Goal: Task Accomplishment & Management: Use online tool/utility

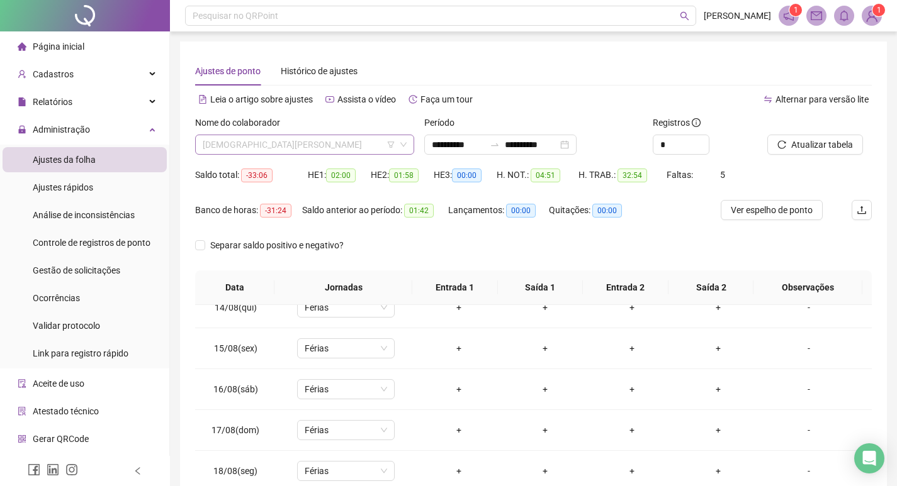
click at [379, 142] on span "[DEMOGRAPHIC_DATA][PERSON_NAME]" at bounding box center [305, 144] width 204 height 19
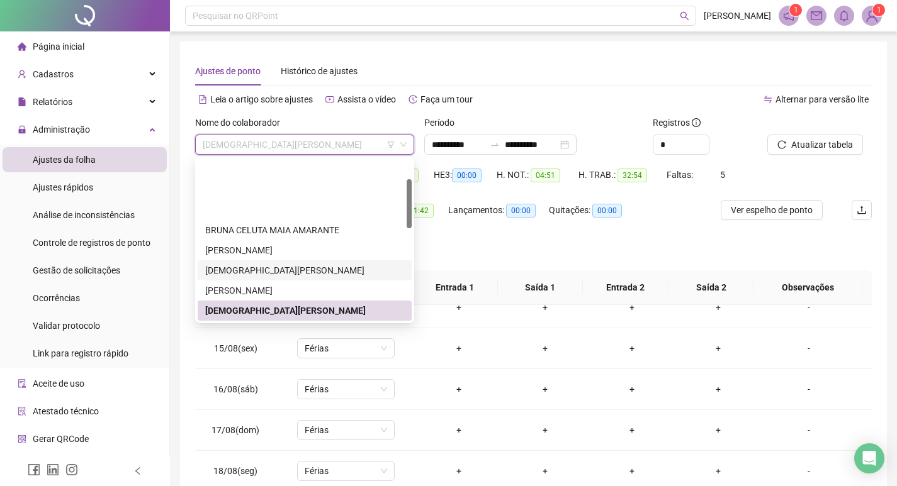
click at [327, 264] on div "[DEMOGRAPHIC_DATA][PERSON_NAME]" at bounding box center [304, 271] width 199 height 14
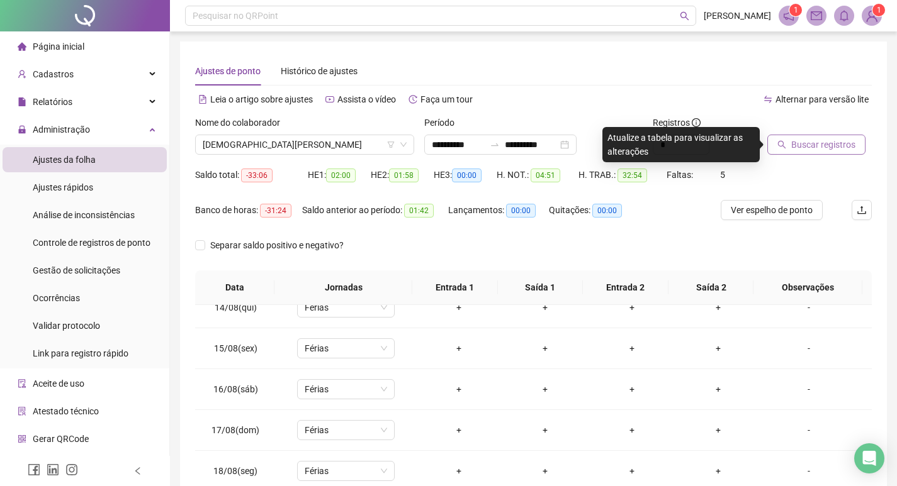
click at [845, 145] on span "Buscar registros" at bounding box center [823, 145] width 64 height 14
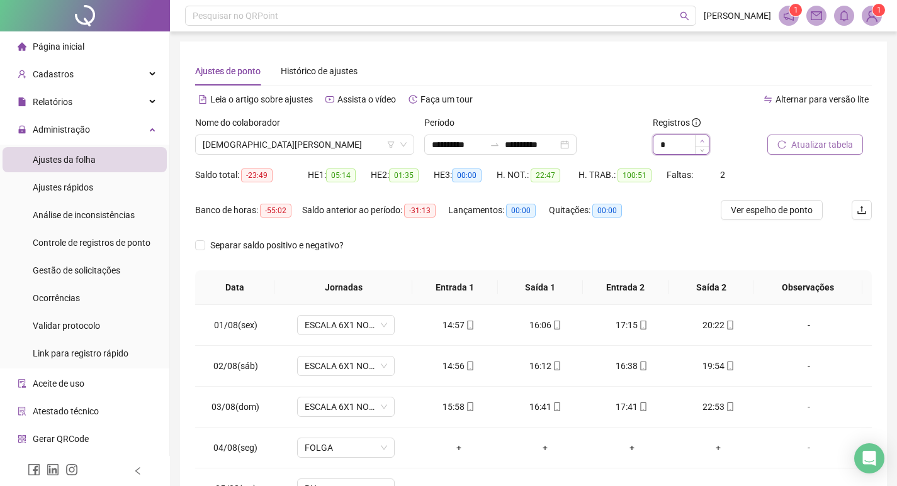
click at [700, 142] on icon "up" at bounding box center [702, 141] width 4 height 4
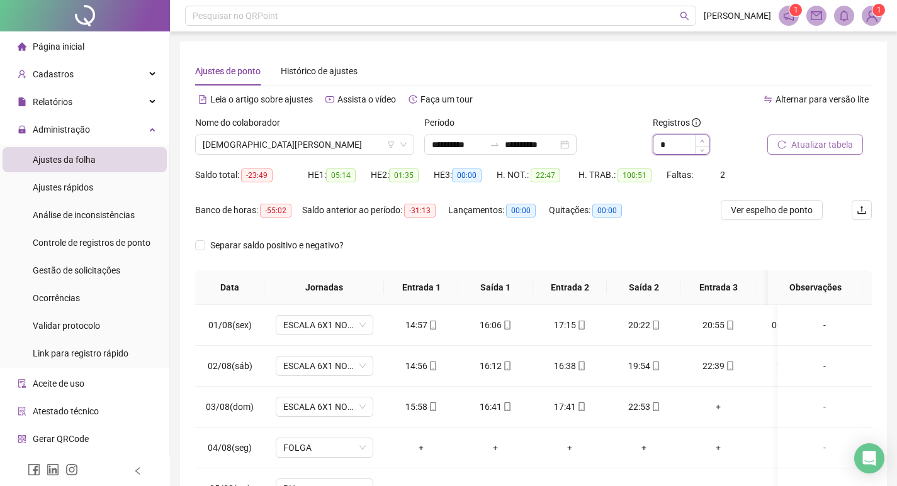
click at [700, 142] on icon "up" at bounding box center [702, 141] width 4 height 4
type input "*"
click at [339, 143] on span "[DEMOGRAPHIC_DATA][PERSON_NAME]" at bounding box center [305, 144] width 204 height 19
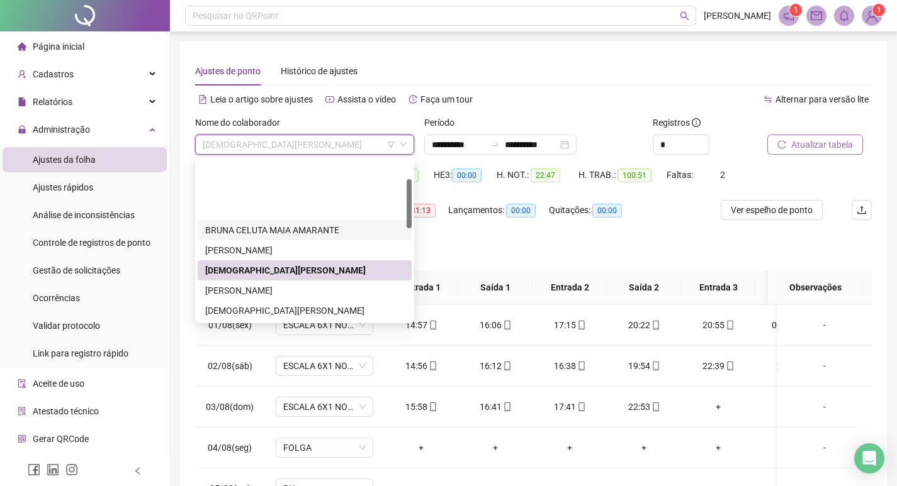
click at [317, 223] on div "BRUNA CELUTA MAIA AMARANTE" at bounding box center [304, 230] width 199 height 14
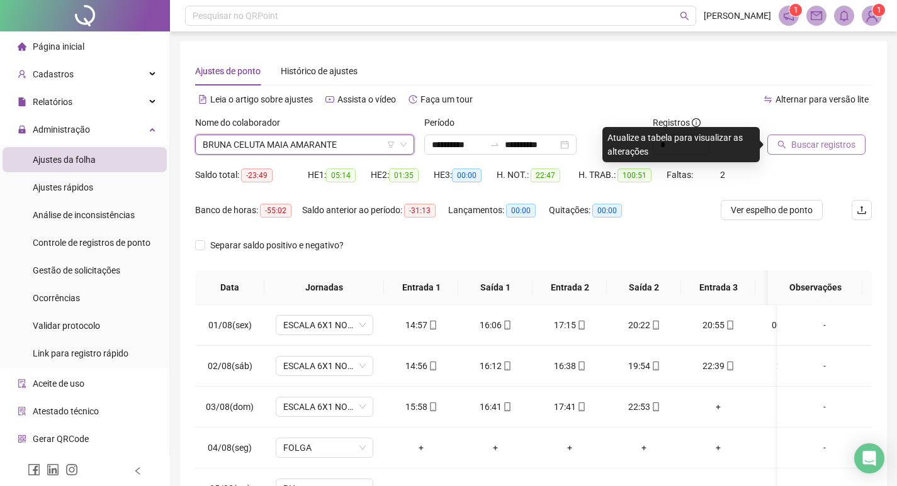
click at [820, 145] on span "Buscar registros" at bounding box center [823, 145] width 64 height 14
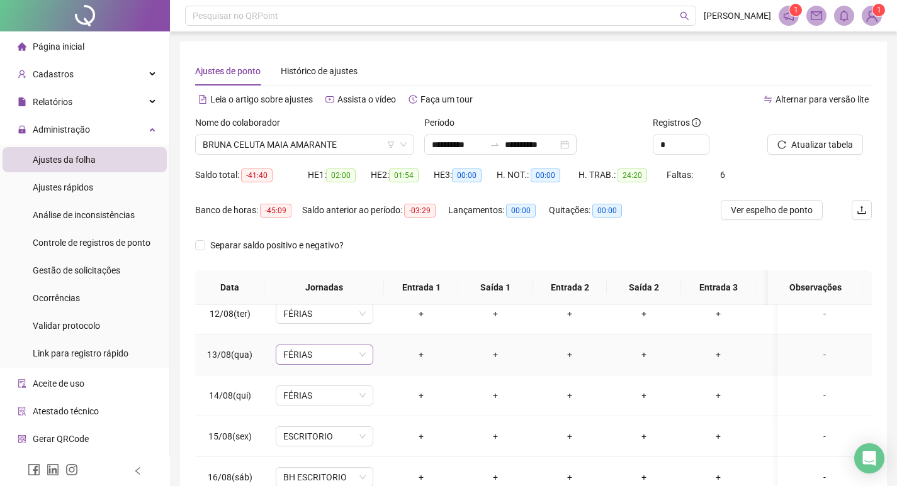
scroll to position [496, 0]
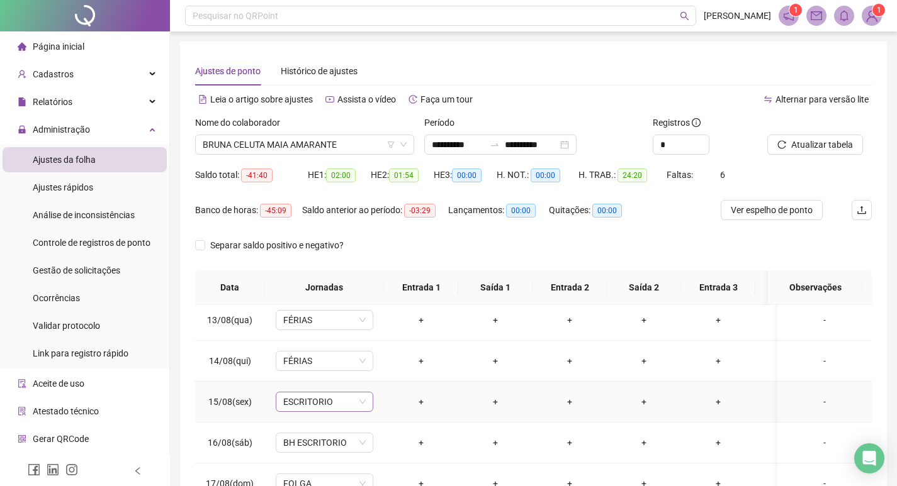
click at [337, 401] on span "ESCRITORIO" at bounding box center [324, 402] width 82 height 19
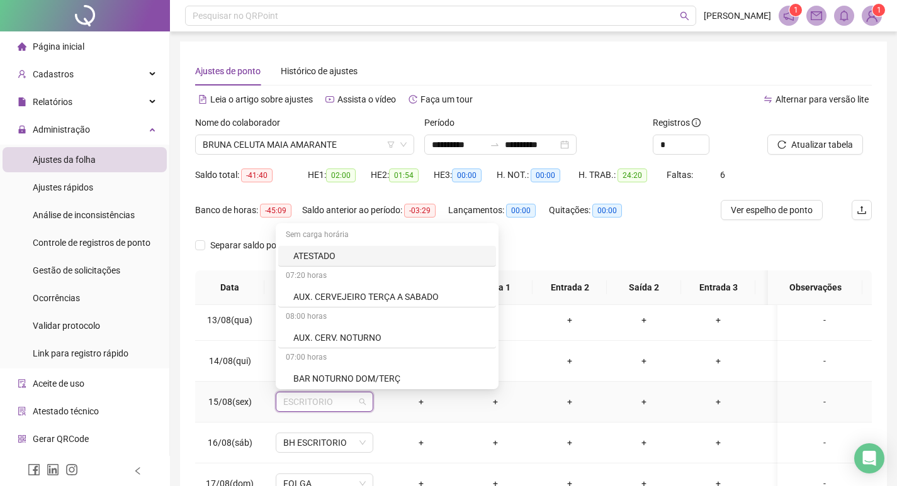
type input "*"
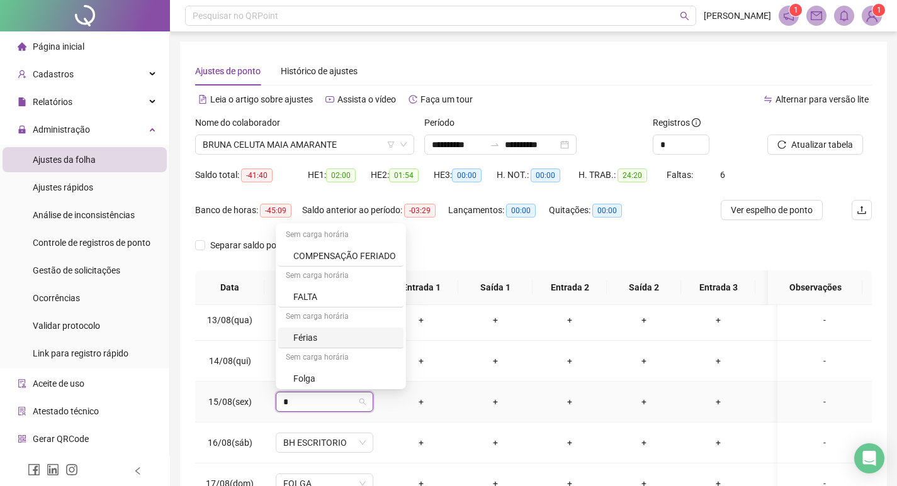
click at [310, 340] on div "Férias" at bounding box center [344, 338] width 103 height 14
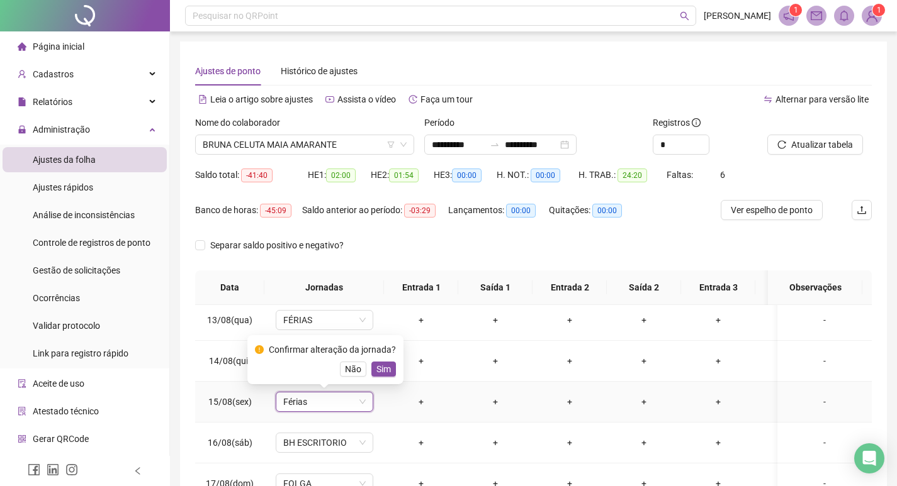
drag, startPoint x: 379, startPoint y: 368, endPoint x: 379, endPoint y: 374, distance: 6.3
click at [379, 370] on span "Sim" at bounding box center [383, 369] width 14 height 14
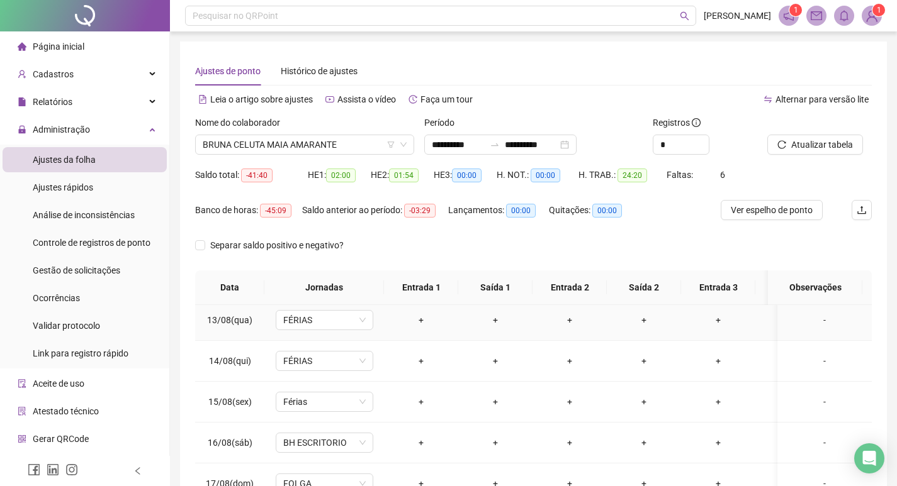
scroll to position [559, 0]
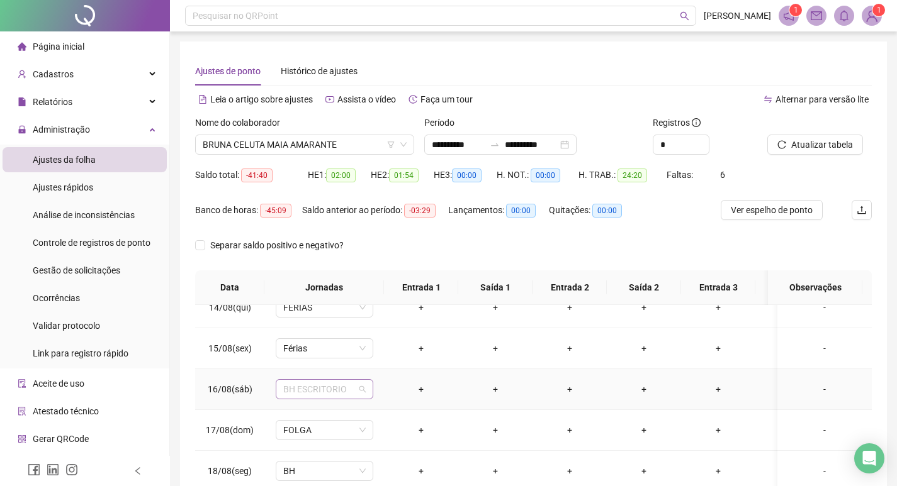
click at [316, 384] on span "BH ESCRITORIO" at bounding box center [324, 389] width 82 height 19
type input "*"
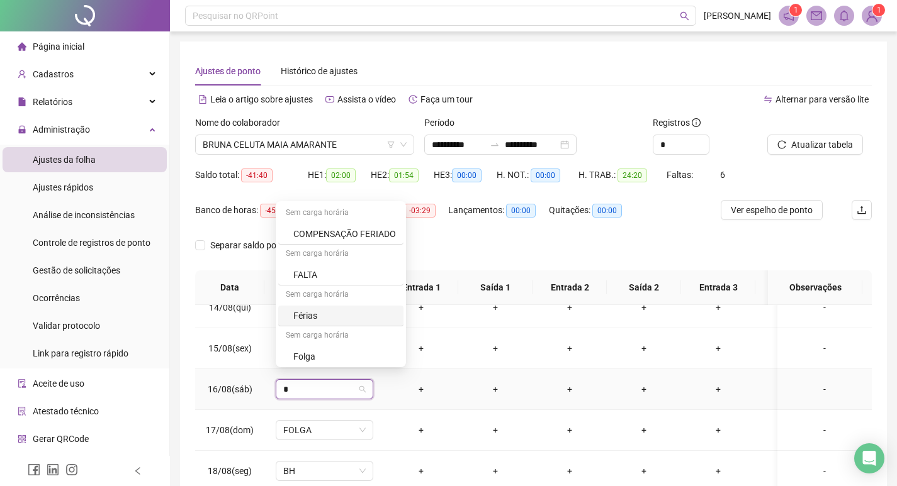
click at [305, 318] on div "Férias" at bounding box center [344, 316] width 103 height 14
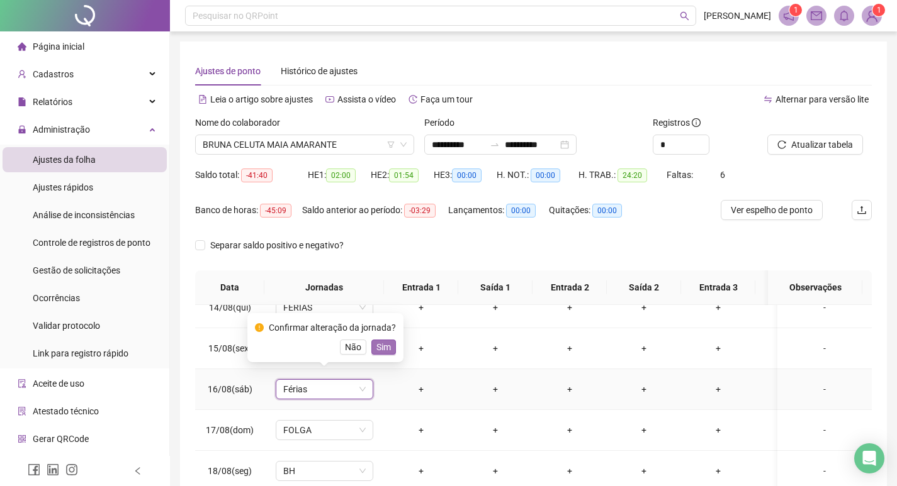
click at [389, 349] on button "Sim" at bounding box center [383, 347] width 25 height 15
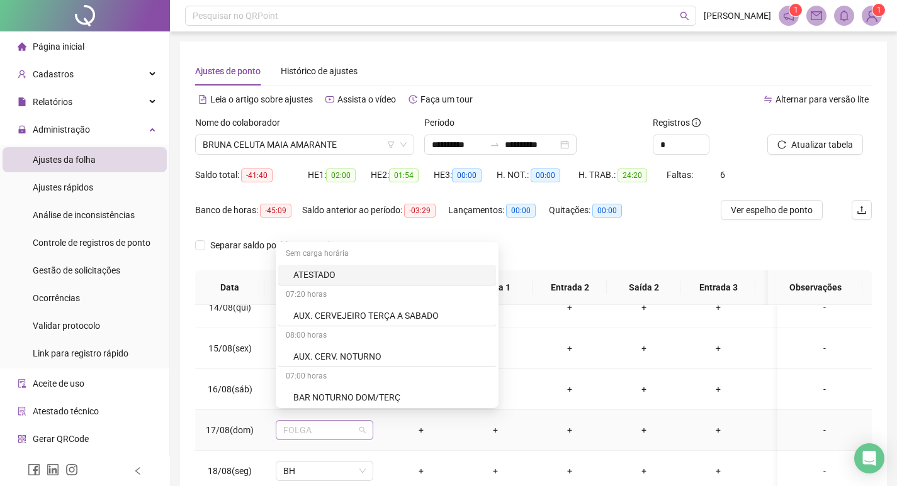
click at [316, 421] on span "FOLGA" at bounding box center [324, 430] width 82 height 19
type input "*"
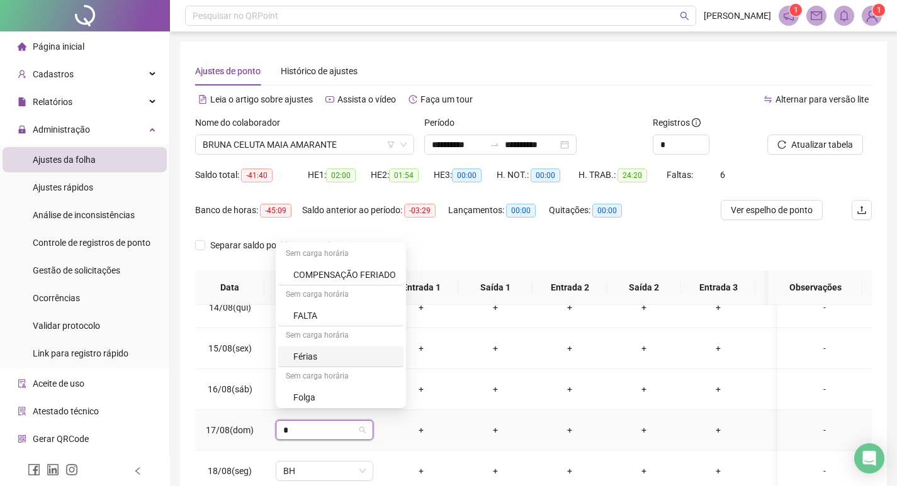
click at [299, 358] on div "Férias" at bounding box center [344, 357] width 103 height 14
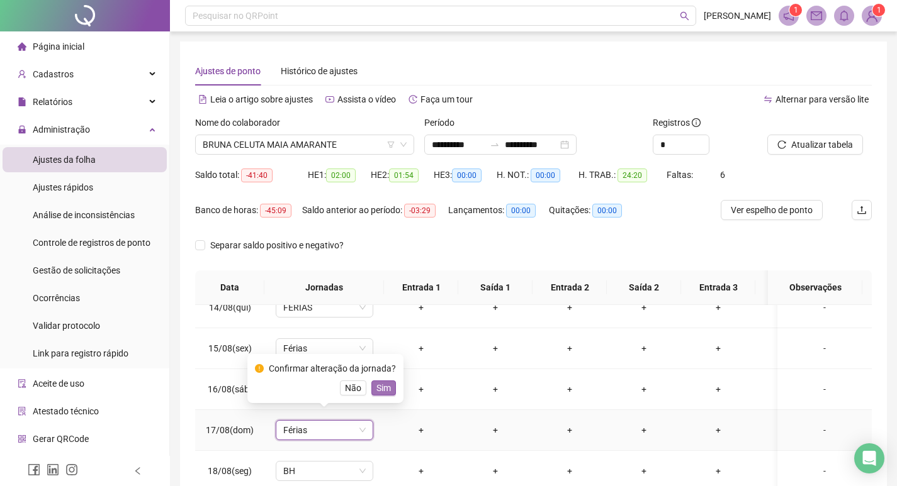
click at [381, 391] on span "Sim" at bounding box center [383, 388] width 14 height 14
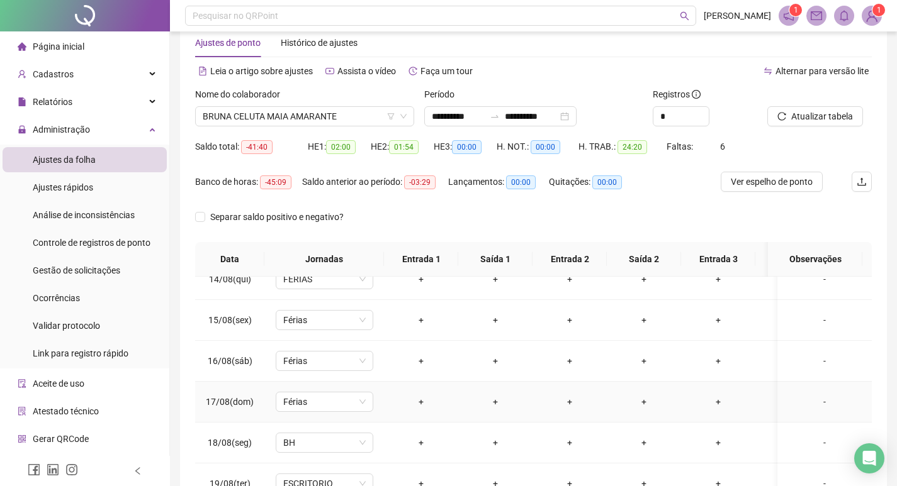
scroll to position [63, 0]
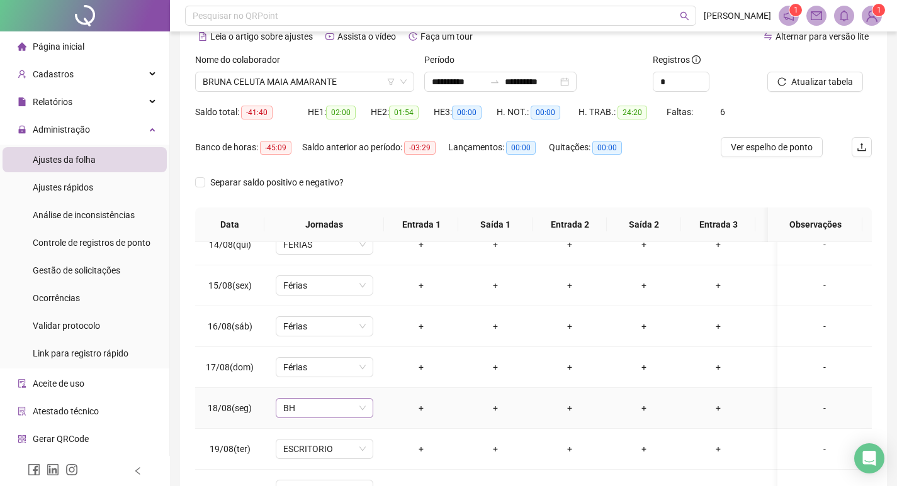
click at [310, 401] on span "BH" at bounding box center [324, 408] width 82 height 19
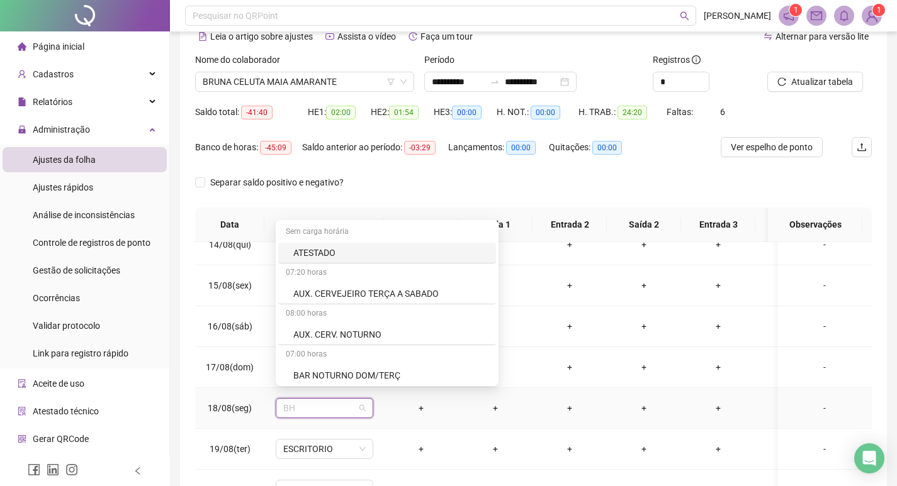
type input "*"
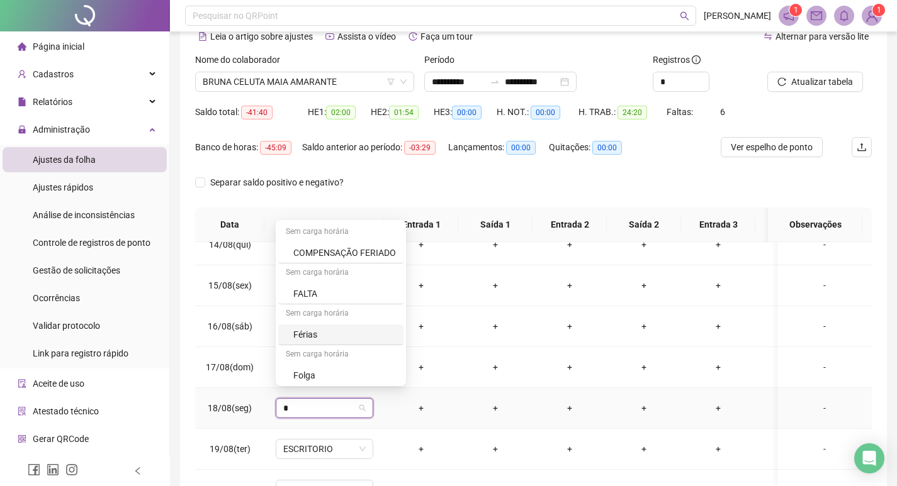
click at [308, 335] on div "Férias" at bounding box center [344, 335] width 103 height 14
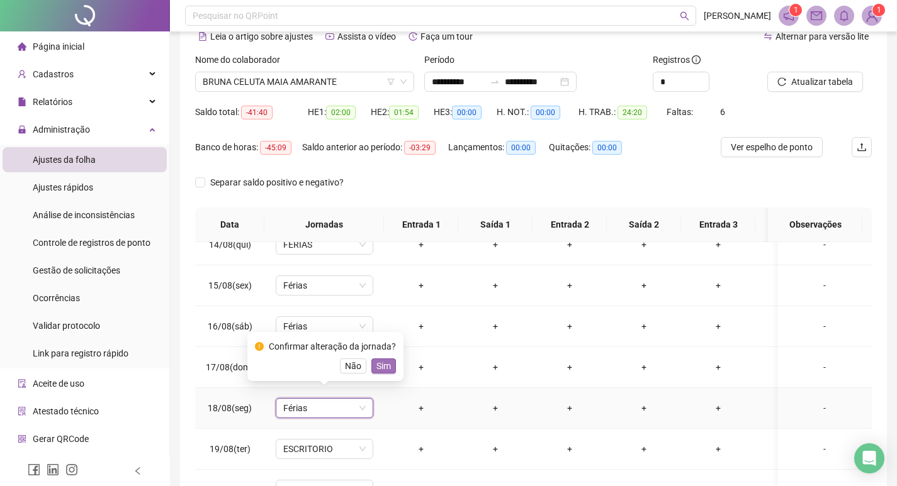
click at [376, 369] on span "Sim" at bounding box center [383, 366] width 14 height 14
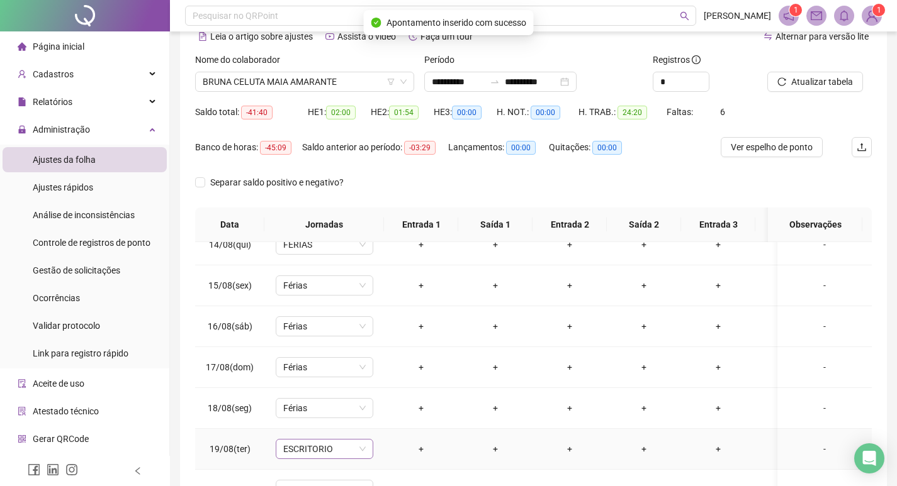
click at [307, 440] on span "ESCRITORIO" at bounding box center [324, 449] width 82 height 19
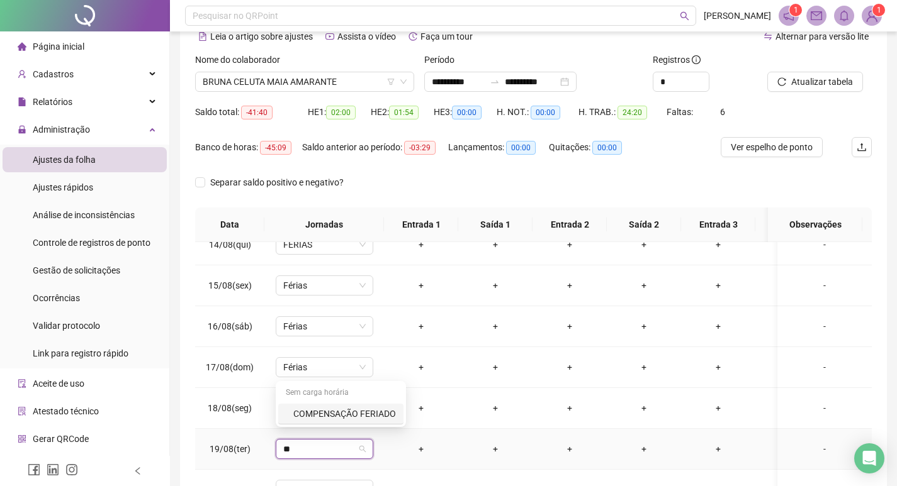
type input "*"
click at [310, 372] on div "Férias" at bounding box center [344, 376] width 103 height 14
click at [376, 403] on span "Sim" at bounding box center [383, 407] width 14 height 14
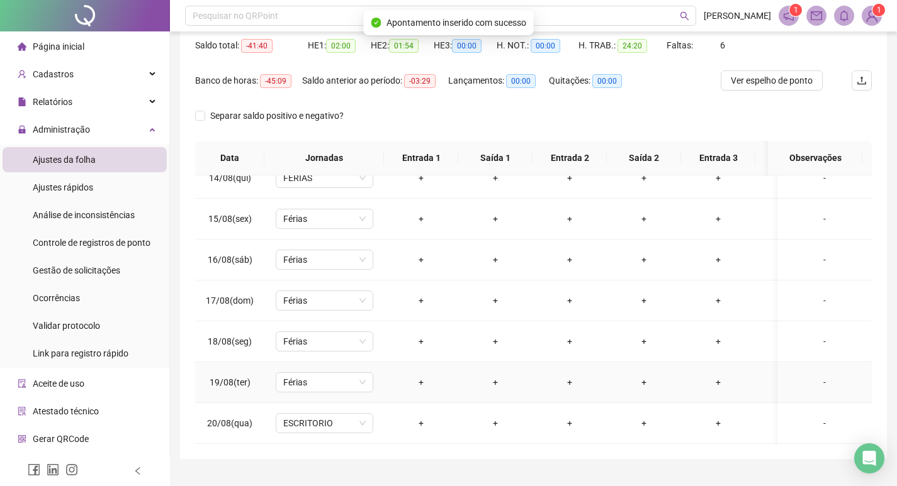
scroll to position [157, 0]
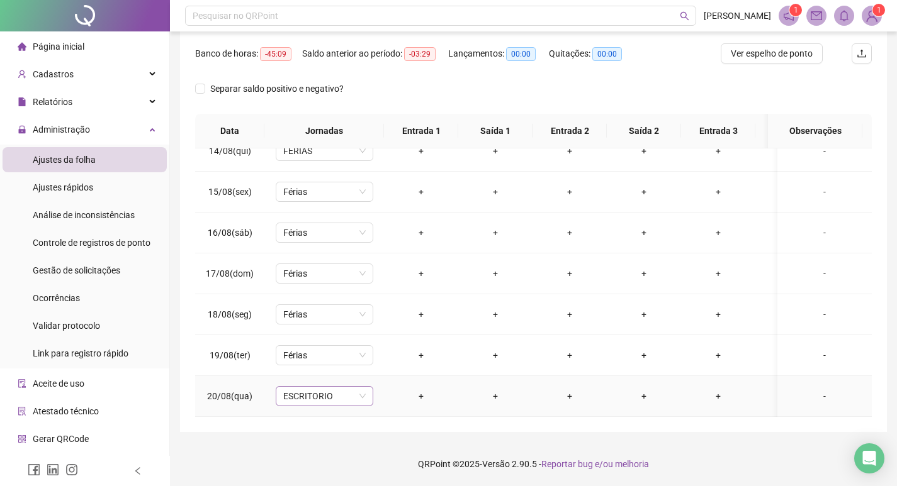
click at [344, 393] on span "ESCRITORIO" at bounding box center [324, 396] width 82 height 19
type input "*"
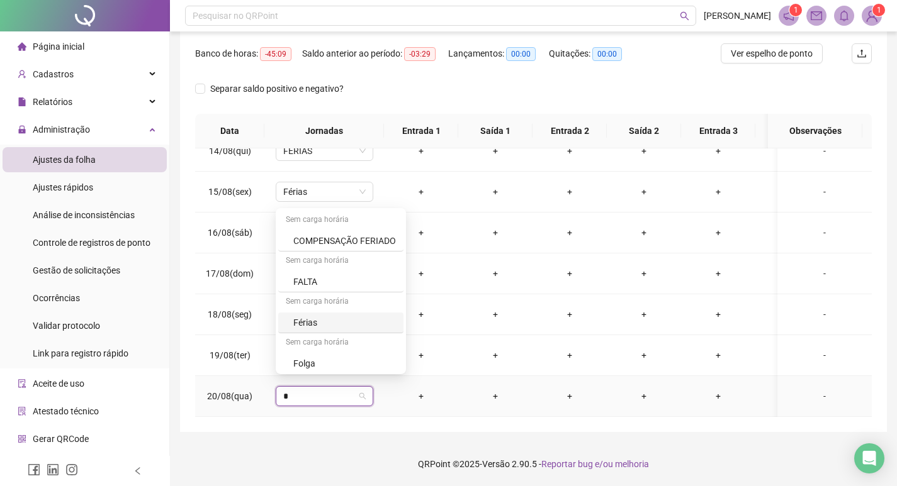
click at [306, 323] on div "Férias" at bounding box center [344, 323] width 103 height 14
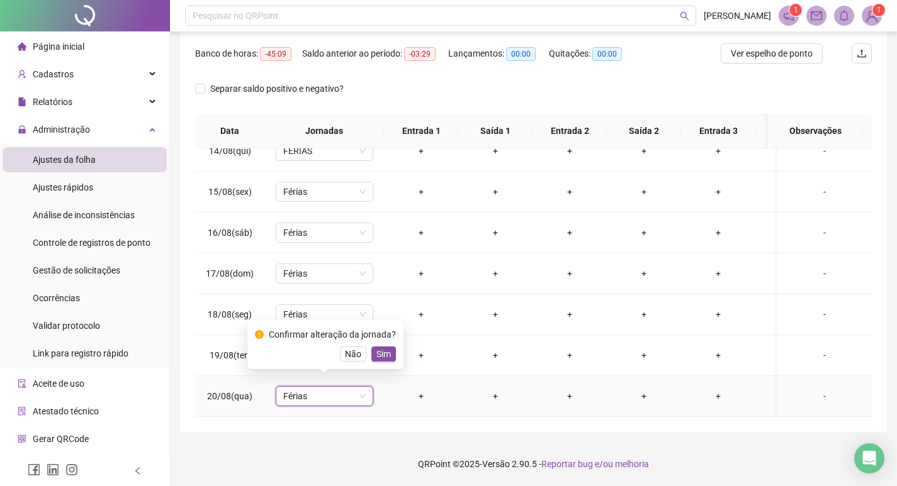
click at [376, 355] on span "Sim" at bounding box center [383, 354] width 14 height 14
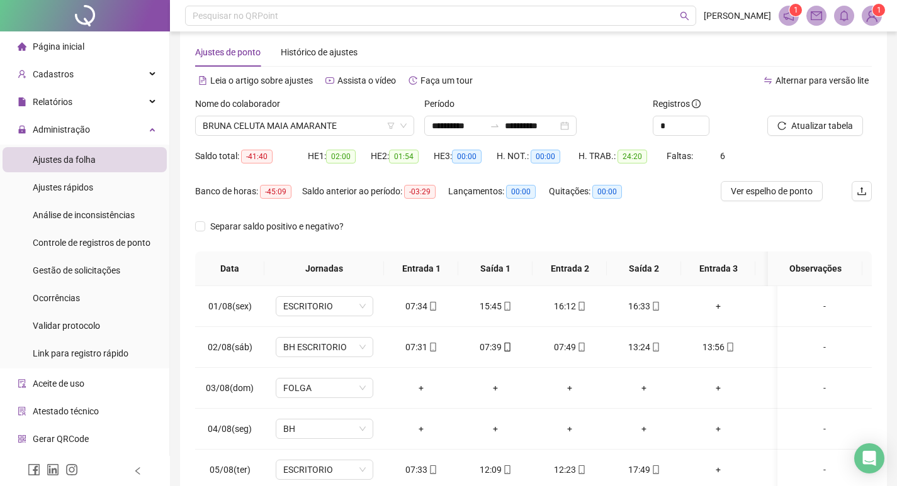
scroll to position [0, 0]
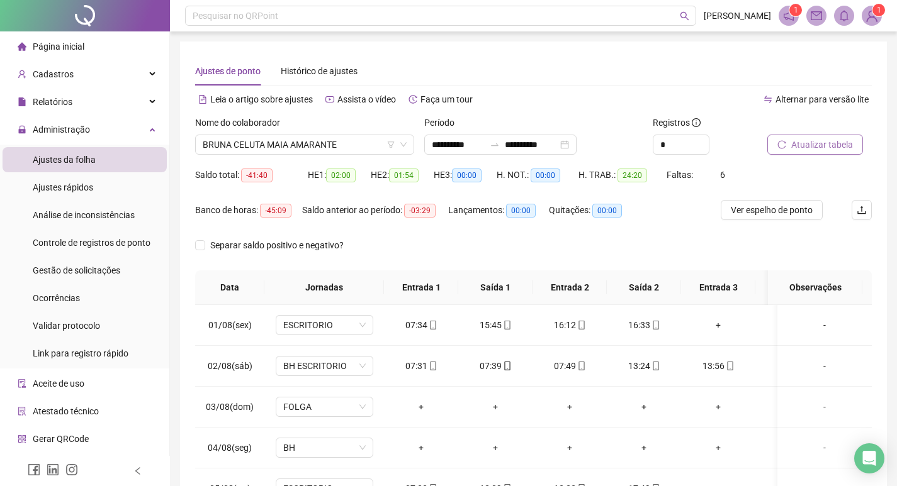
click at [795, 147] on span "Atualizar tabela" at bounding box center [822, 145] width 62 height 14
click at [347, 147] on span "BRUNA CELUTA MAIA AMARANTE" at bounding box center [305, 144] width 204 height 19
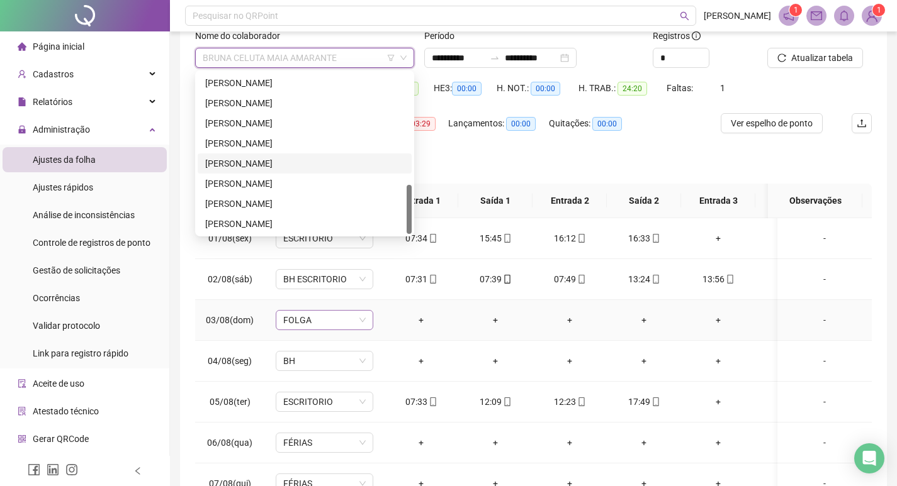
scroll to position [157, 0]
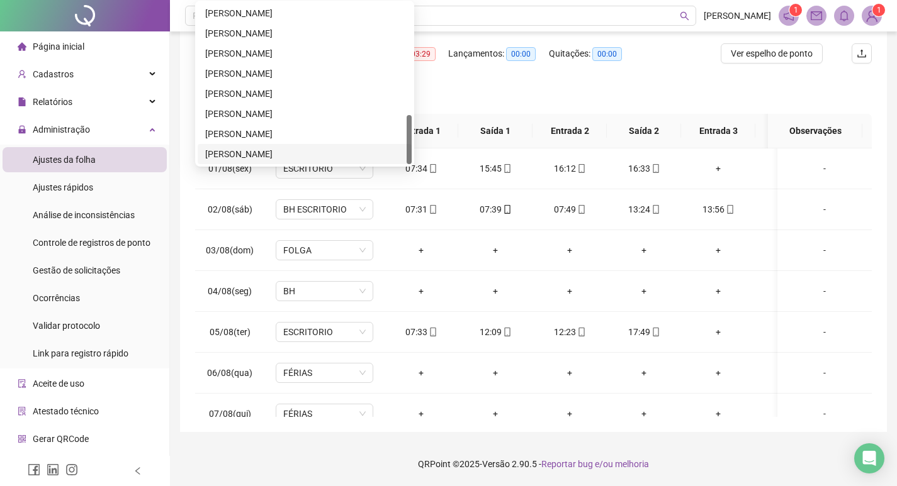
click at [267, 152] on div "[PERSON_NAME]" at bounding box center [304, 154] width 199 height 14
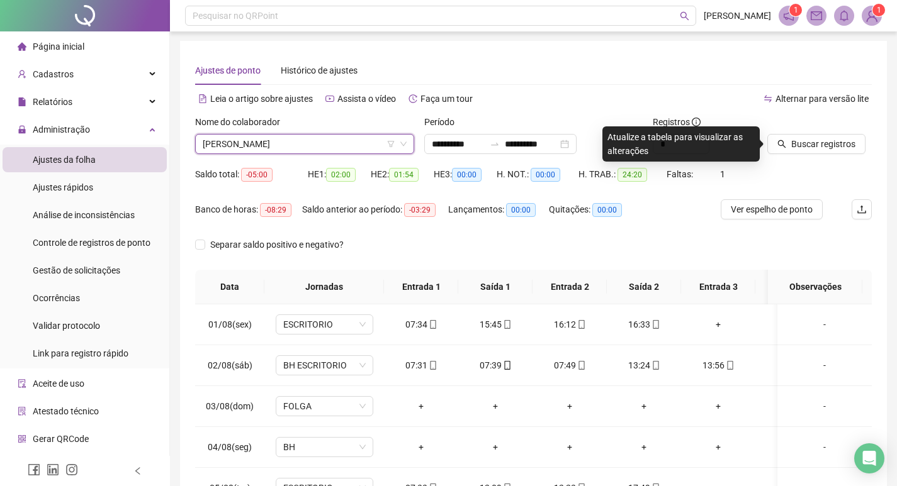
scroll to position [0, 0]
click at [809, 142] on span "Buscar registros" at bounding box center [823, 145] width 64 height 14
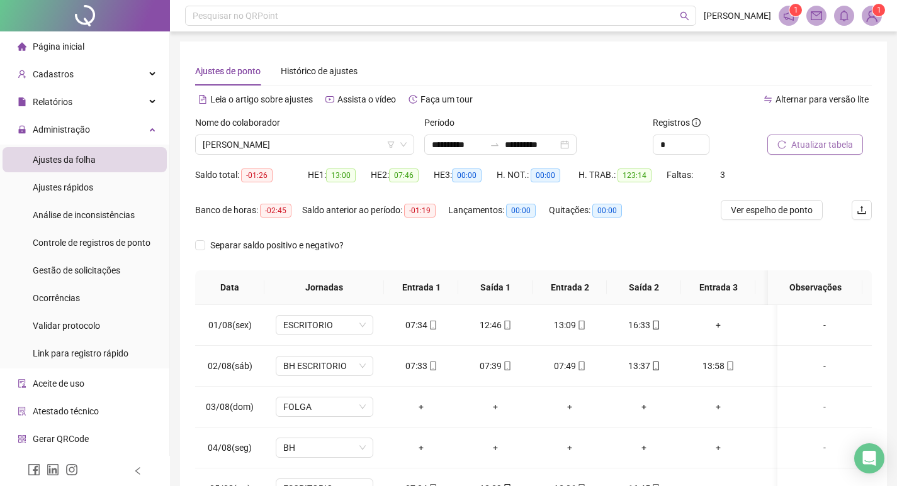
click at [820, 145] on span "Atualizar tabela" at bounding box center [822, 145] width 62 height 14
click at [576, 143] on div "**********" at bounding box center [500, 145] width 152 height 20
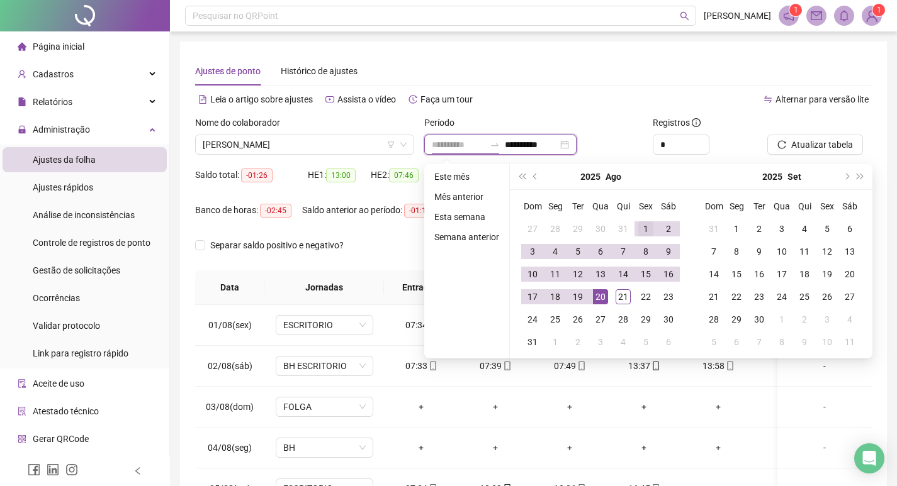
type input "**********"
click at [639, 226] on div "1" at bounding box center [645, 228] width 15 height 15
type input "**********"
click at [622, 298] on div "21" at bounding box center [622, 296] width 15 height 15
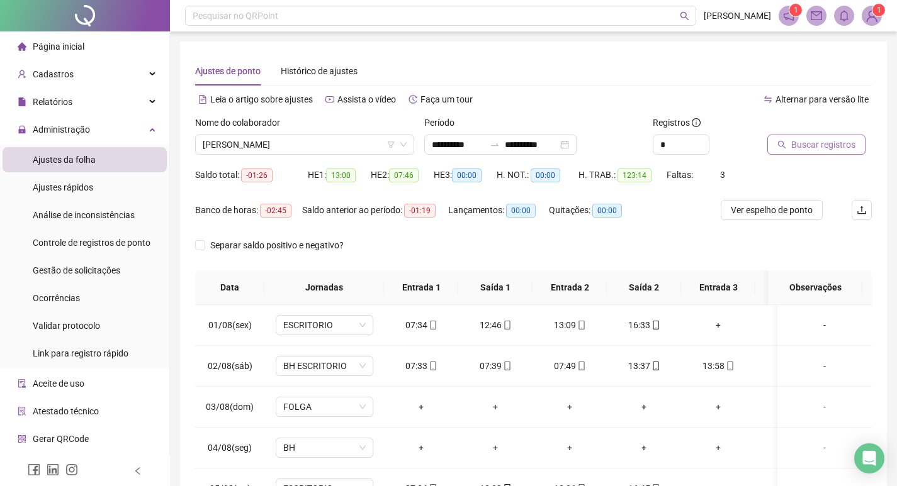
click at [807, 148] on span "Buscar registros" at bounding box center [823, 145] width 64 height 14
click at [797, 148] on span "Atualizar tabela" at bounding box center [822, 145] width 62 height 14
click at [352, 141] on span "[PERSON_NAME]" at bounding box center [305, 144] width 204 height 19
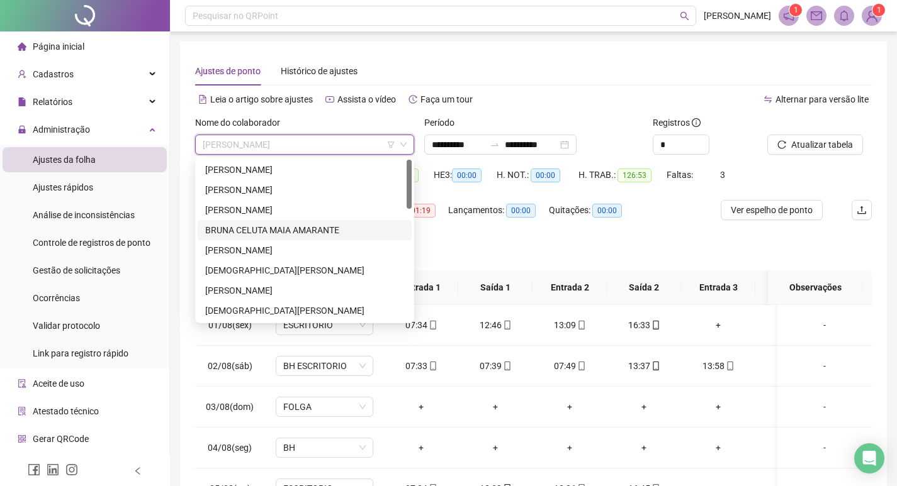
click at [286, 227] on div "BRUNA CELUTA MAIA AMARANTE" at bounding box center [304, 230] width 199 height 14
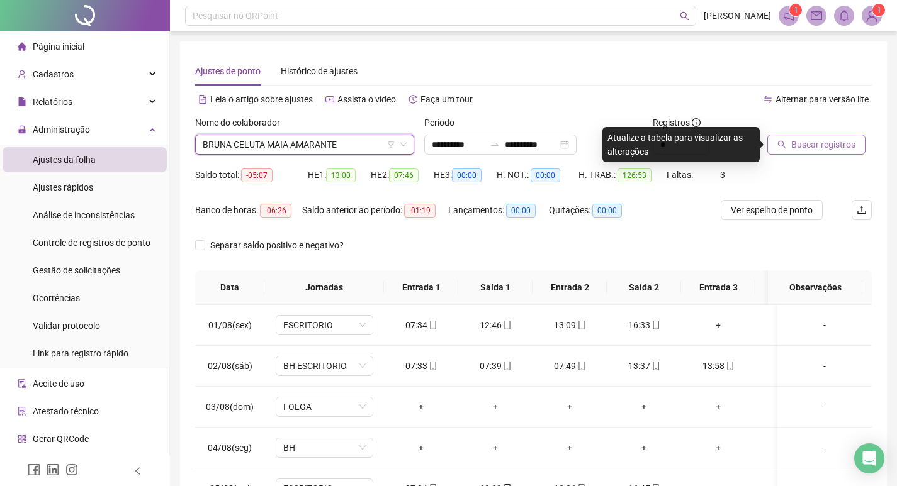
click at [814, 146] on span "Buscar registros" at bounding box center [823, 145] width 64 height 14
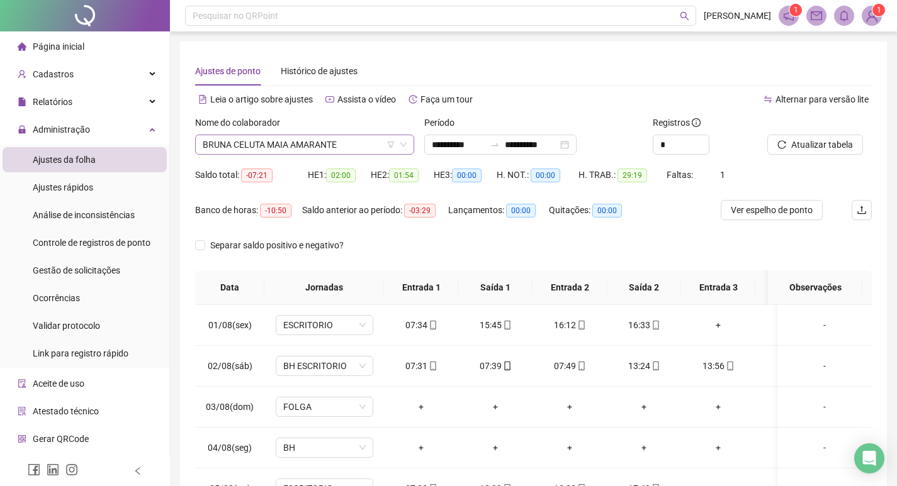
click at [367, 150] on span "BRUNA CELUTA MAIA AMARANTE" at bounding box center [305, 144] width 204 height 19
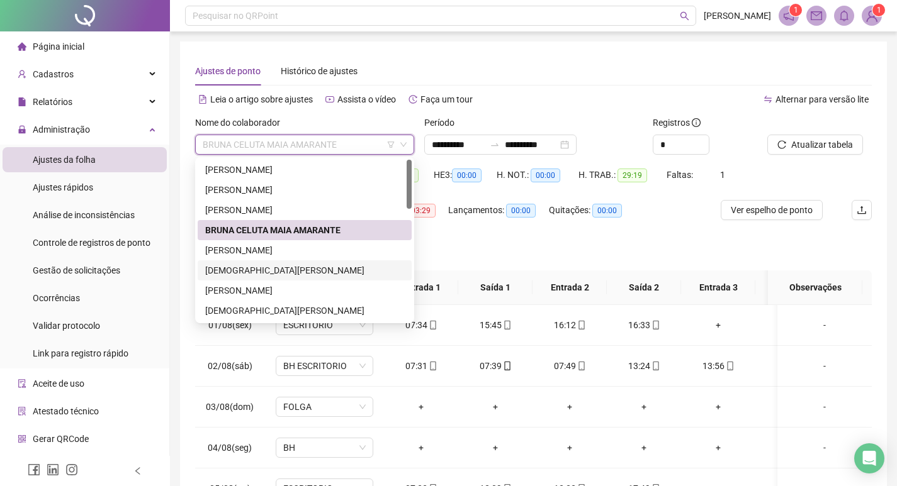
click at [297, 268] on div "[DEMOGRAPHIC_DATA][PERSON_NAME]" at bounding box center [304, 271] width 199 height 14
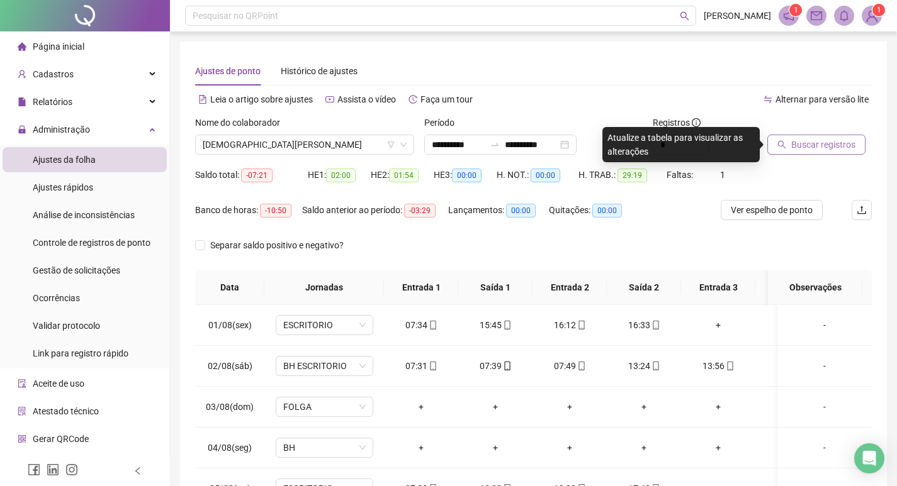
click at [810, 148] on span "Buscar registros" at bounding box center [823, 145] width 64 height 14
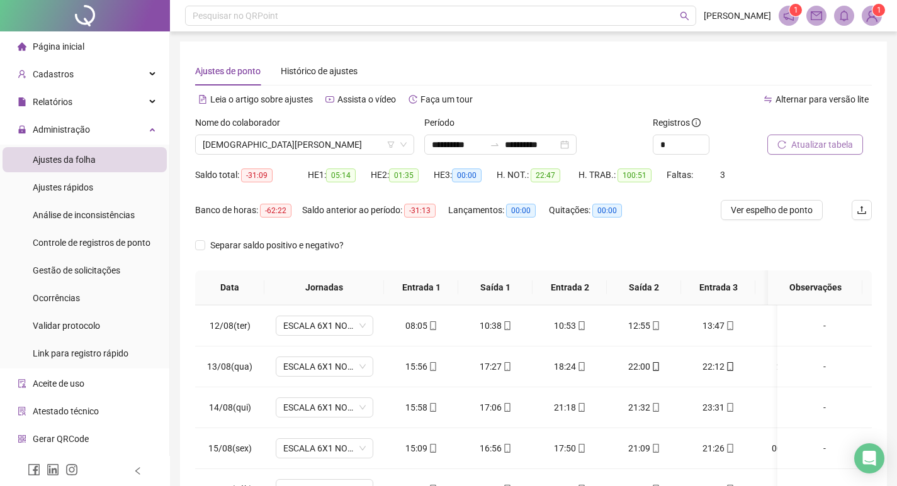
scroll to position [600, 0]
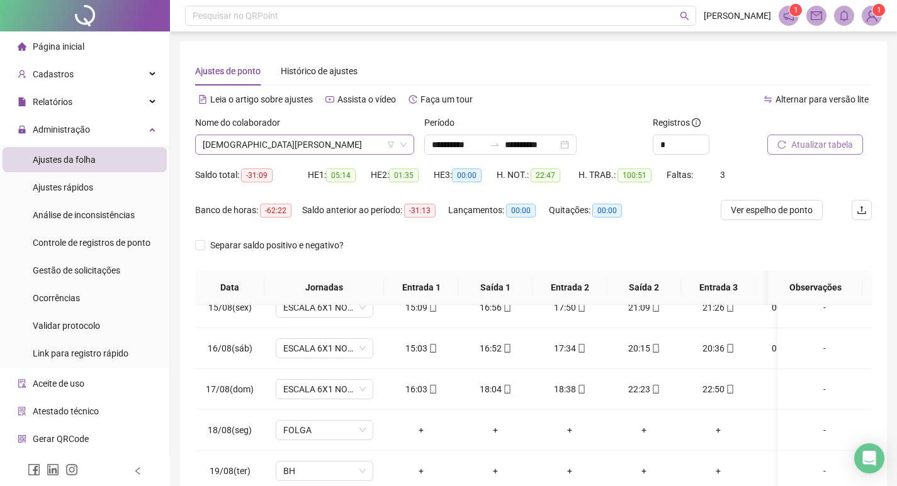
click at [359, 145] on span "[DEMOGRAPHIC_DATA][PERSON_NAME]" at bounding box center [305, 144] width 204 height 19
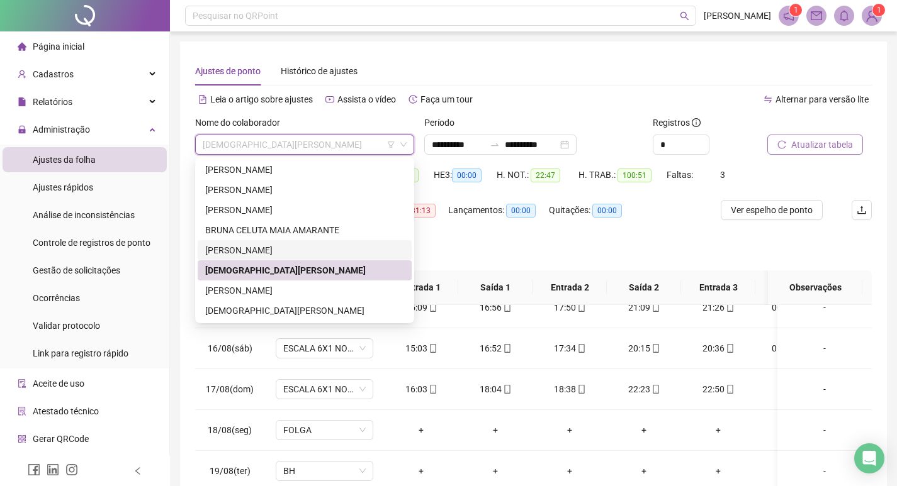
scroll to position [63, 0]
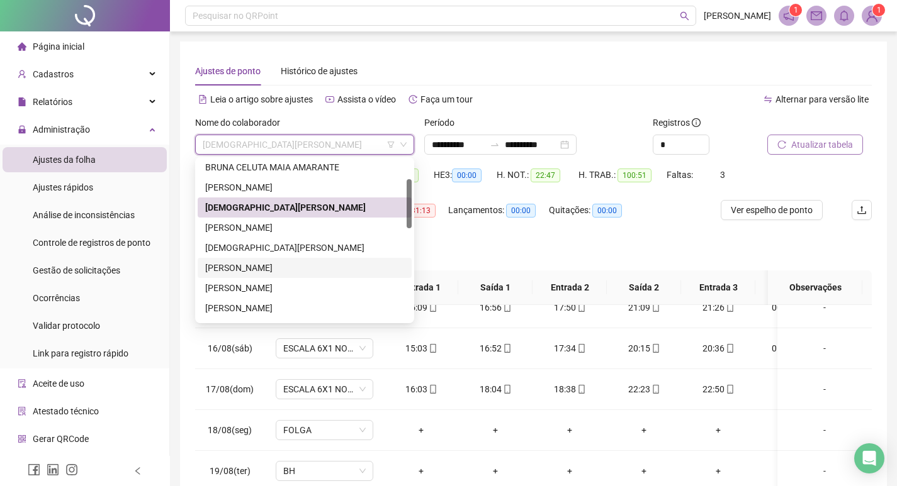
click at [260, 264] on div "[PERSON_NAME]" at bounding box center [304, 268] width 199 height 14
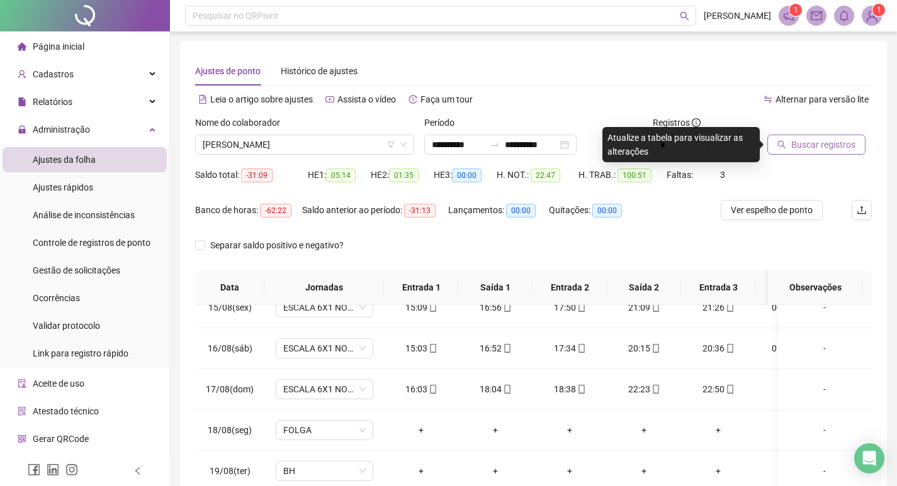
click at [805, 147] on span "Buscar registros" at bounding box center [823, 145] width 64 height 14
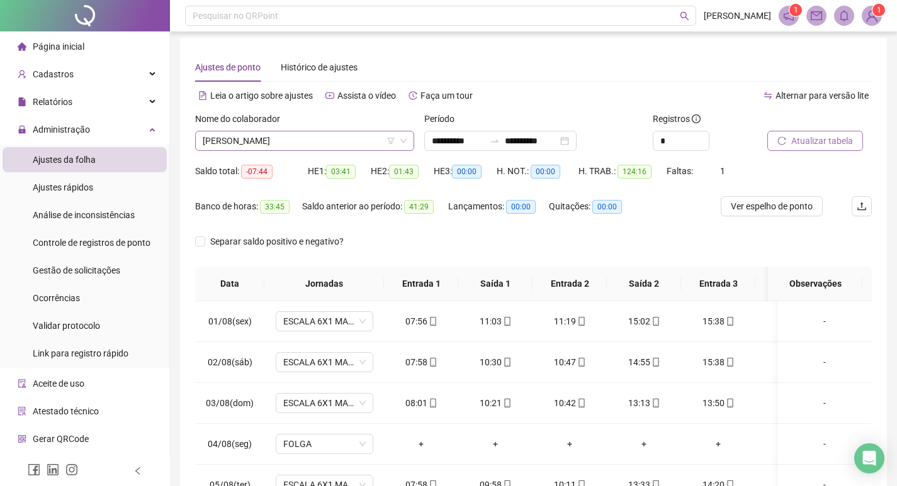
scroll to position [0, 0]
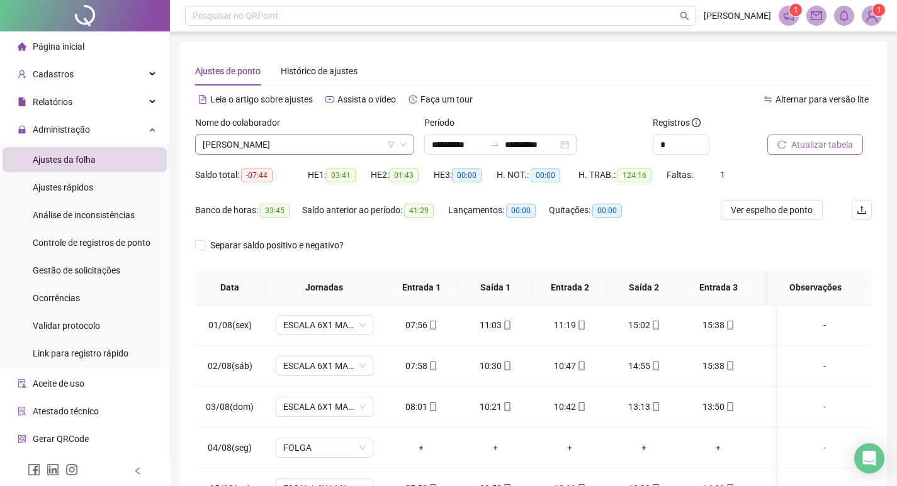
click at [329, 144] on span "[PERSON_NAME]" at bounding box center [305, 144] width 204 height 19
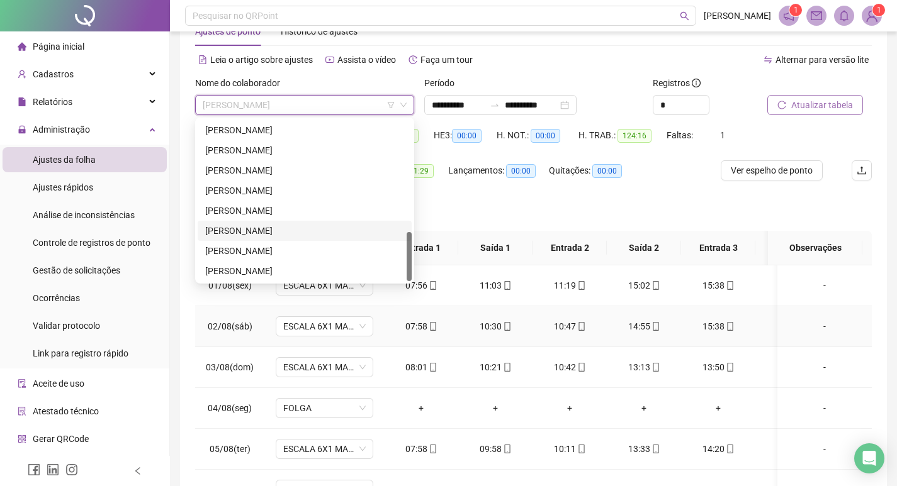
scroll to position [126, 0]
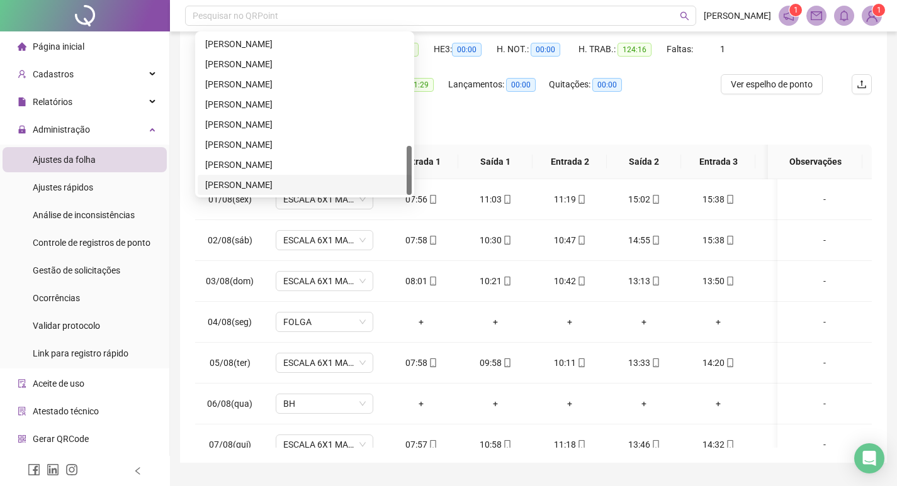
click at [293, 186] on div "[PERSON_NAME]" at bounding box center [304, 185] width 199 height 14
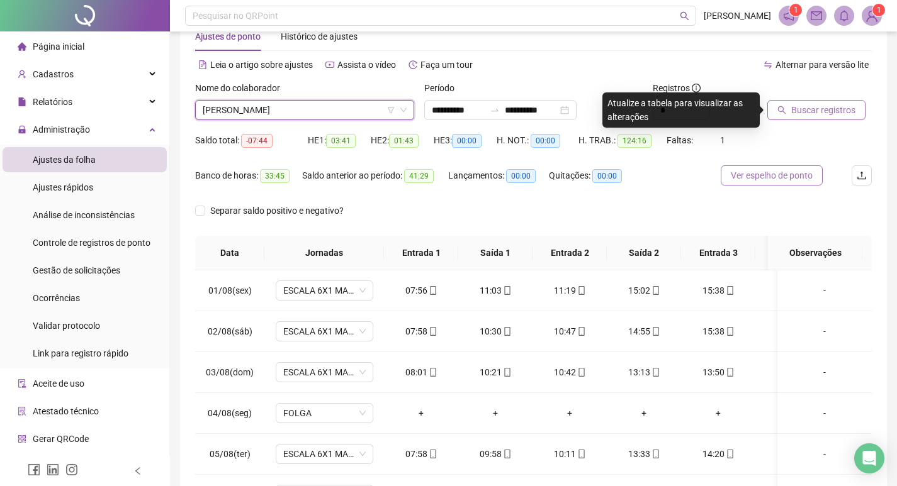
scroll to position [0, 0]
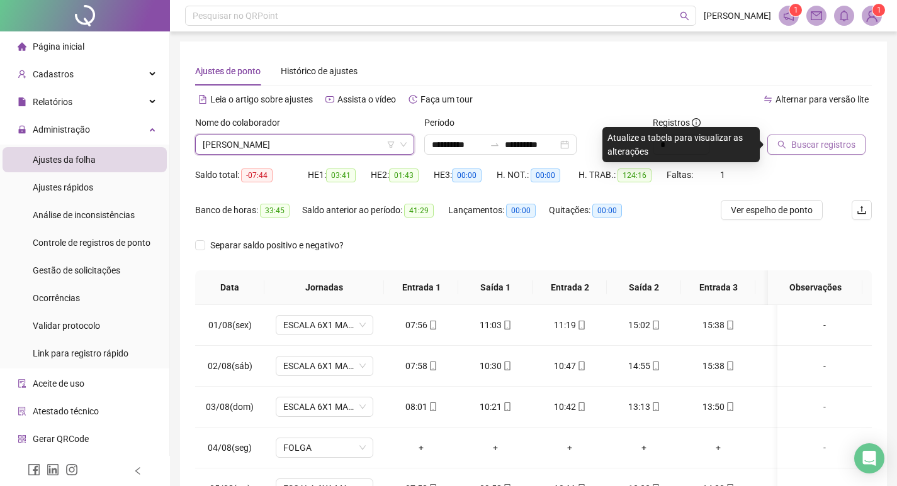
click at [814, 148] on span "Buscar registros" at bounding box center [823, 145] width 64 height 14
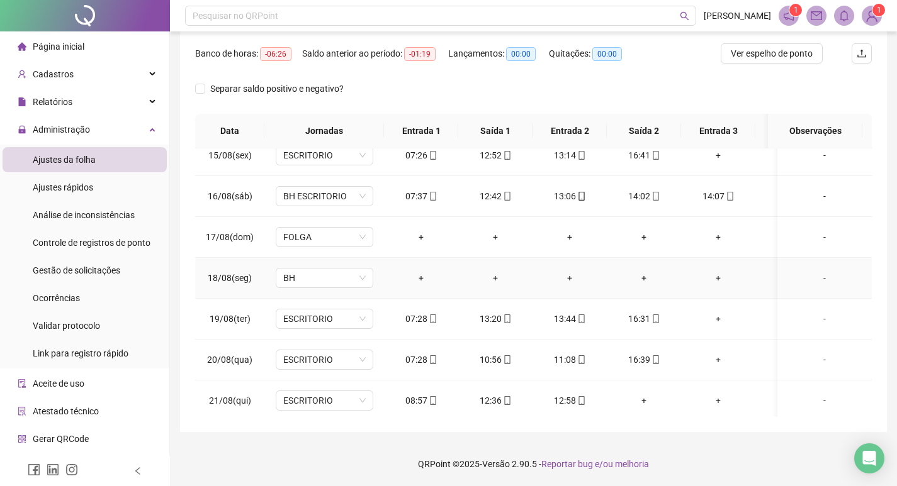
scroll to position [600, 0]
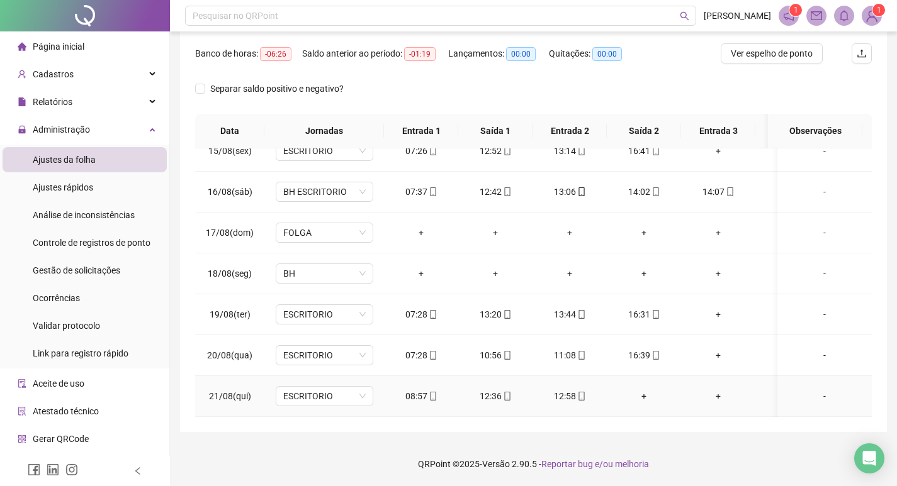
click at [817, 390] on div "-" at bounding box center [824, 396] width 74 height 14
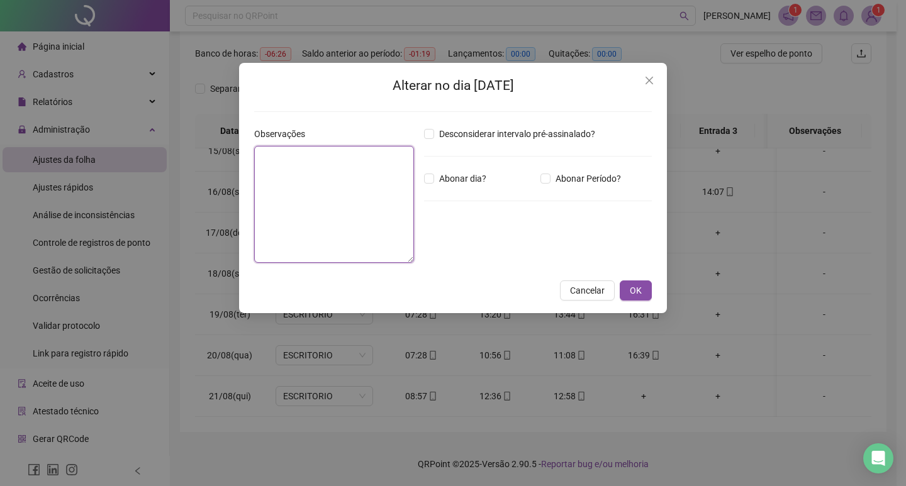
click at [317, 165] on textarea at bounding box center [334, 204] width 160 height 117
type textarea "*"
type textarea "**********"
click at [637, 296] on span "OK" at bounding box center [636, 291] width 12 height 14
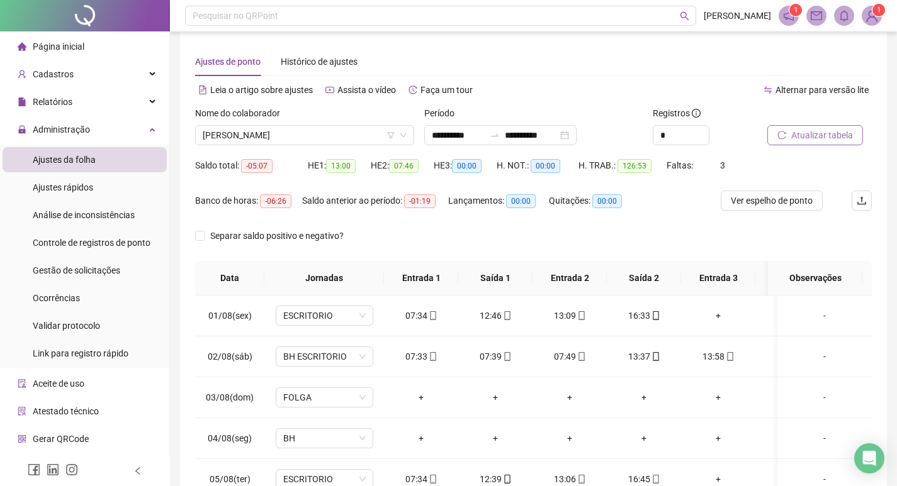
scroll to position [0, 0]
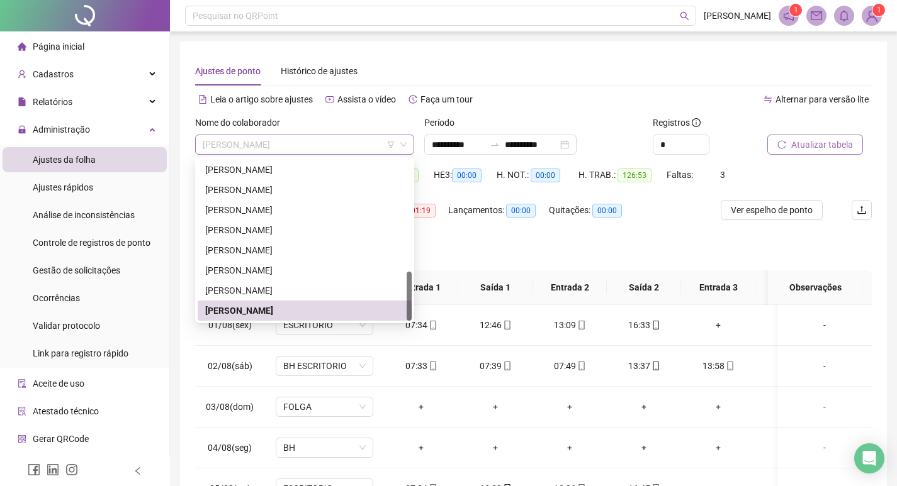
click at [372, 146] on span "[PERSON_NAME]" at bounding box center [305, 144] width 204 height 19
click at [286, 291] on div "[PERSON_NAME]" at bounding box center [304, 291] width 199 height 14
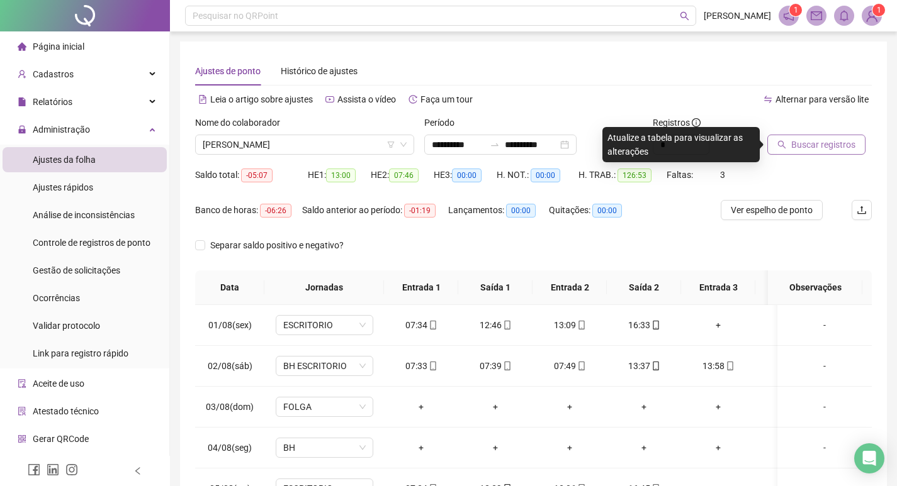
click at [812, 142] on span "Buscar registros" at bounding box center [823, 145] width 64 height 14
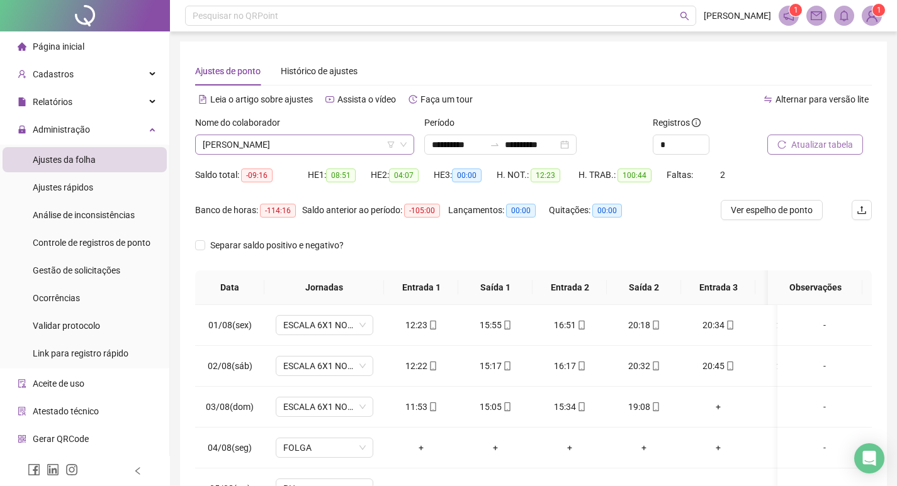
click at [364, 147] on span "[PERSON_NAME]" at bounding box center [305, 144] width 204 height 19
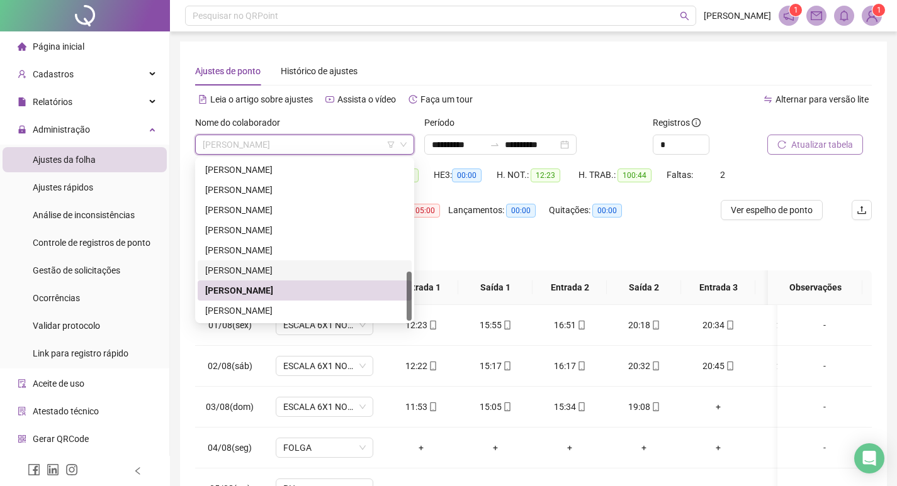
click at [280, 272] on div "[PERSON_NAME]" at bounding box center [304, 271] width 199 height 14
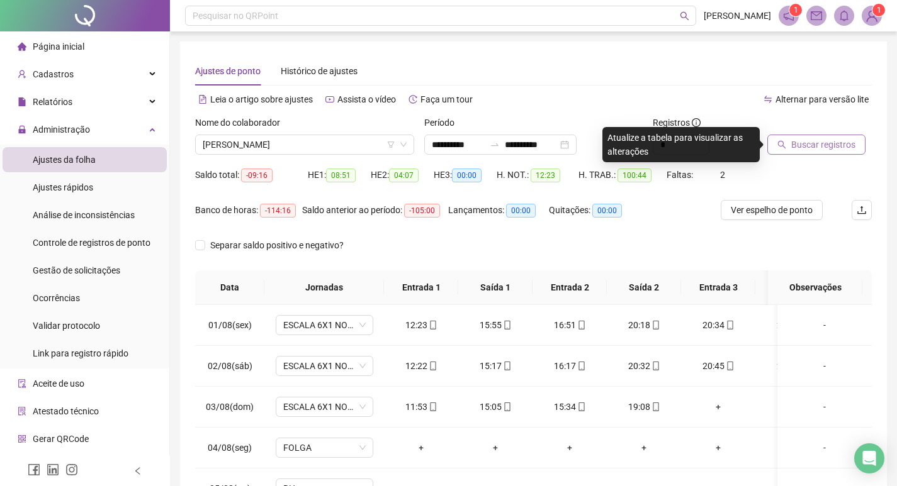
click at [805, 145] on span "Buscar registros" at bounding box center [823, 145] width 64 height 14
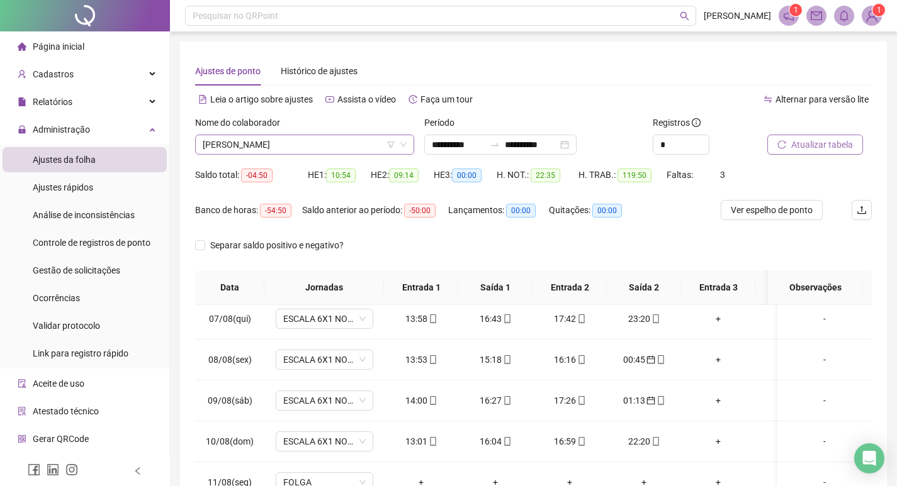
click at [344, 150] on span "[PERSON_NAME]" at bounding box center [305, 144] width 204 height 19
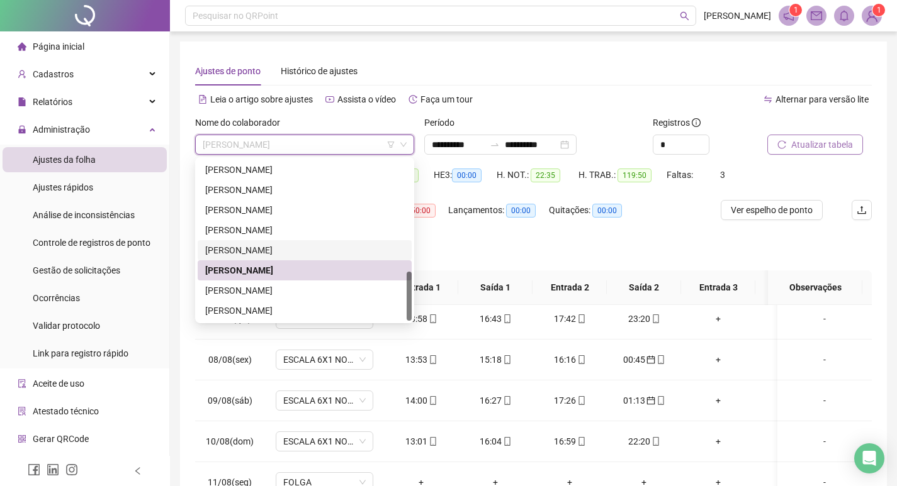
click at [279, 244] on div "[PERSON_NAME]" at bounding box center [304, 250] width 199 height 14
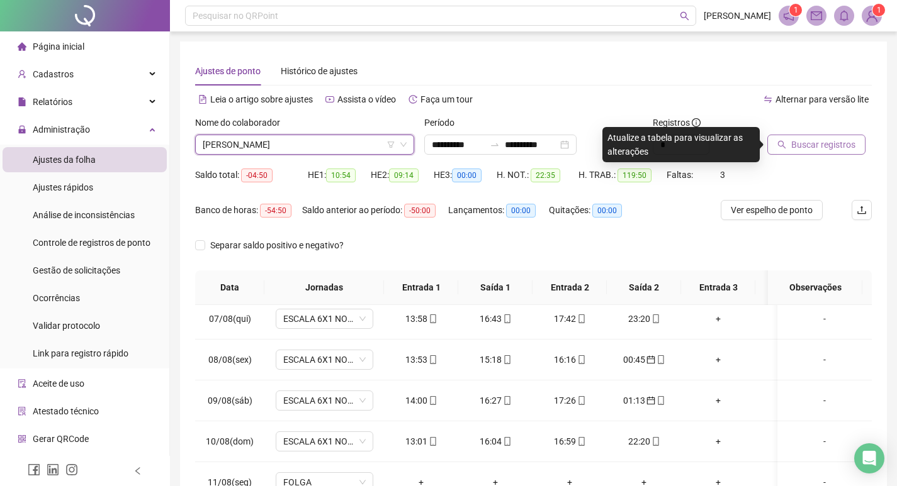
click at [823, 152] on button "Buscar registros" at bounding box center [816, 145] width 98 height 20
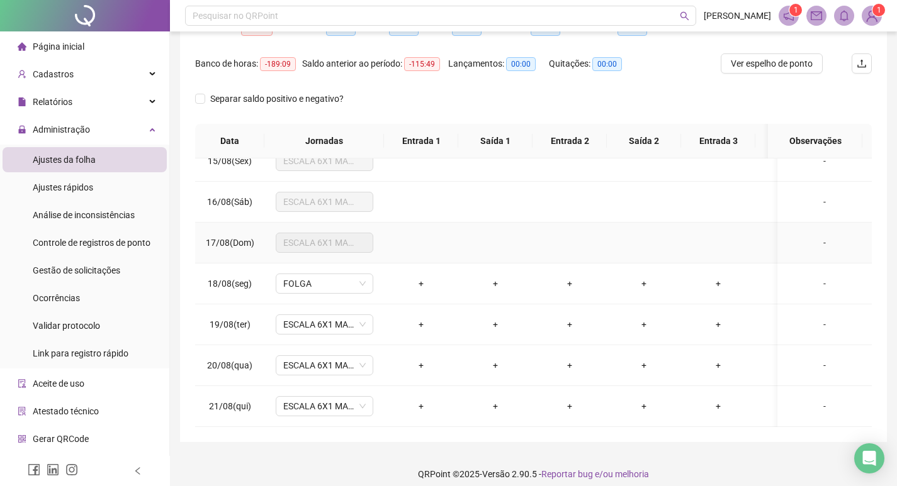
scroll to position [157, 0]
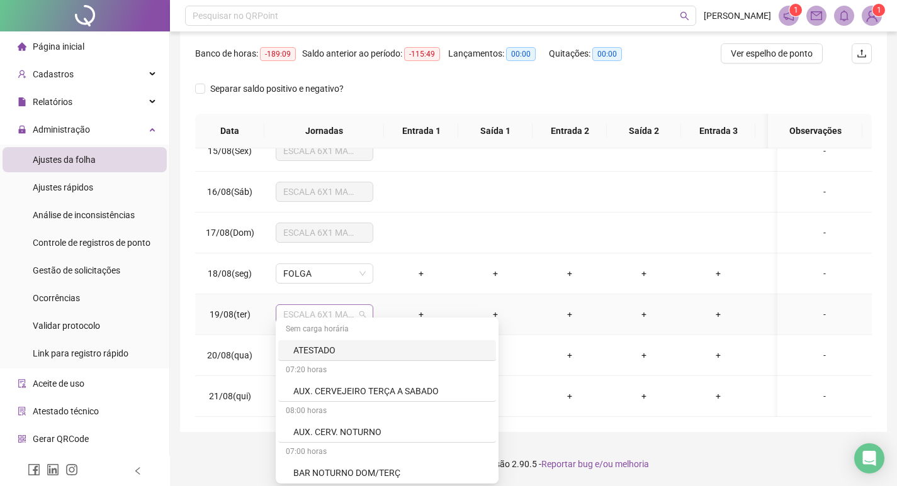
click at [323, 307] on span "ESCALA 6X1 MANHA 4PONTOS" at bounding box center [324, 314] width 82 height 19
click at [330, 271] on span "FOLGA" at bounding box center [324, 273] width 82 height 19
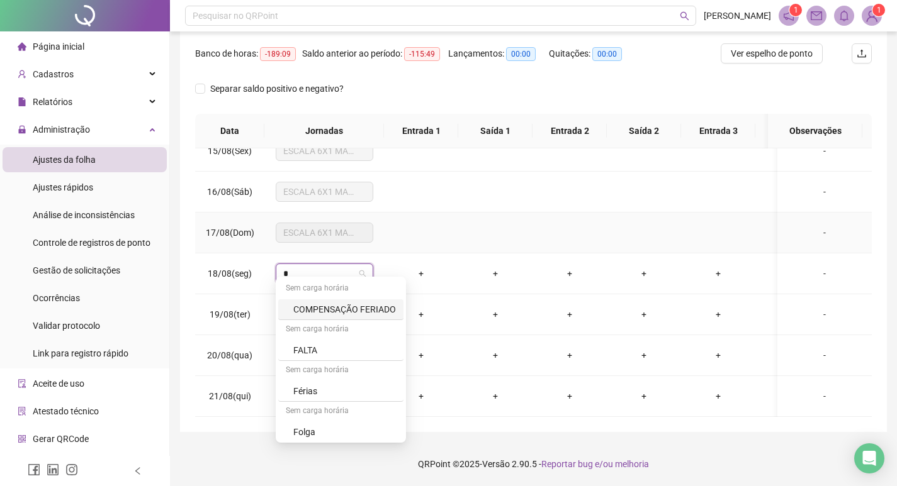
type input "*"
click at [447, 218] on td at bounding box center [421, 233] width 74 height 41
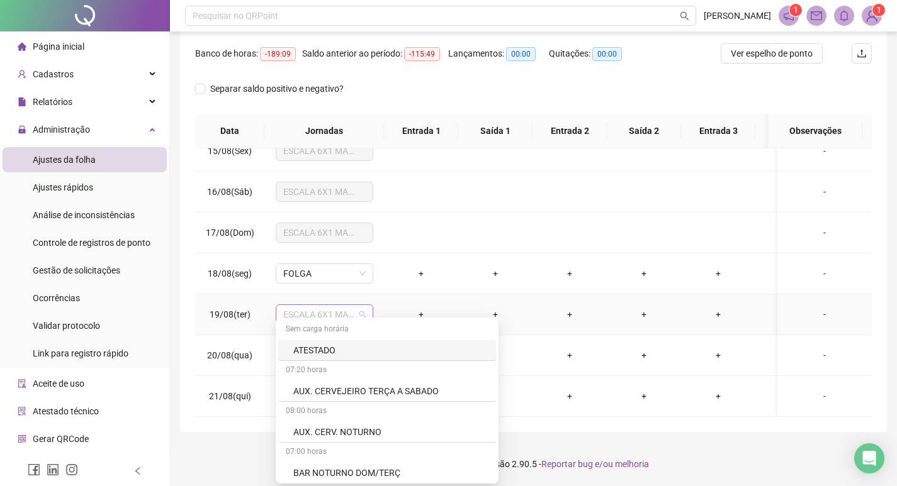
click at [319, 305] on span "ESCALA 6X1 MANHA 4PONTOS" at bounding box center [324, 314] width 82 height 19
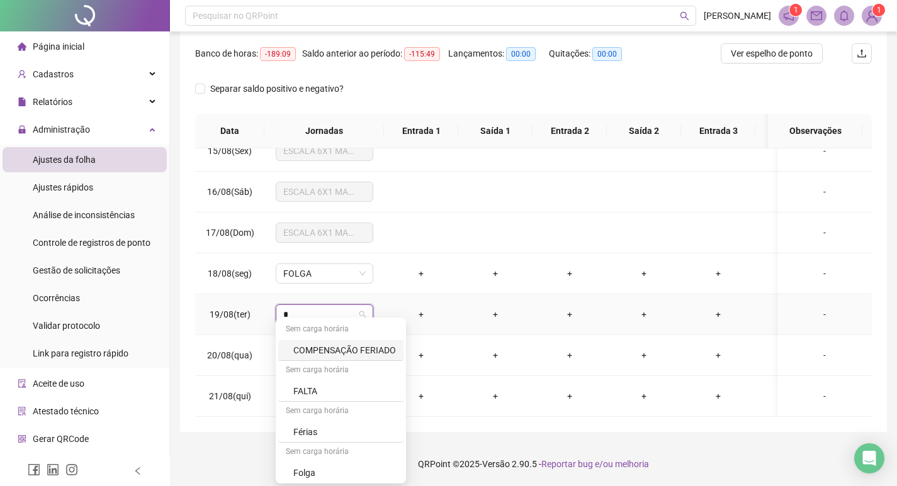
type input "**"
click at [311, 346] on div "FALTA" at bounding box center [328, 351] width 70 height 14
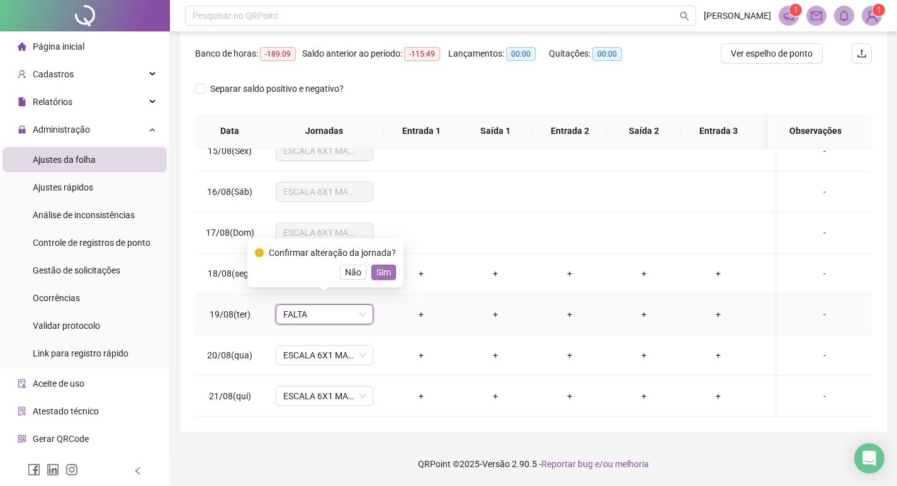
click at [379, 274] on span "Sim" at bounding box center [383, 273] width 14 height 14
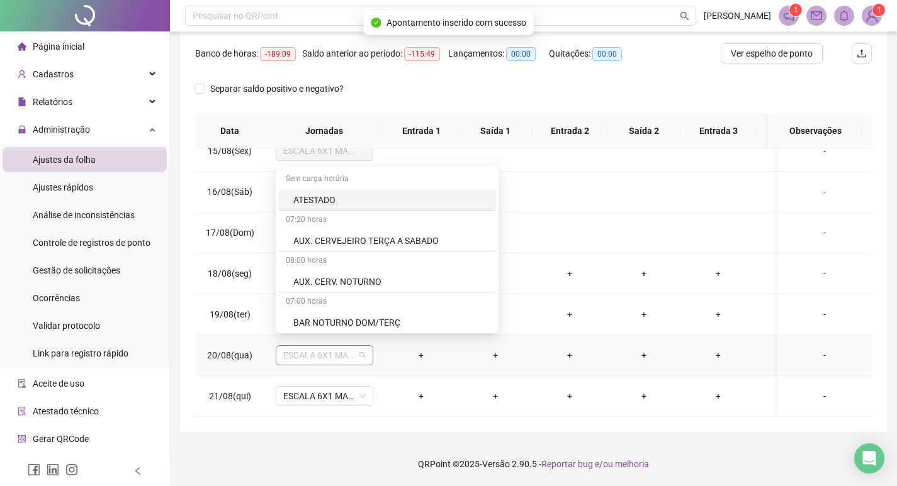
click at [293, 346] on span "ESCALA 6X1 MANHA 4PONTOS" at bounding box center [324, 355] width 82 height 19
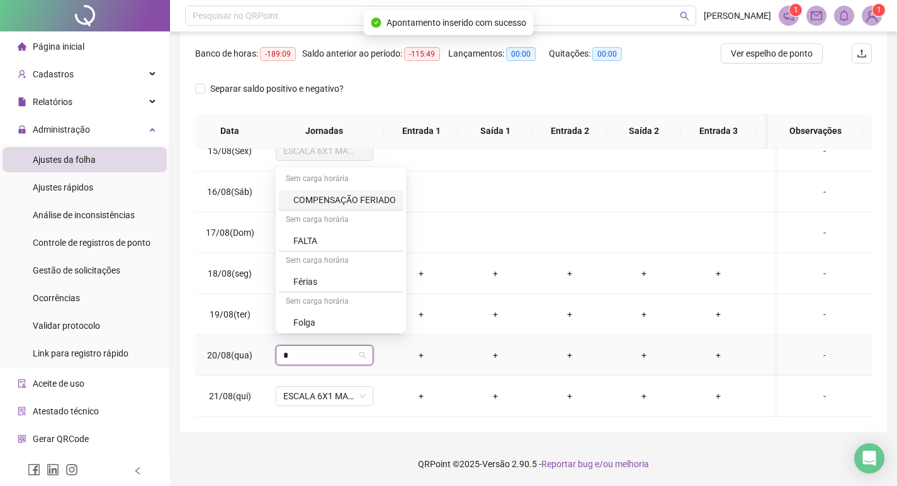
type input "**"
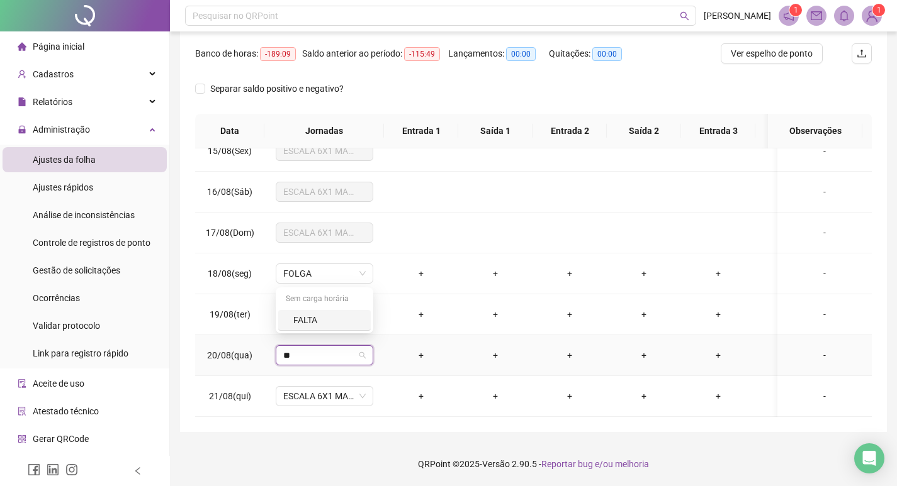
click at [311, 315] on div "FALTA" at bounding box center [328, 320] width 70 height 14
click at [381, 316] on span "Sim" at bounding box center [383, 313] width 14 height 14
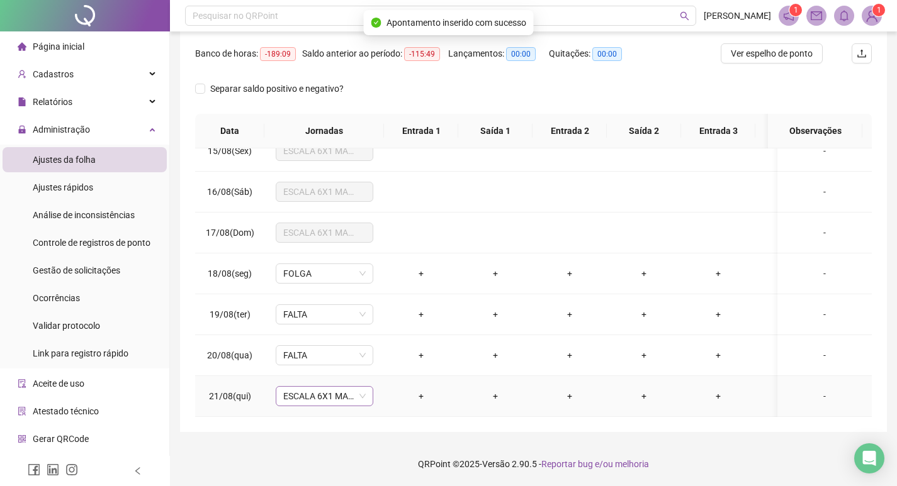
click at [308, 387] on span "ESCALA 6X1 MANHA 4PONTOS" at bounding box center [324, 396] width 82 height 19
type input "***"
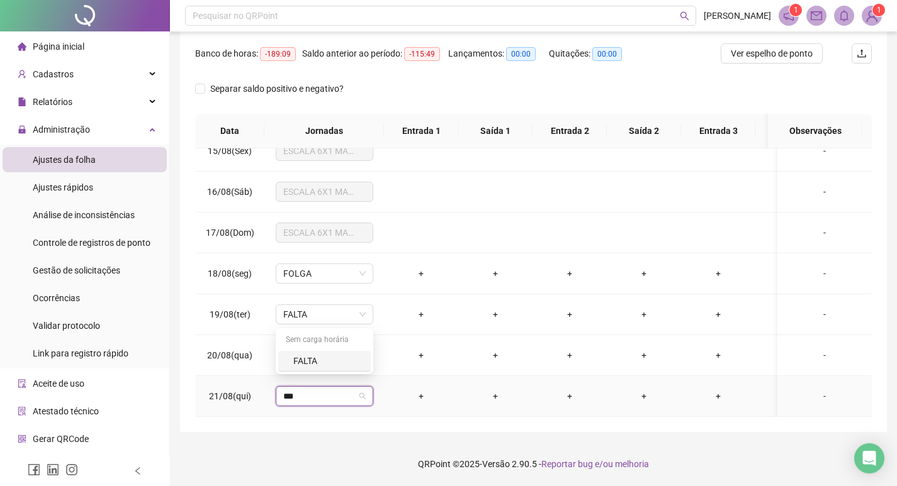
click at [292, 353] on div "FALTA" at bounding box center [324, 361] width 92 height 21
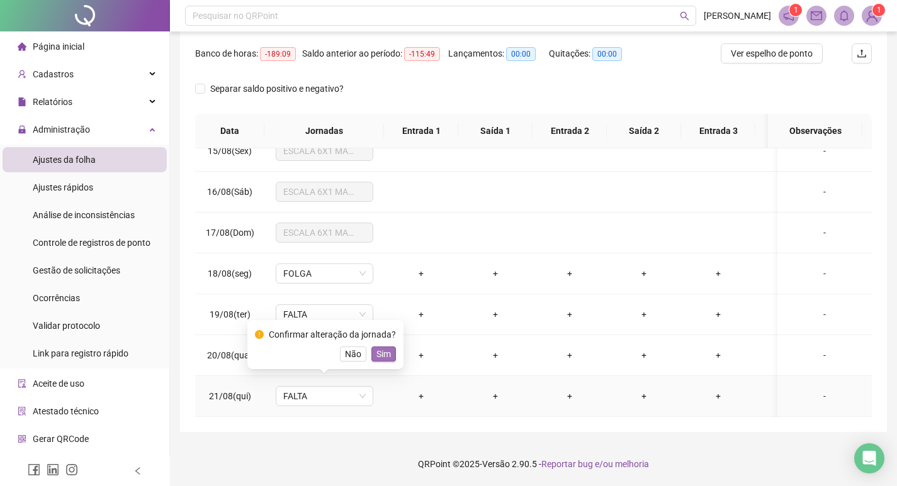
click at [387, 349] on span "Sim" at bounding box center [383, 354] width 14 height 14
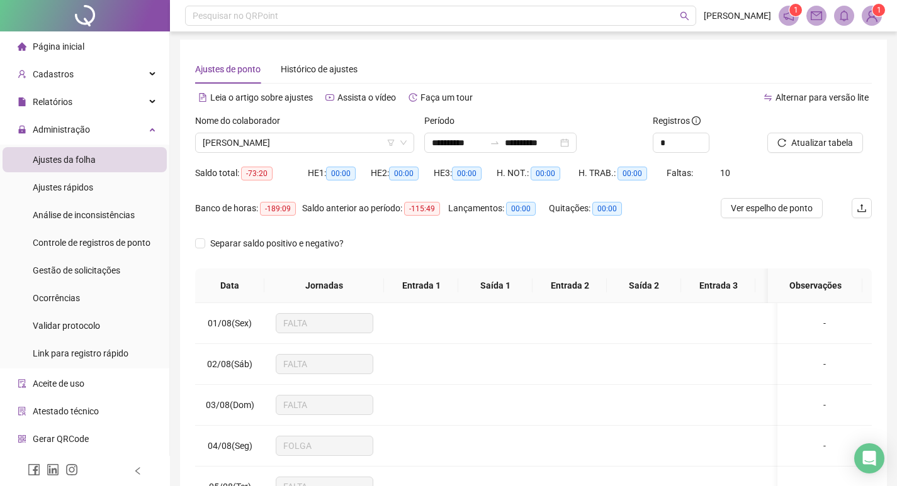
scroll to position [0, 0]
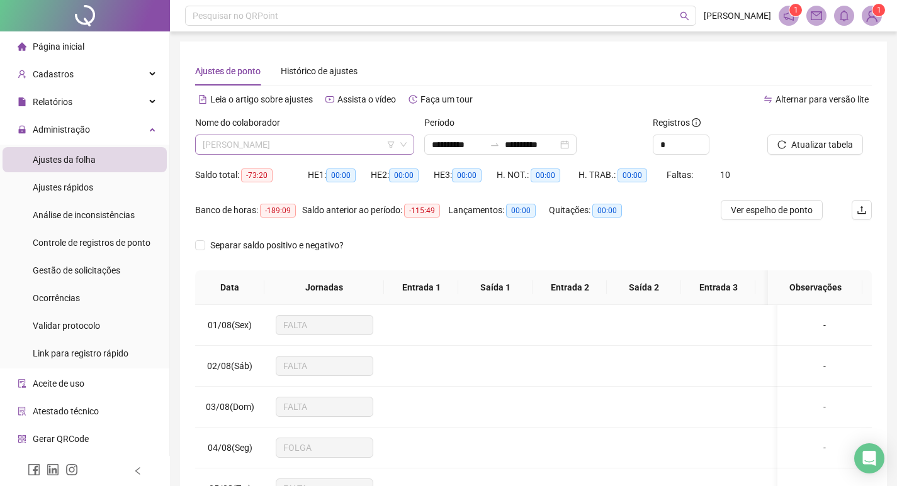
click at [364, 147] on span "[PERSON_NAME]" at bounding box center [305, 144] width 204 height 19
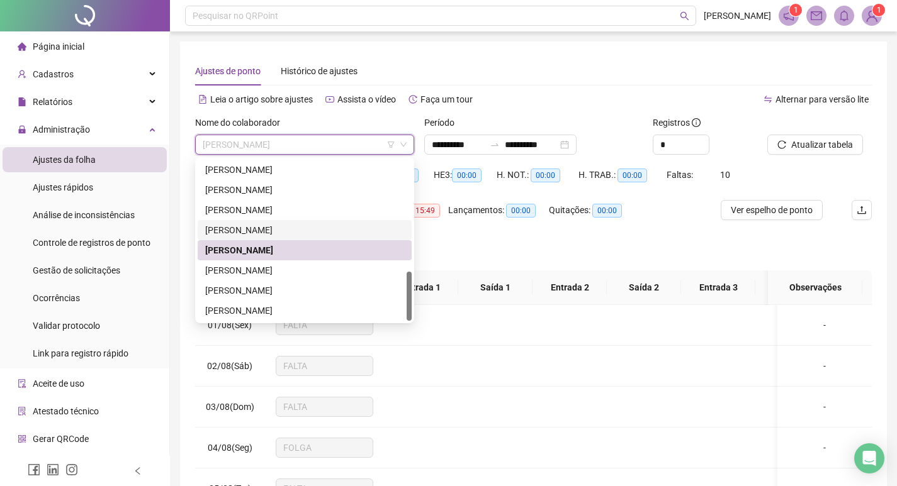
click at [276, 232] on div "[PERSON_NAME]" at bounding box center [304, 230] width 199 height 14
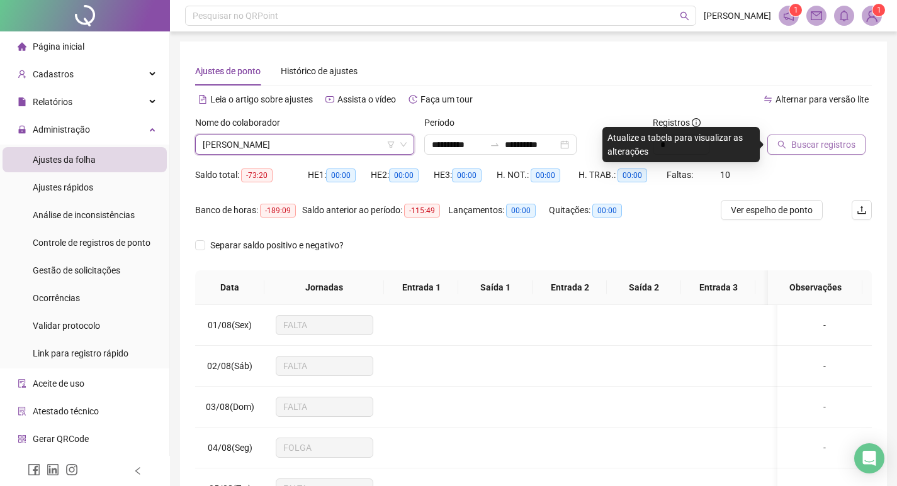
click at [795, 152] on button "Buscar registros" at bounding box center [816, 145] width 98 height 20
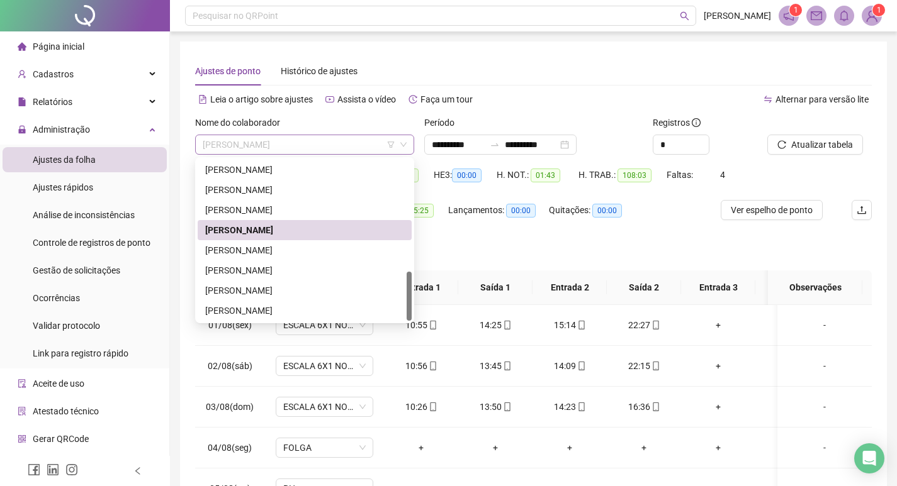
click at [362, 146] on span "[PERSON_NAME]" at bounding box center [305, 144] width 204 height 19
click at [284, 211] on div "[PERSON_NAME]" at bounding box center [304, 210] width 199 height 14
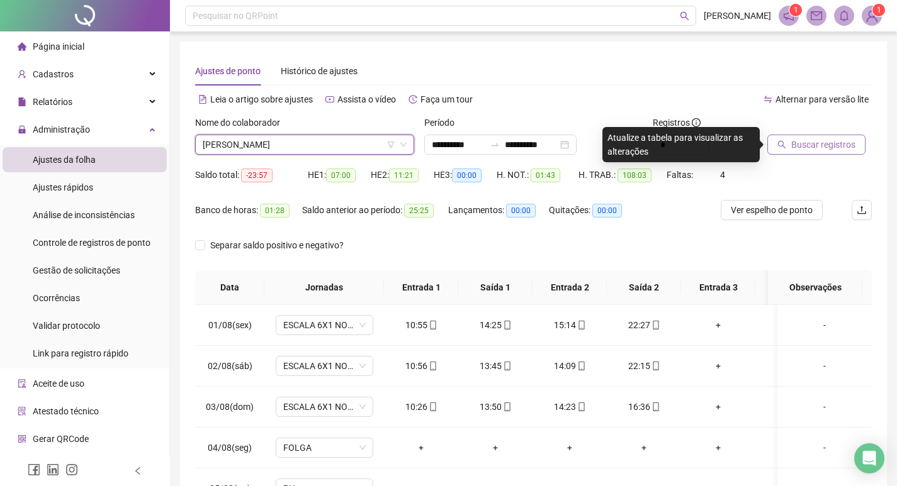
click at [799, 143] on span "Buscar registros" at bounding box center [823, 145] width 64 height 14
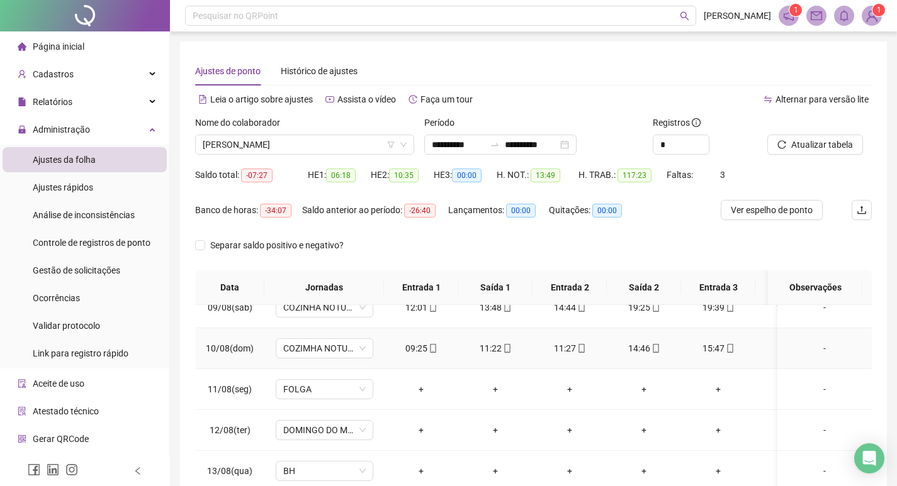
scroll to position [378, 0]
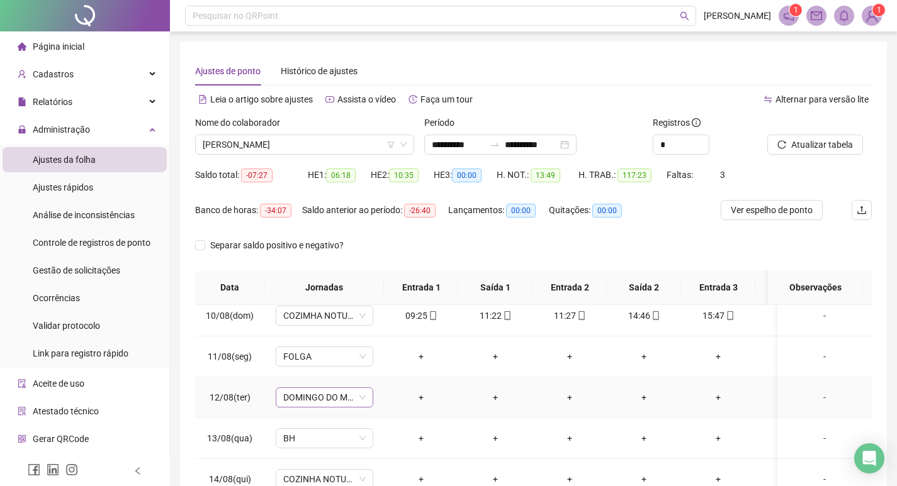
click at [331, 395] on span "DOMINGO DO MÊS" at bounding box center [324, 397] width 82 height 19
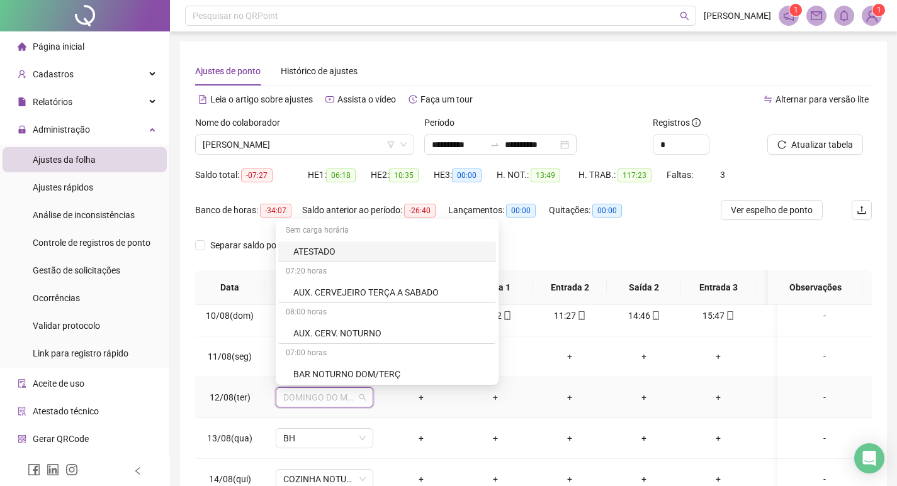
type input "*"
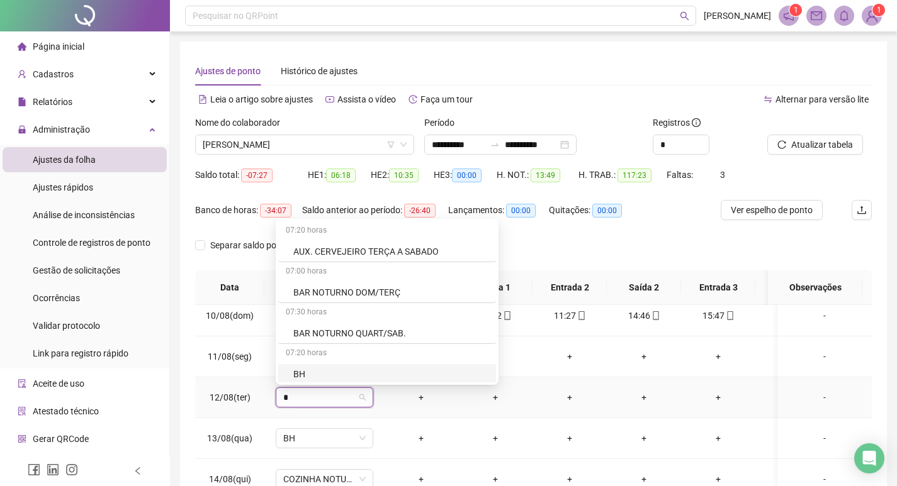
click at [319, 374] on div "BH" at bounding box center [390, 374] width 195 height 14
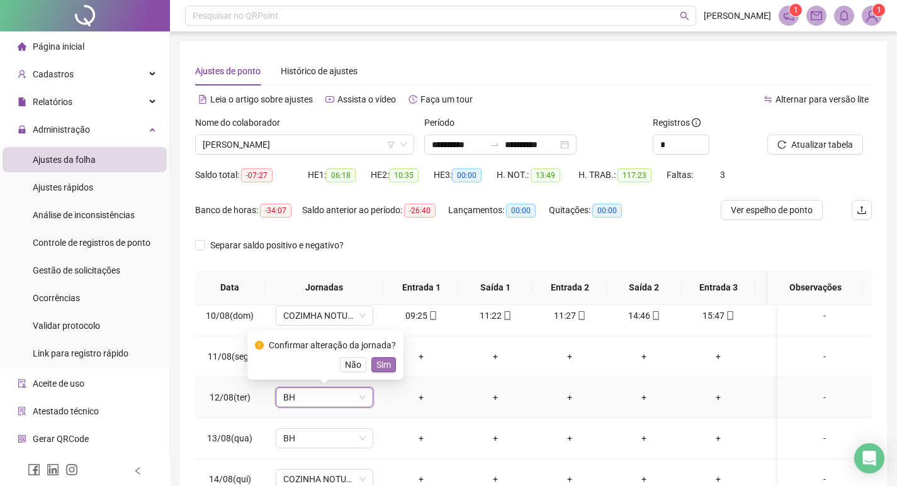
click at [378, 364] on span "Sim" at bounding box center [383, 365] width 14 height 14
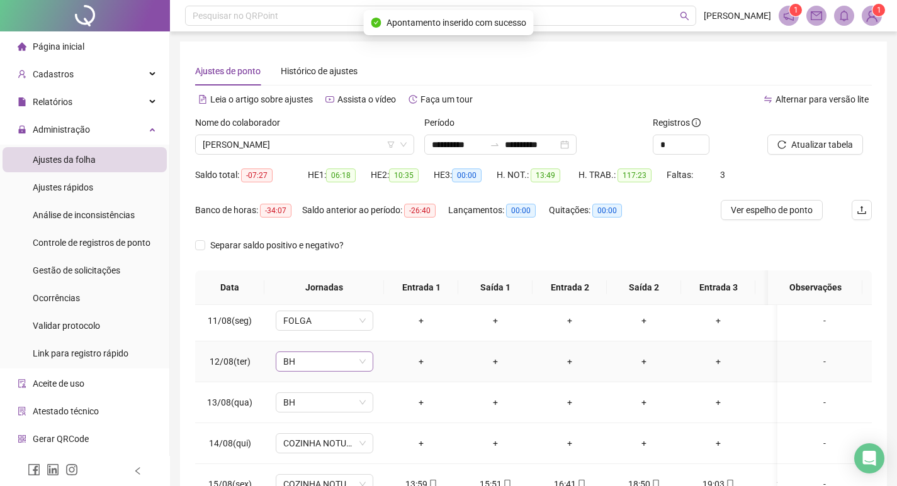
scroll to position [440, 0]
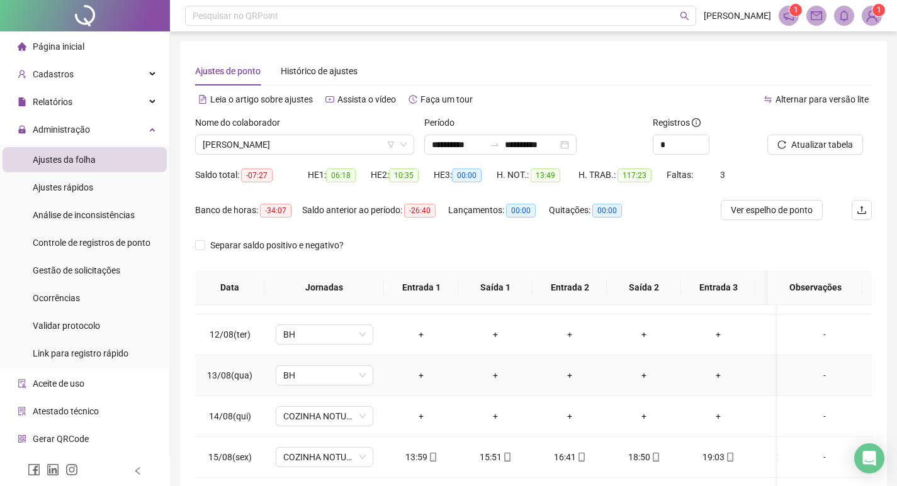
click at [817, 373] on div "-" at bounding box center [824, 376] width 74 height 14
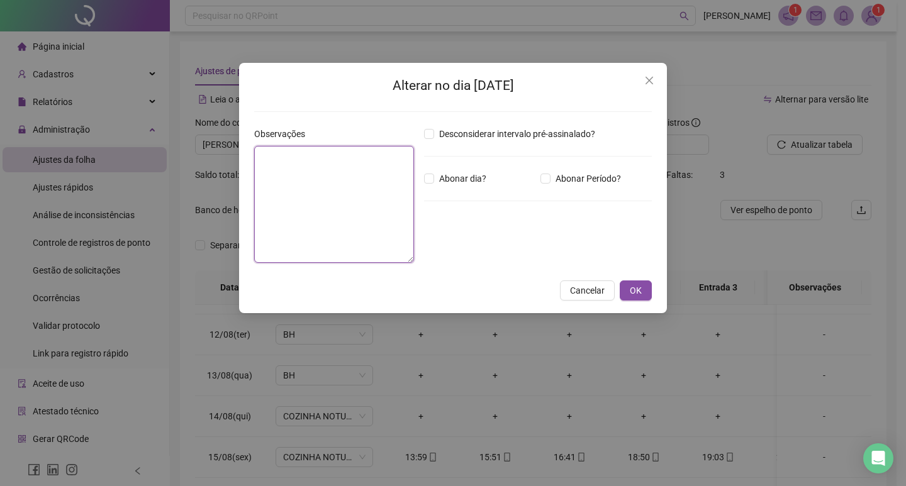
click at [332, 193] on textarea at bounding box center [334, 204] width 160 height 117
type textarea "*"
type textarea "*********"
click at [644, 282] on button "OK" at bounding box center [636, 291] width 32 height 20
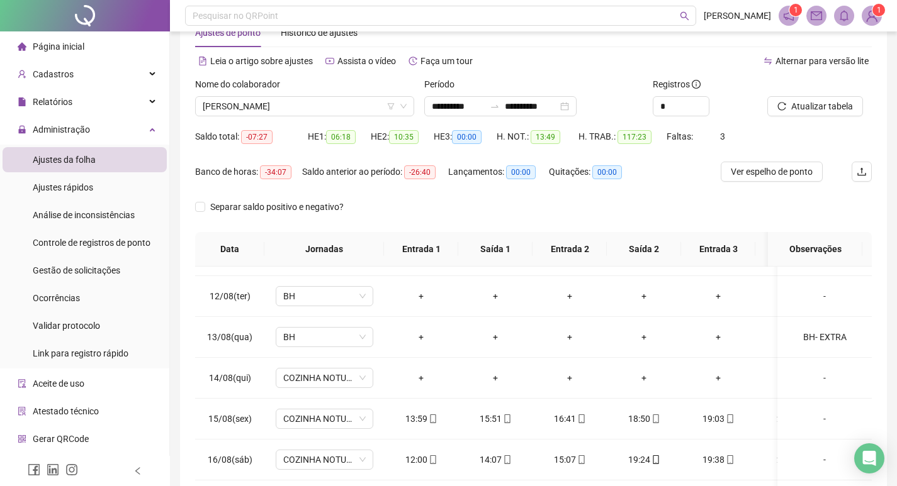
scroll to position [63, 0]
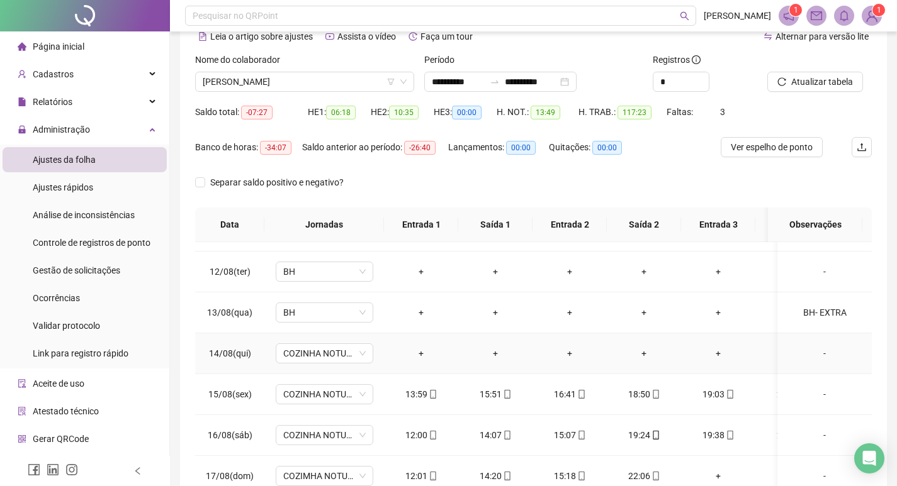
click at [814, 355] on div "-" at bounding box center [824, 354] width 74 height 14
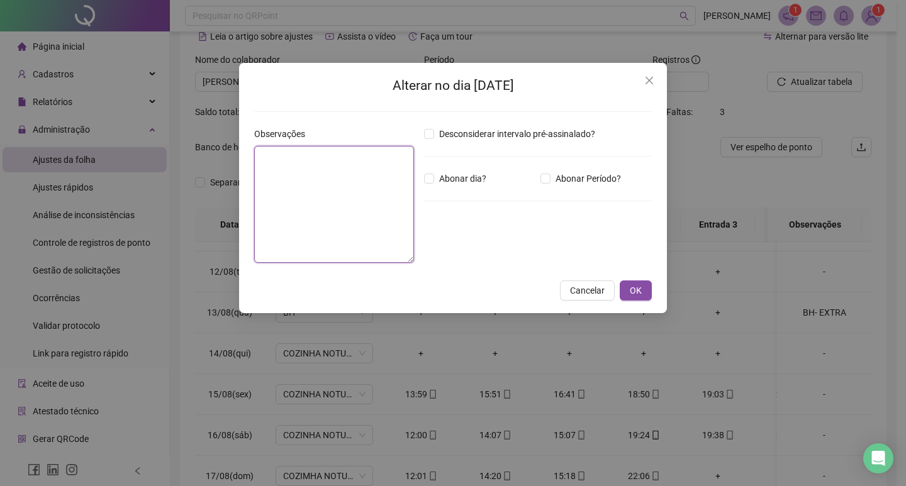
click at [286, 189] on textarea at bounding box center [334, 204] width 160 height 117
type textarea "**********"
click at [634, 288] on span "OK" at bounding box center [636, 291] width 12 height 14
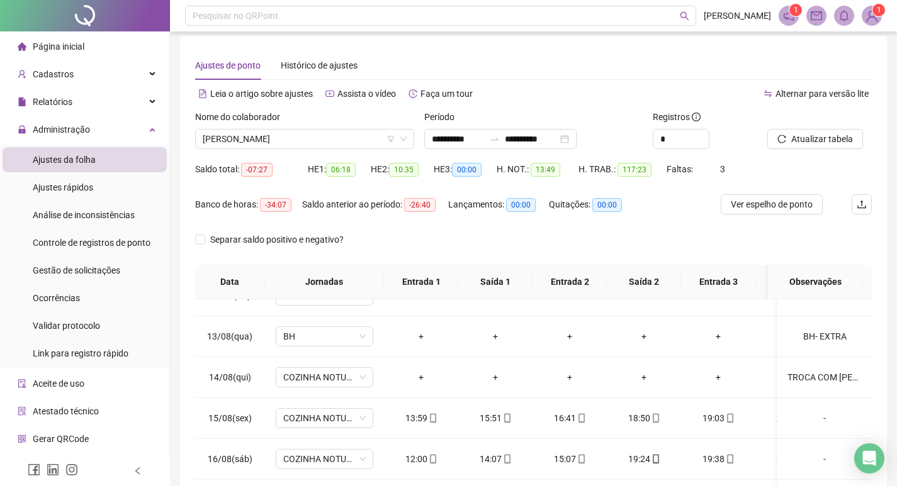
scroll to position [0, 0]
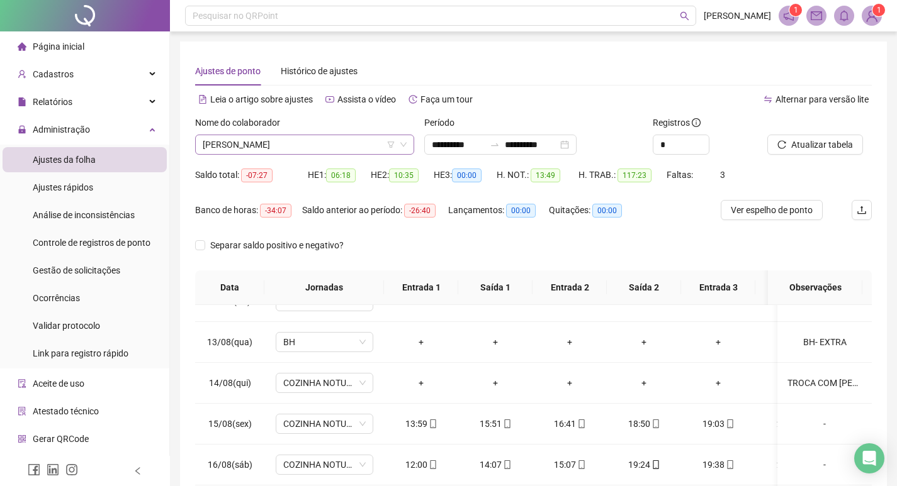
click at [331, 147] on span "[PERSON_NAME]" at bounding box center [305, 144] width 204 height 19
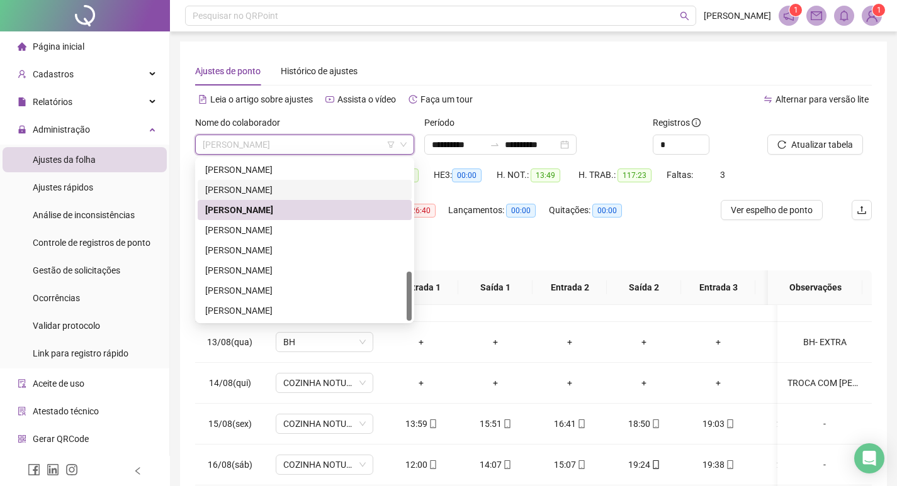
click at [289, 188] on div "[PERSON_NAME]" at bounding box center [304, 190] width 199 height 14
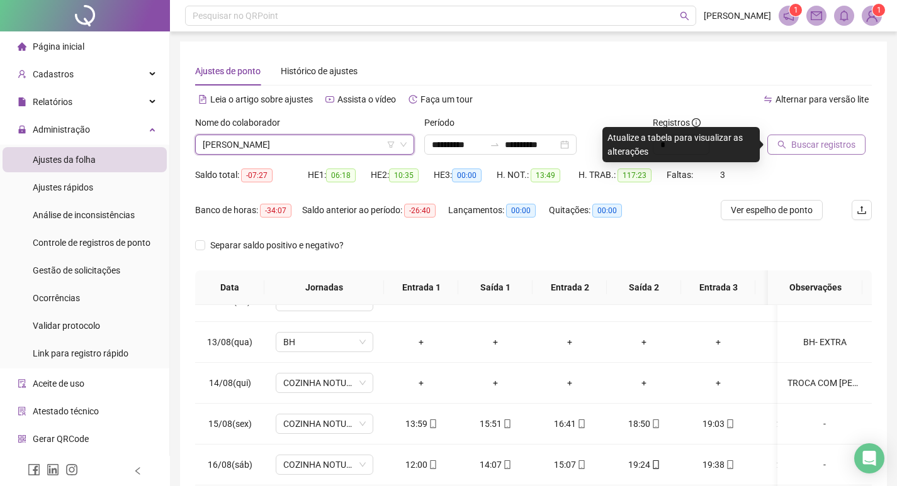
click at [802, 151] on span "Buscar registros" at bounding box center [823, 145] width 64 height 14
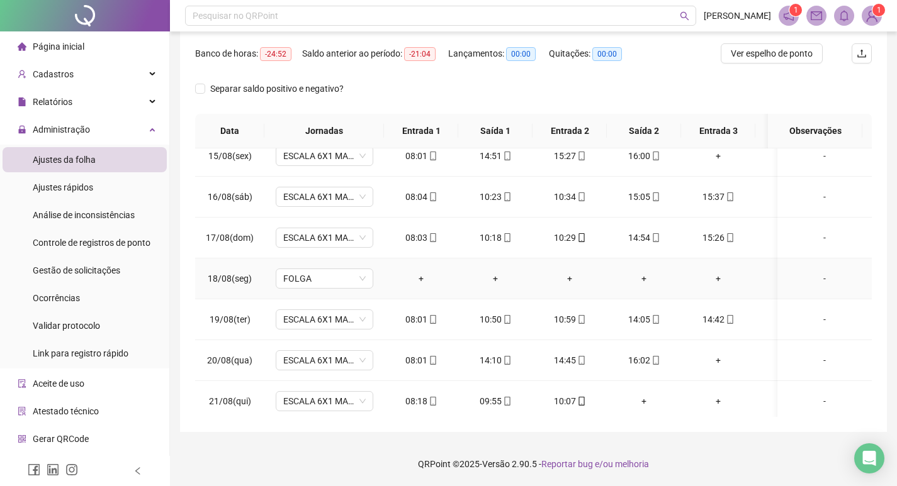
scroll to position [600, 0]
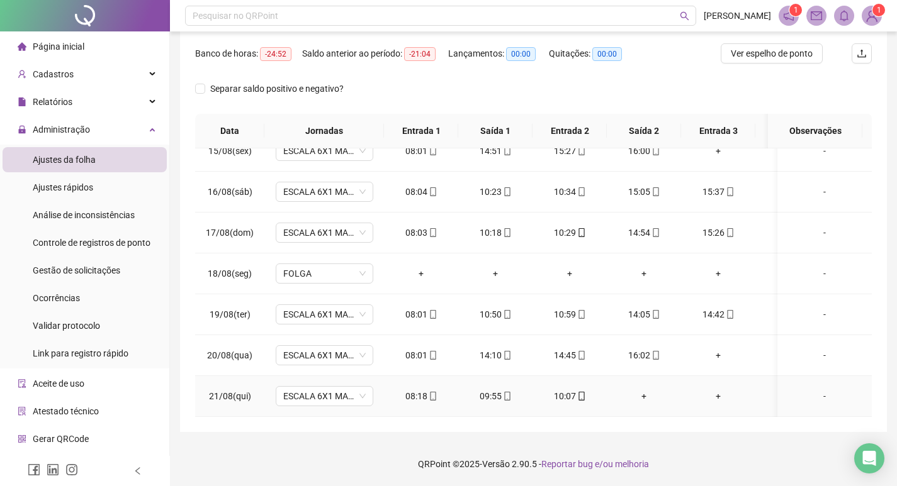
click at [812, 393] on div "-" at bounding box center [824, 396] width 74 height 14
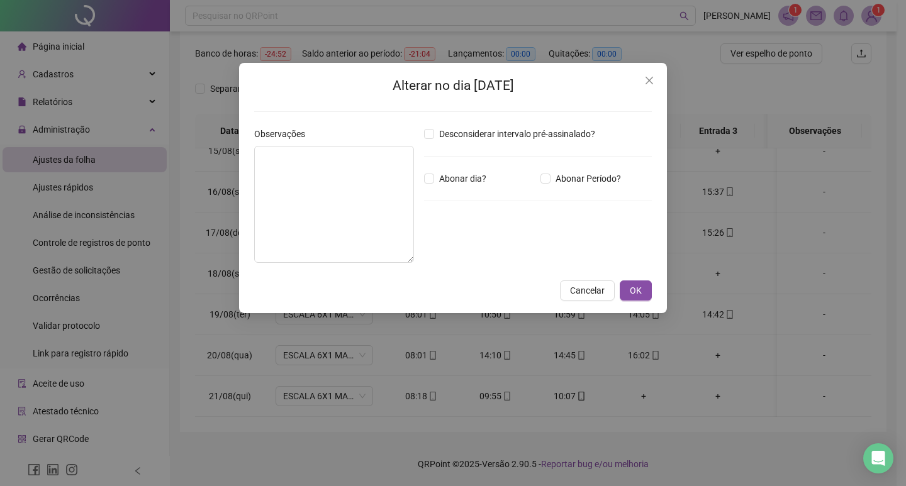
click at [317, 131] on div "Observações" at bounding box center [334, 136] width 160 height 19
click at [323, 172] on textarea at bounding box center [334, 204] width 160 height 117
type textarea "******"
click at [639, 294] on span "OK" at bounding box center [636, 291] width 12 height 14
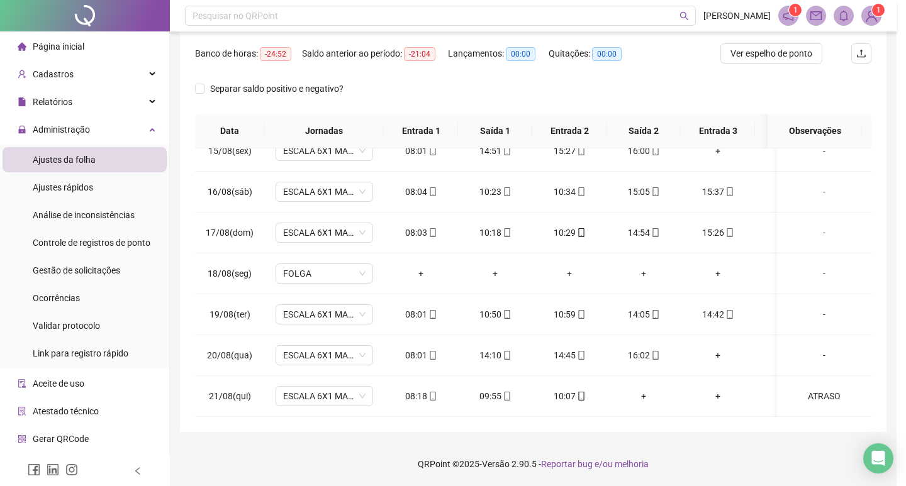
click at [637, 290] on div "Alterar no dia [DATE] Observações ****** Desconsiderar intervalo pré-assinalado…" at bounding box center [453, 243] width 906 height 486
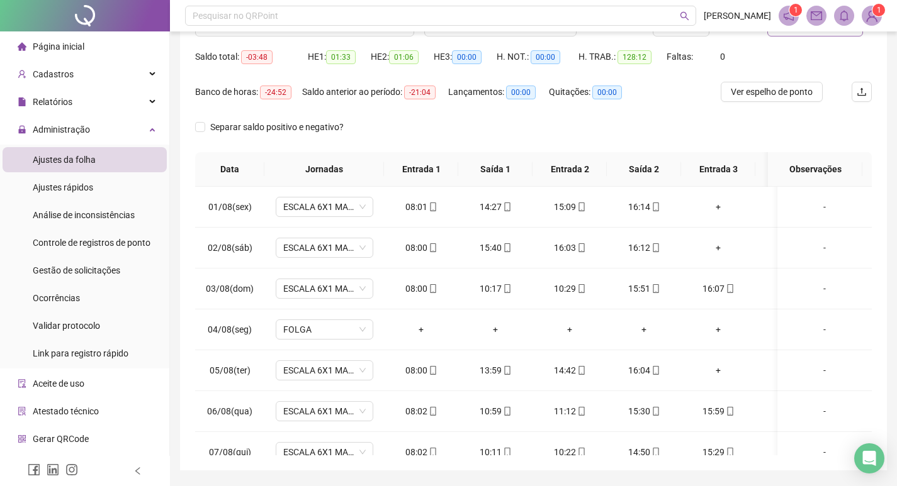
scroll to position [31, 0]
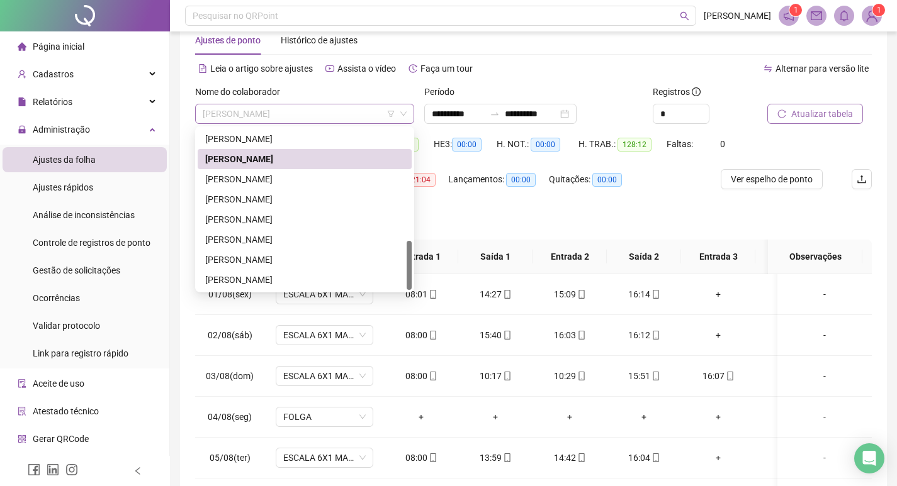
click at [328, 120] on span "[PERSON_NAME]" at bounding box center [305, 113] width 204 height 19
click at [299, 141] on div "[PERSON_NAME]" at bounding box center [304, 139] width 199 height 14
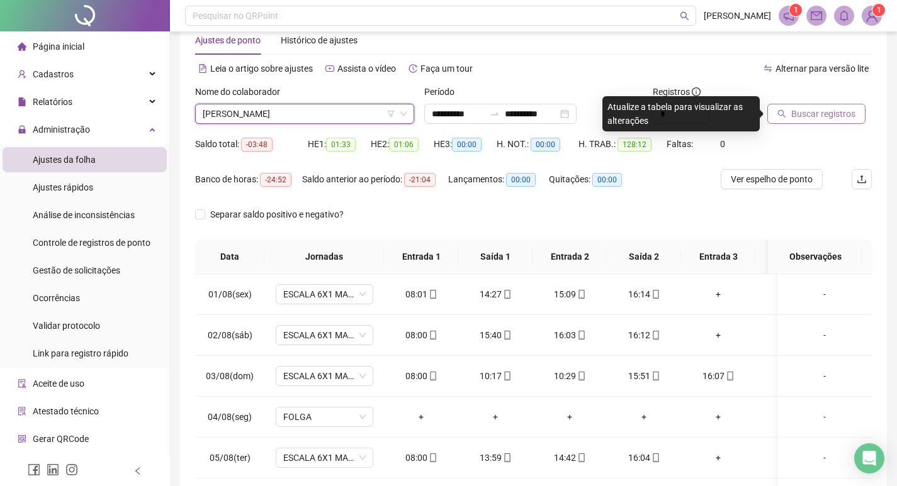
click at [814, 111] on span "Buscar registros" at bounding box center [823, 114] width 64 height 14
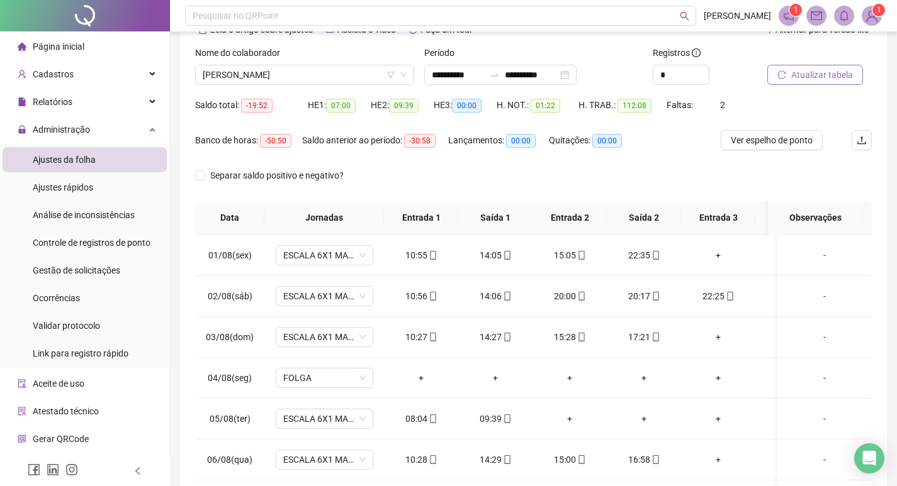
scroll to position [0, 0]
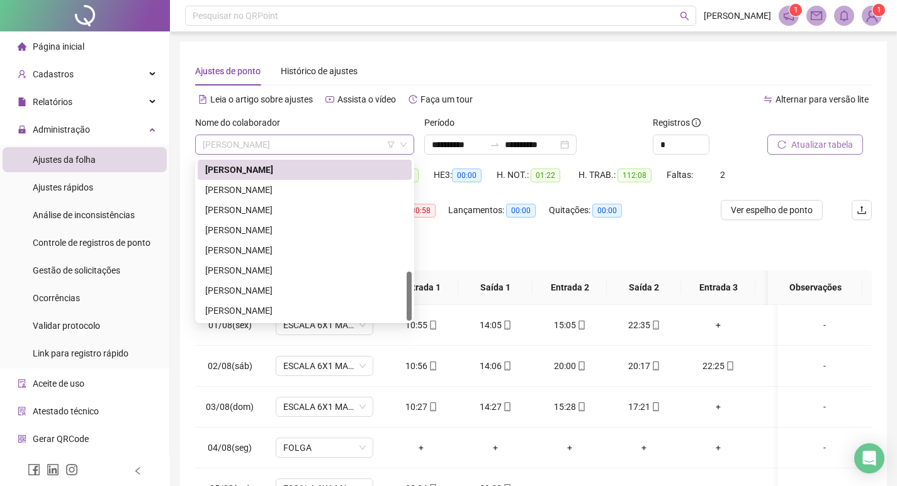
click at [329, 148] on span "[PERSON_NAME]" at bounding box center [305, 144] width 204 height 19
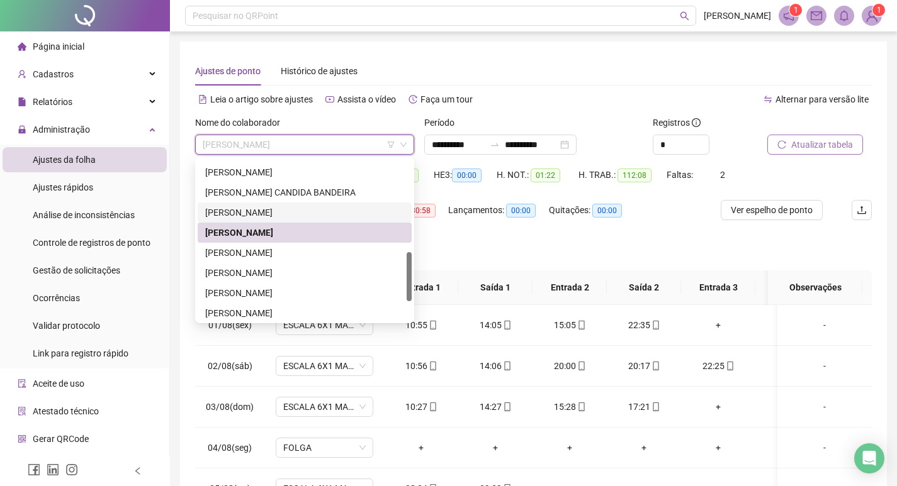
click at [298, 211] on div "[PERSON_NAME]" at bounding box center [304, 213] width 199 height 14
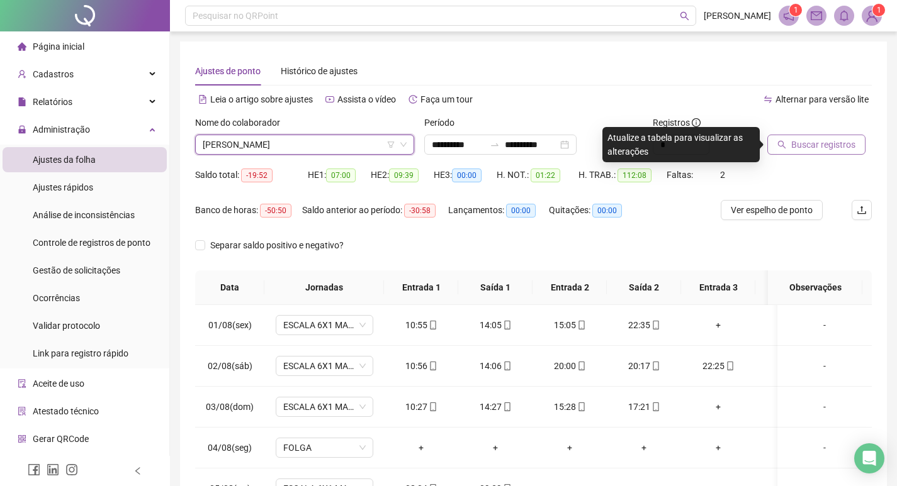
drag, startPoint x: 829, startPoint y: 145, endPoint x: 829, endPoint y: 153, distance: 8.2
click at [829, 146] on span "Buscar registros" at bounding box center [823, 145] width 64 height 14
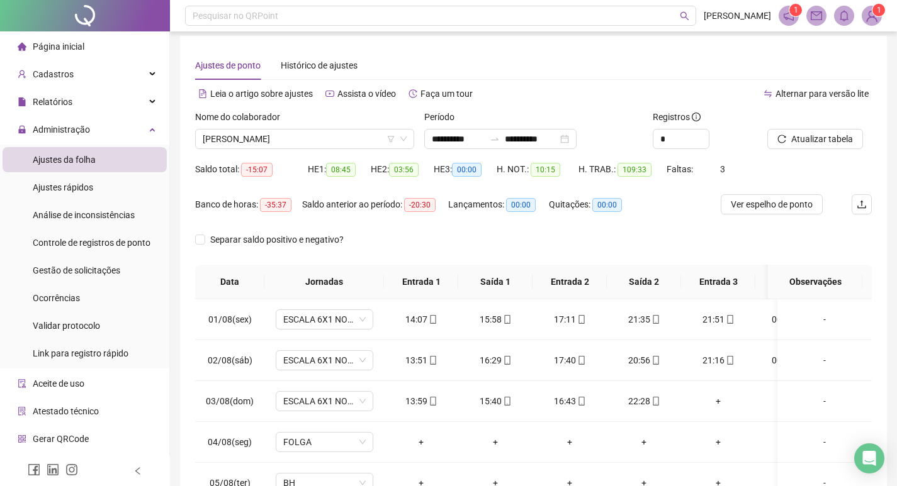
scroll to position [0, 0]
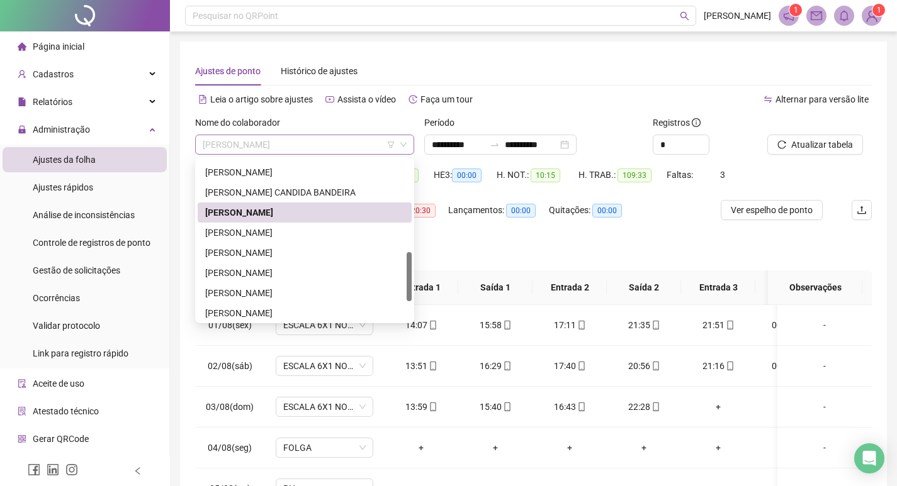
click at [349, 146] on span "[PERSON_NAME]" at bounding box center [305, 144] width 204 height 19
click at [306, 194] on div "[PERSON_NAME] CANDIDA BANDEIRA" at bounding box center [304, 193] width 199 height 14
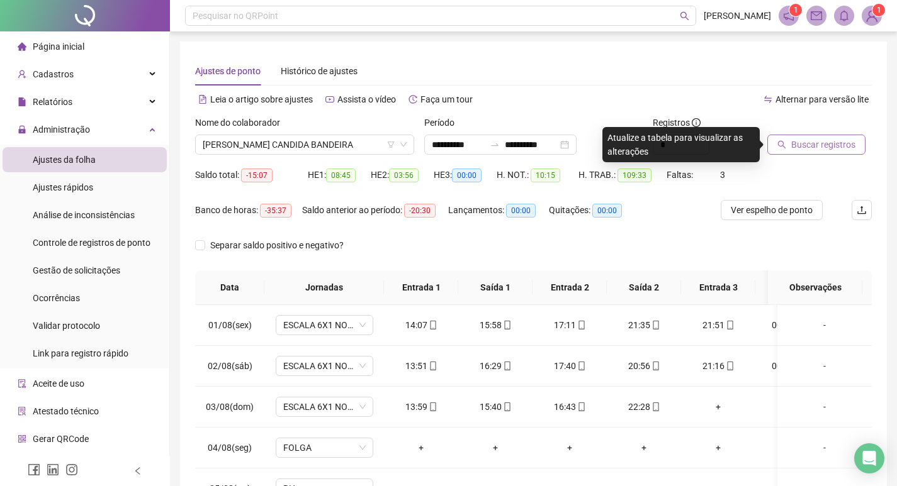
click at [799, 144] on span "Buscar registros" at bounding box center [823, 145] width 64 height 14
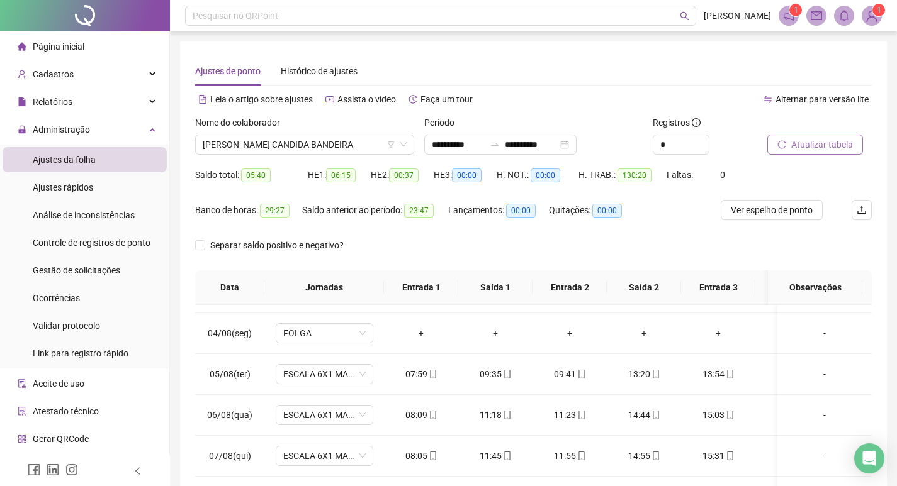
scroll to position [126, 0]
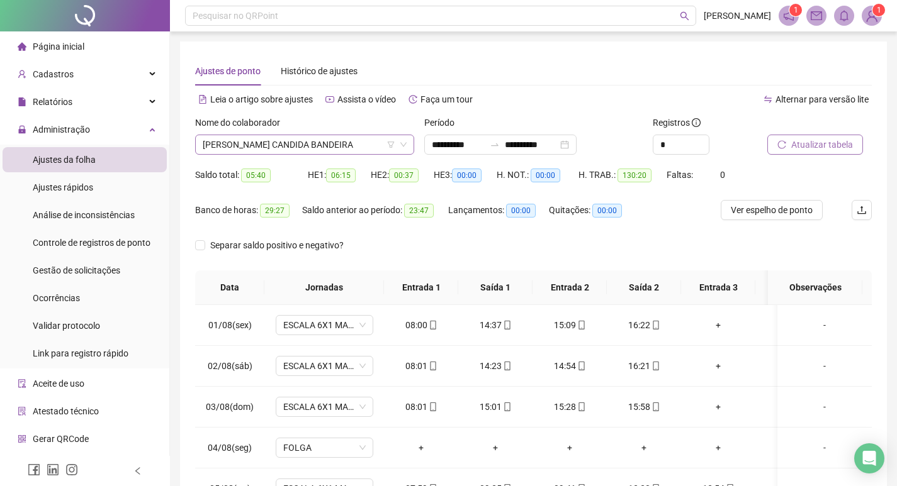
click at [372, 151] on span "[PERSON_NAME] CANDIDA BANDEIRA" at bounding box center [305, 144] width 204 height 19
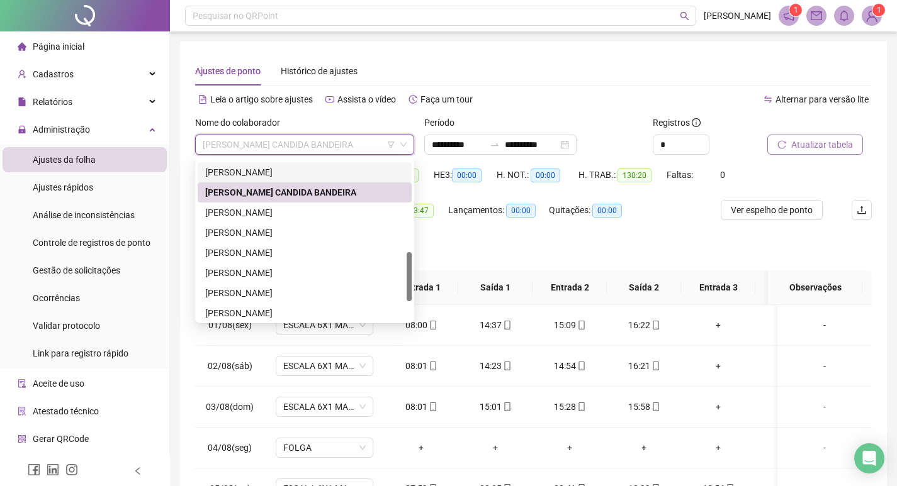
click at [326, 176] on div "[PERSON_NAME]" at bounding box center [304, 172] width 199 height 14
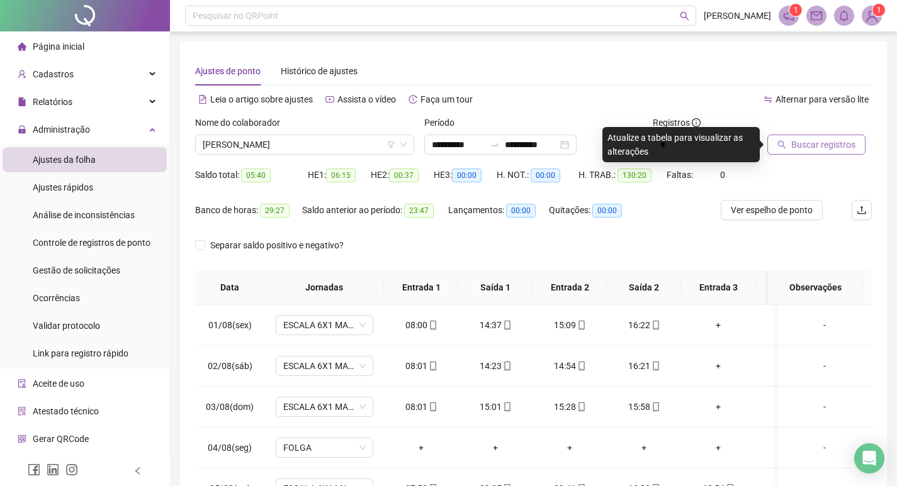
click at [825, 148] on span "Buscar registros" at bounding box center [823, 145] width 64 height 14
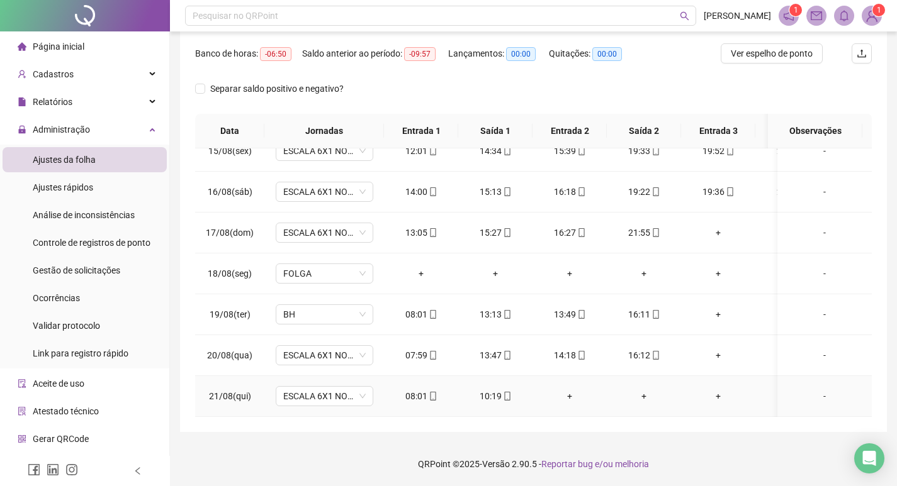
drag, startPoint x: 817, startPoint y: 386, endPoint x: 780, endPoint y: 370, distance: 40.6
click at [817, 389] on div "-" at bounding box center [824, 396] width 74 height 14
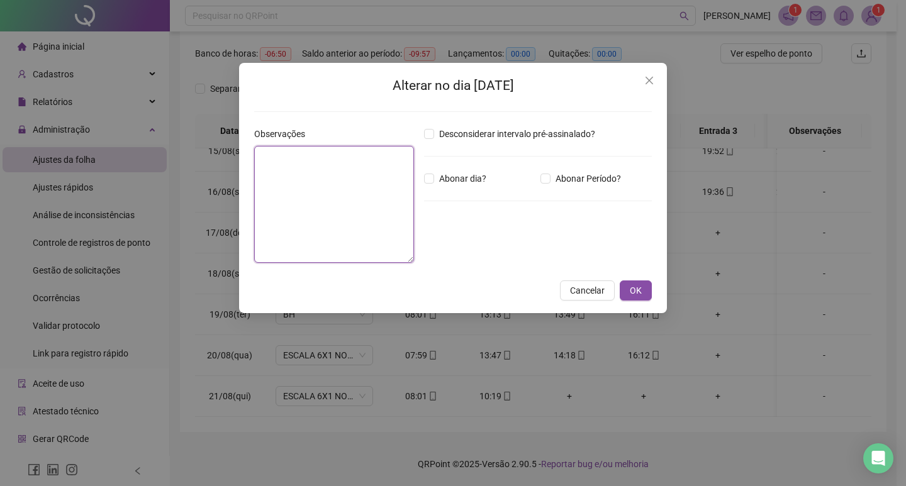
click at [362, 177] on textarea at bounding box center [334, 204] width 160 height 117
paste textarea "**********"
click at [326, 181] on textarea "**********" at bounding box center [334, 204] width 160 height 117
click at [359, 185] on textarea "**********" at bounding box center [334, 204] width 160 height 117
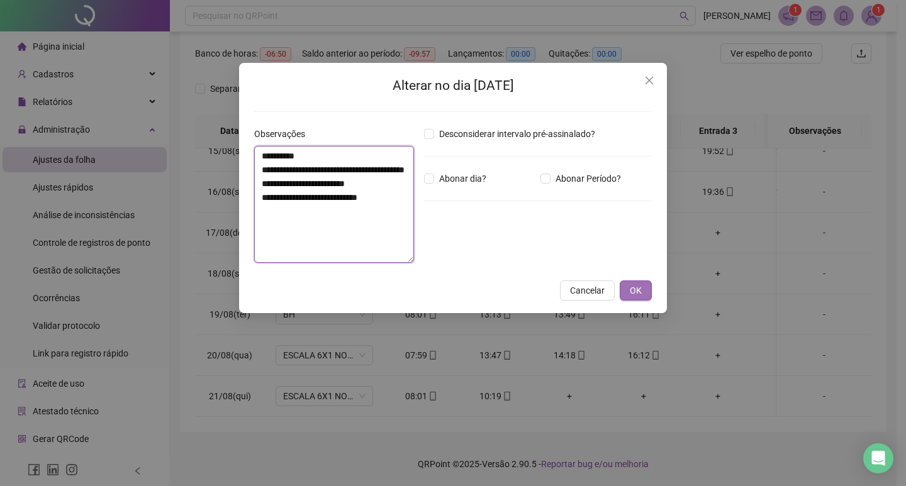
type textarea "**********"
click at [639, 289] on span "OK" at bounding box center [636, 291] width 12 height 14
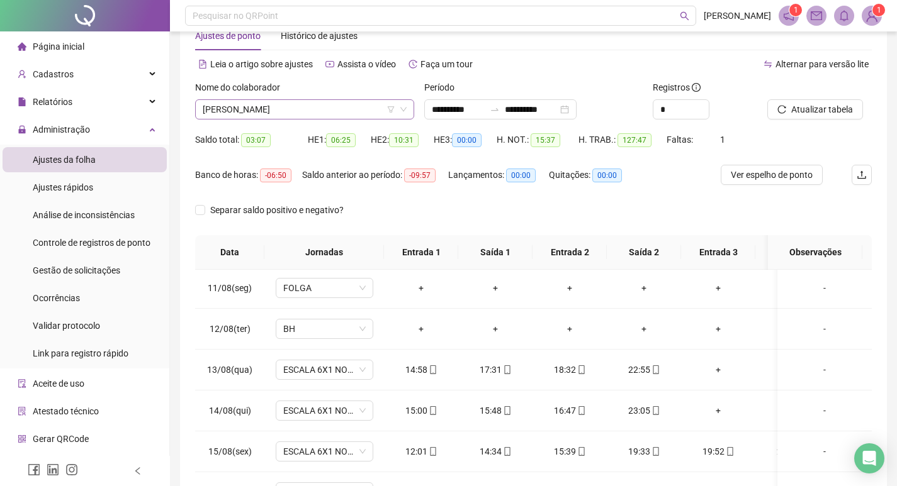
scroll to position [31, 0]
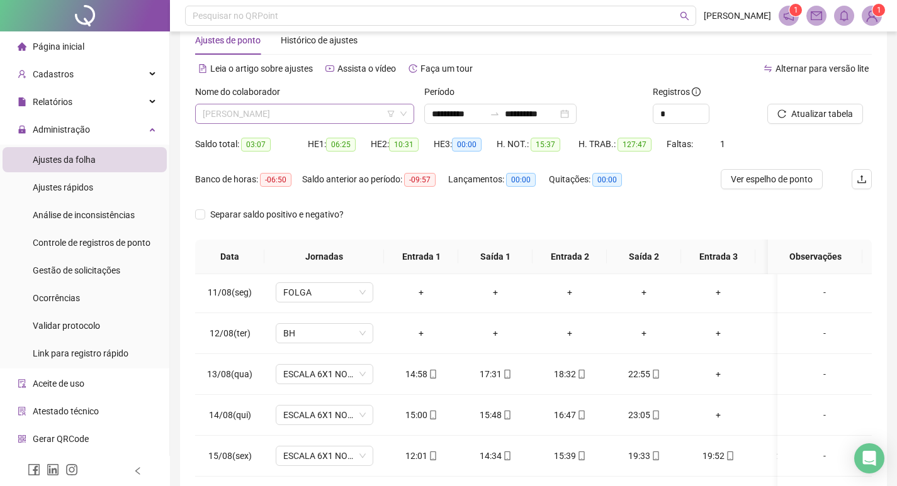
click at [369, 113] on span "[PERSON_NAME]" at bounding box center [305, 113] width 204 height 19
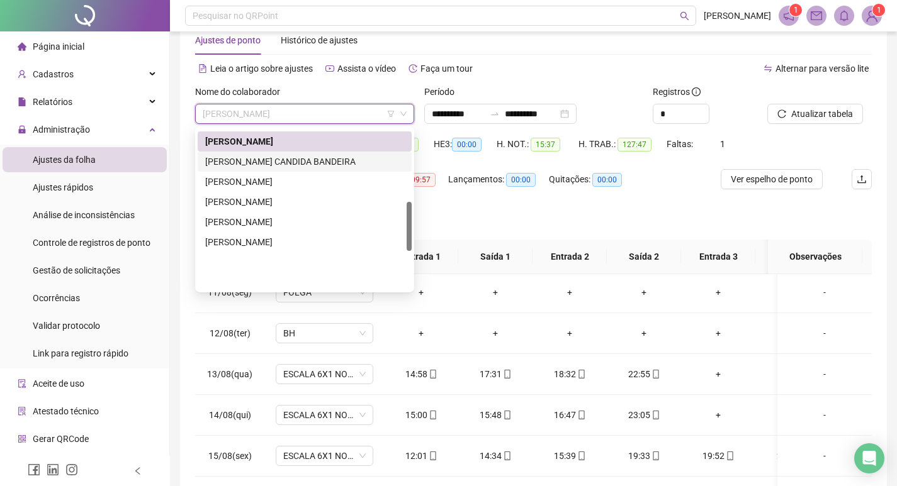
scroll to position [237, 0]
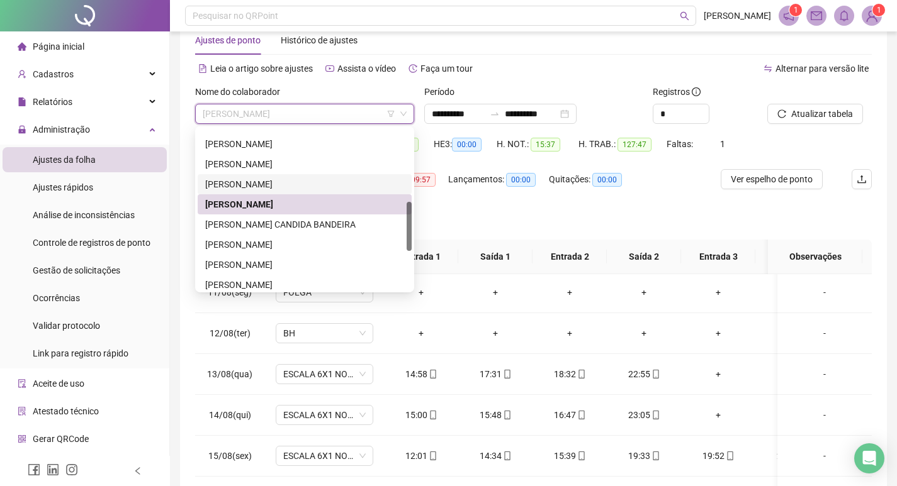
click at [306, 181] on div "[PERSON_NAME]" at bounding box center [304, 184] width 199 height 14
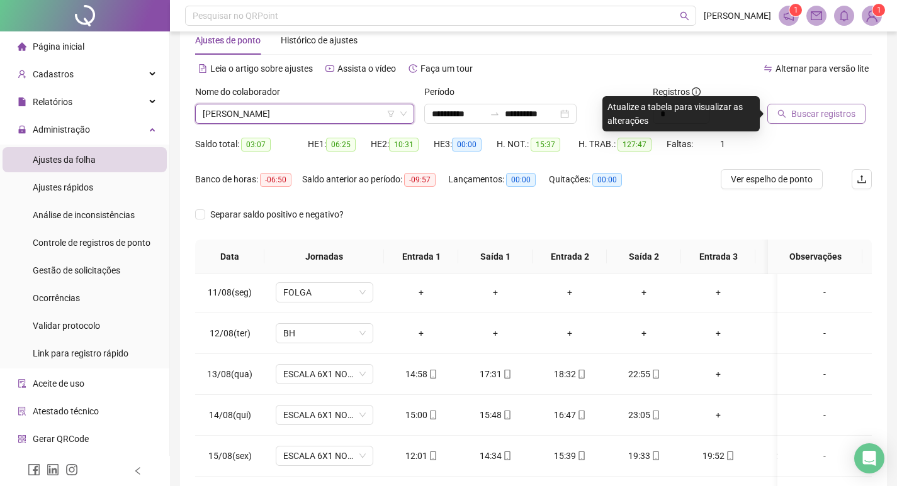
click at [803, 115] on span "Buscar registros" at bounding box center [823, 114] width 64 height 14
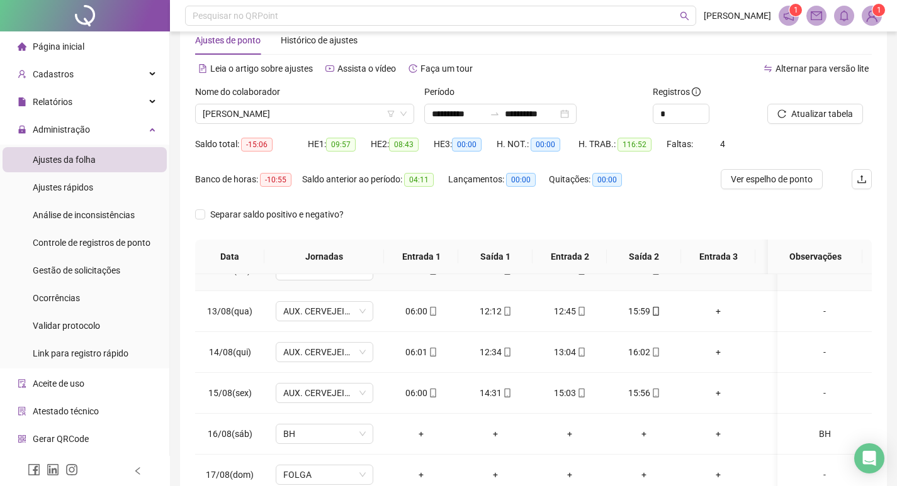
scroll to position [537, 0]
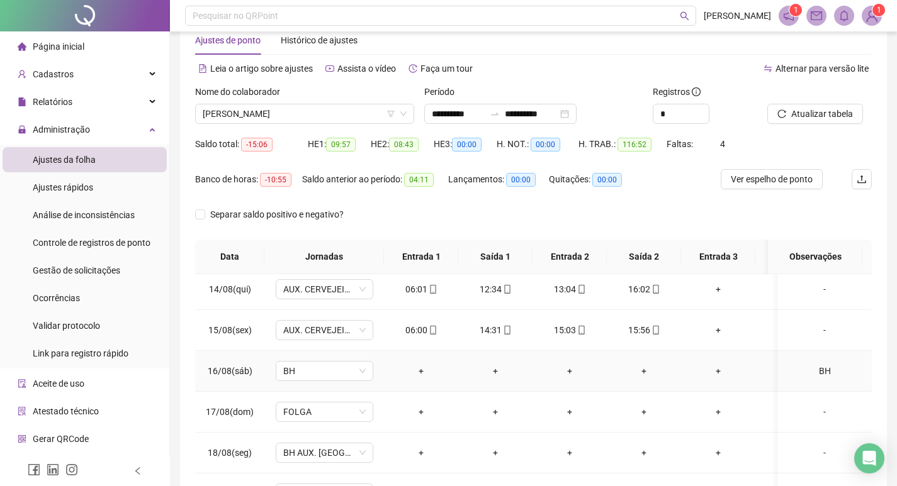
click at [811, 373] on div "BH" at bounding box center [824, 371] width 74 height 14
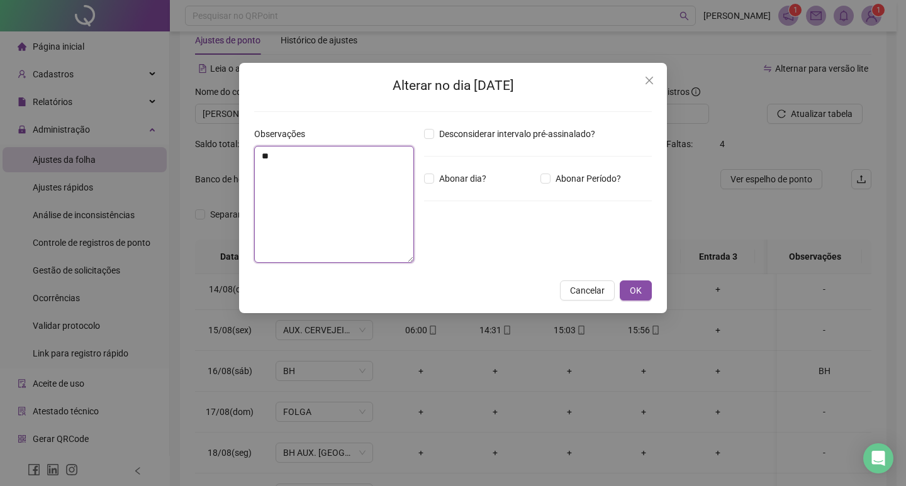
click at [291, 162] on textarea "**" at bounding box center [334, 204] width 160 height 117
click at [273, 154] on textarea "********" at bounding box center [334, 204] width 160 height 117
type textarea "*********"
click at [641, 289] on span "OK" at bounding box center [636, 291] width 12 height 14
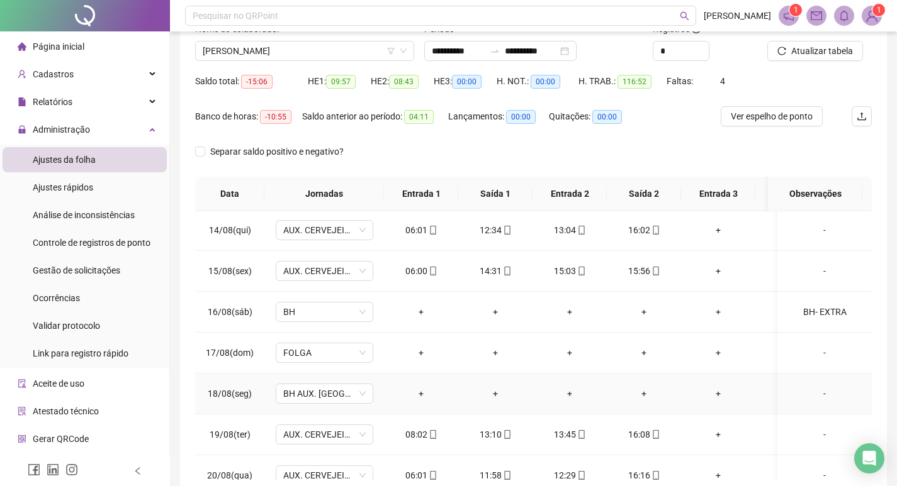
scroll to position [566, 0]
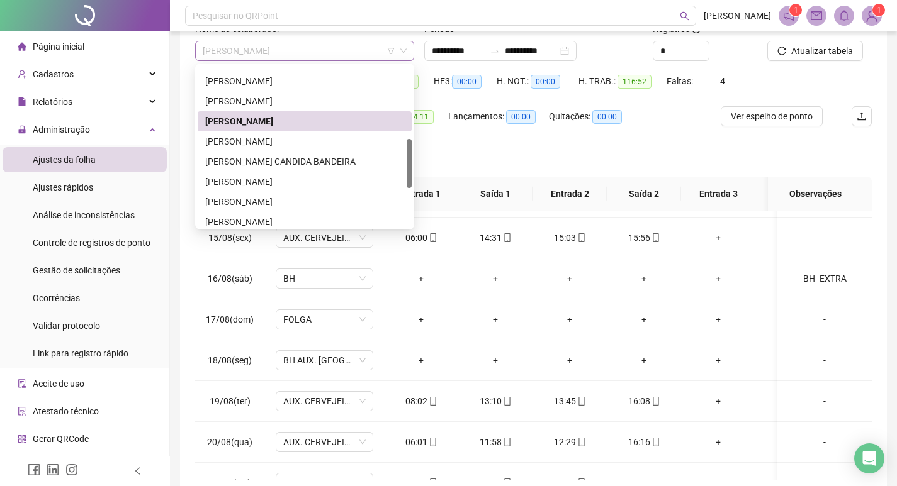
click at [357, 53] on span "[PERSON_NAME]" at bounding box center [305, 51] width 204 height 19
click at [299, 97] on div "[PERSON_NAME]" at bounding box center [304, 101] width 199 height 14
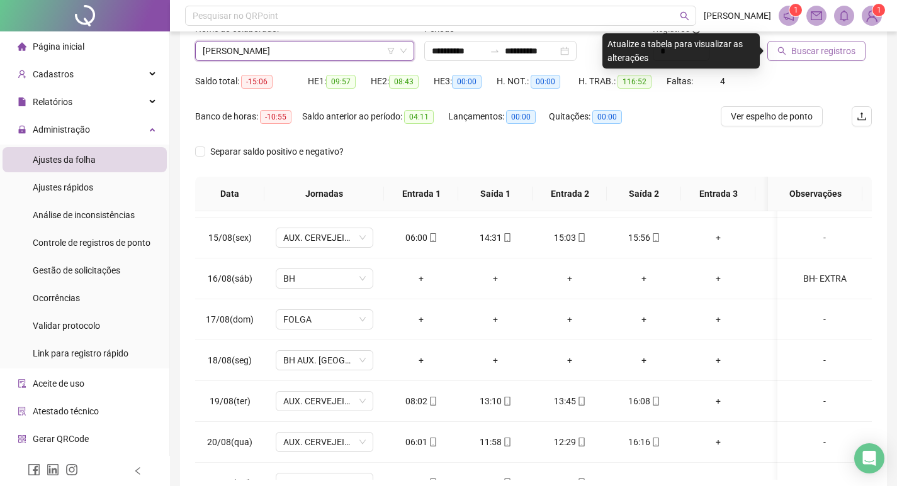
click at [839, 48] on span "Buscar registros" at bounding box center [823, 51] width 64 height 14
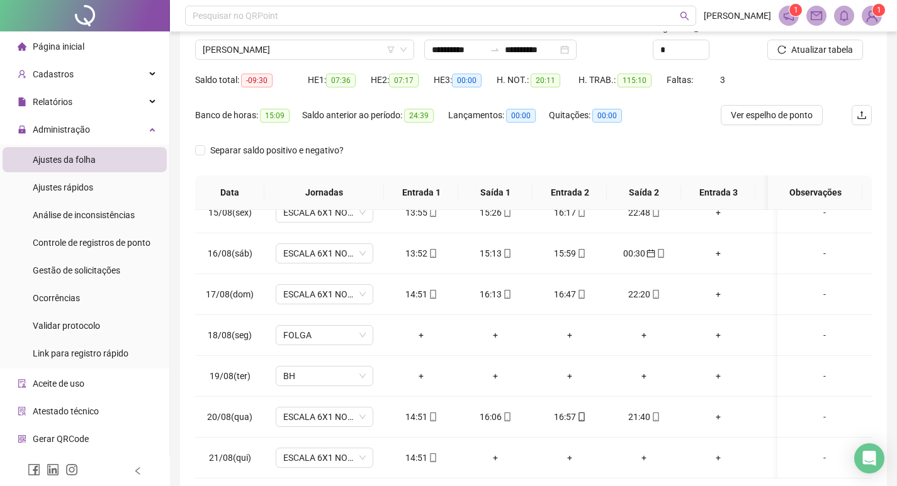
scroll to position [0, 0]
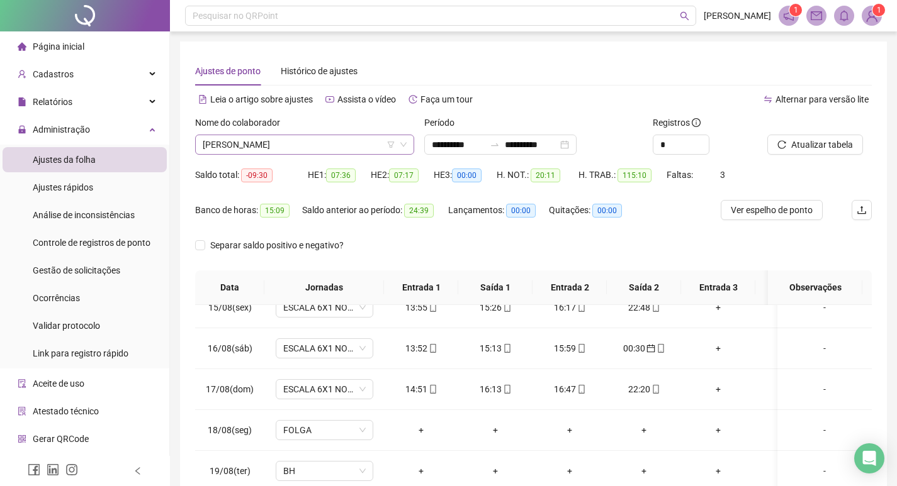
click at [357, 141] on span "[PERSON_NAME]" at bounding box center [305, 144] width 204 height 19
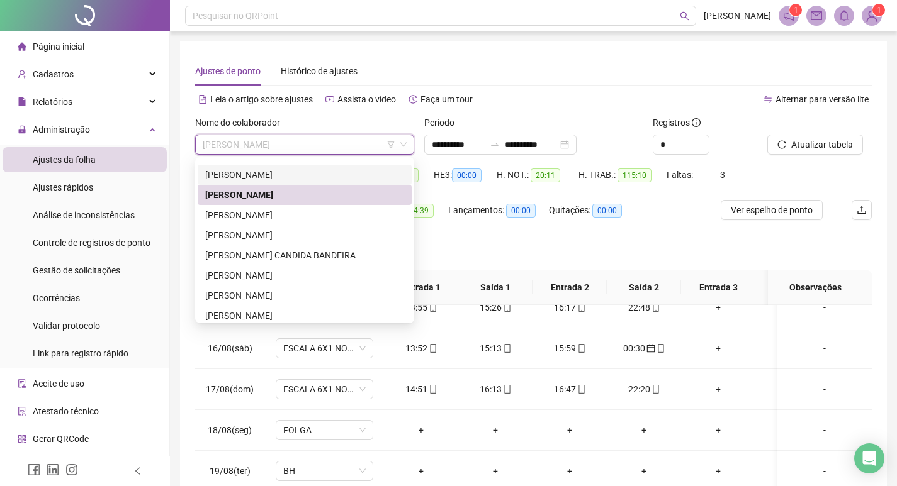
click at [299, 179] on div "[PERSON_NAME]" at bounding box center [304, 175] width 199 height 14
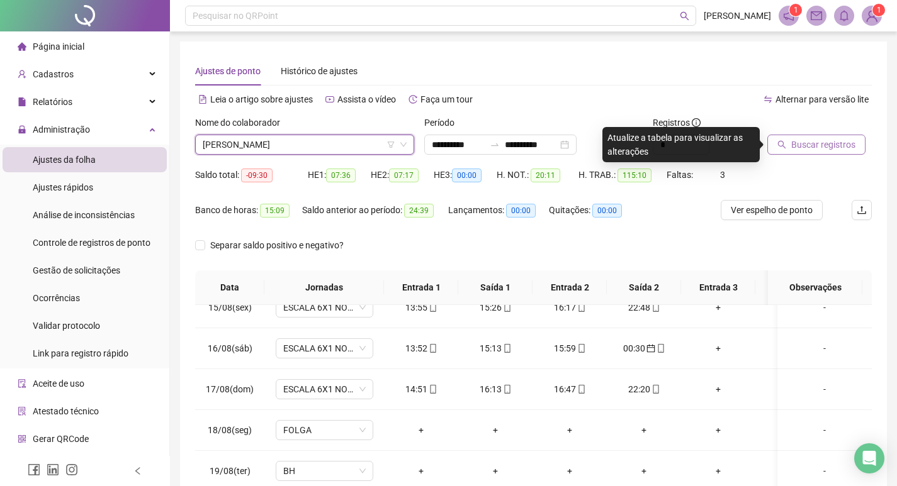
click at [814, 138] on button "Buscar registros" at bounding box center [816, 145] width 98 height 20
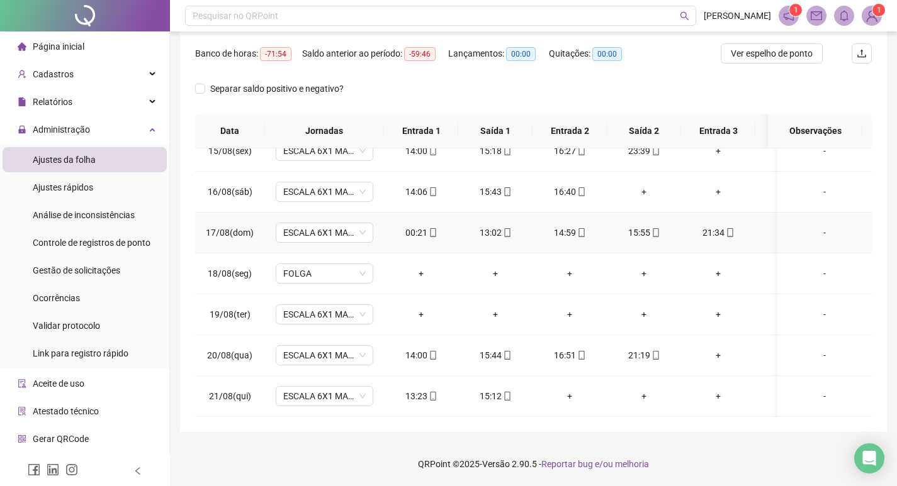
drag, startPoint x: 415, startPoint y: 225, endPoint x: 406, endPoint y: 226, distance: 9.5
click at [406, 226] on div "00:21" at bounding box center [421, 233] width 54 height 14
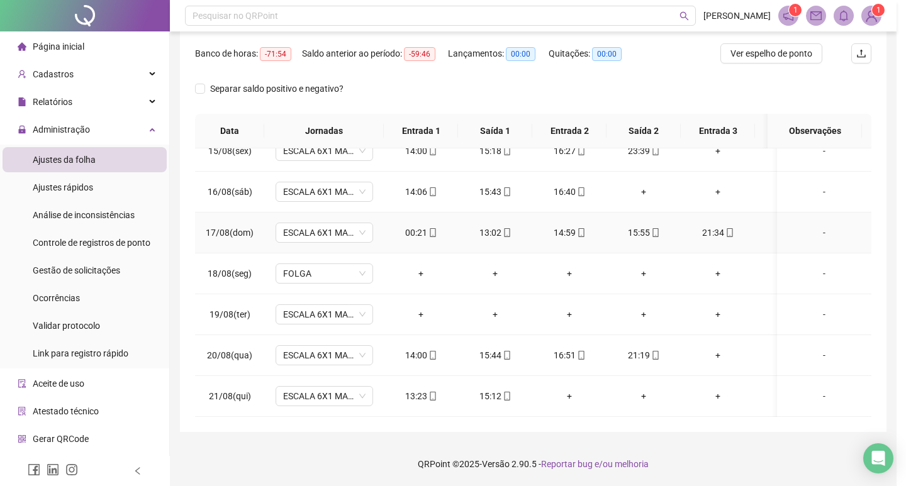
type input "**********"
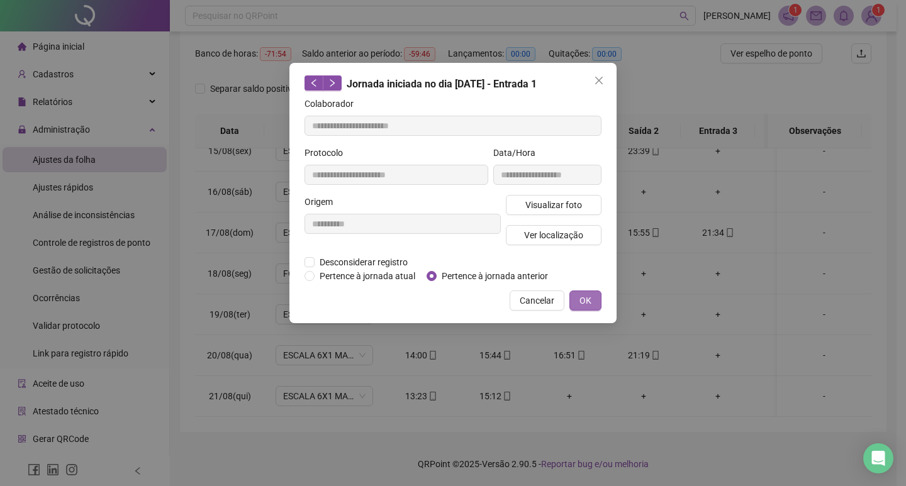
click at [580, 306] on span "OK" at bounding box center [585, 301] width 12 height 14
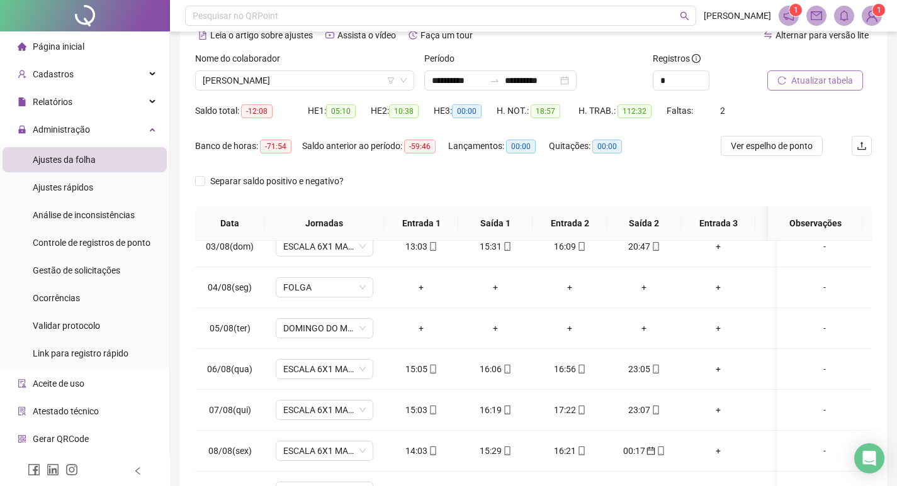
scroll to position [31, 0]
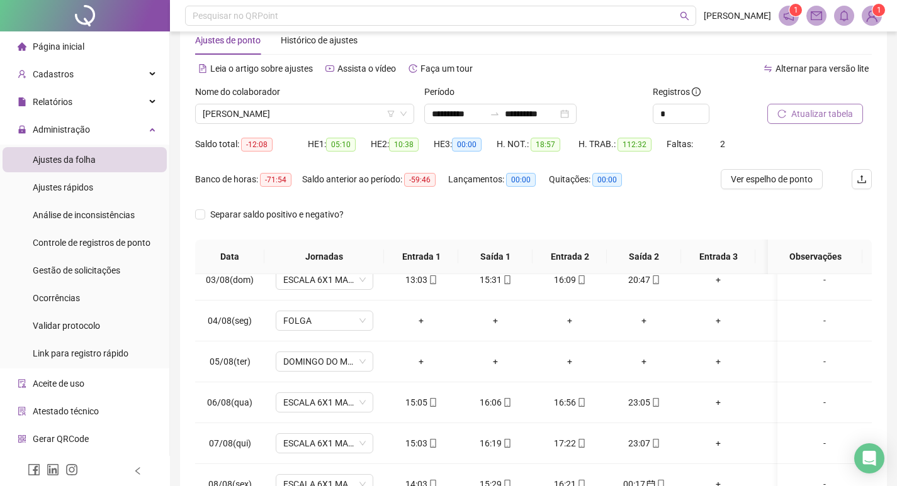
click at [786, 115] on button "Atualizar tabela" at bounding box center [815, 114] width 96 height 20
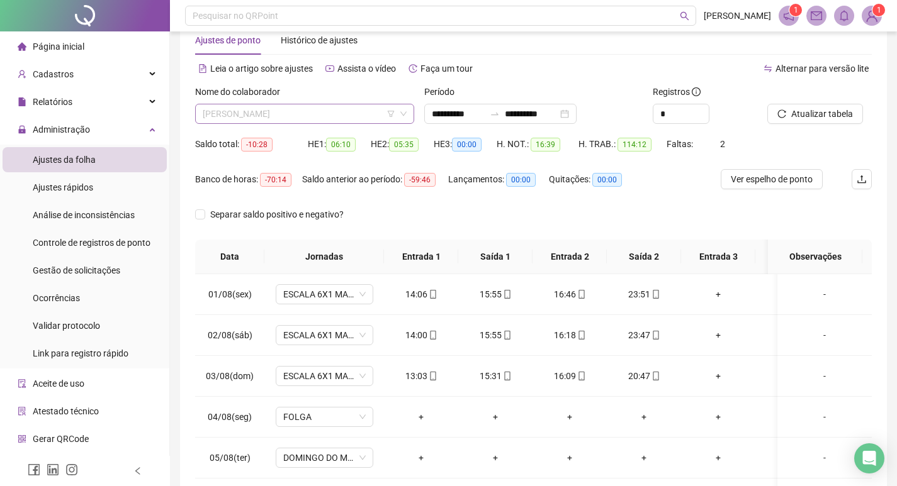
click at [358, 111] on span "[PERSON_NAME]" at bounding box center [305, 113] width 204 height 19
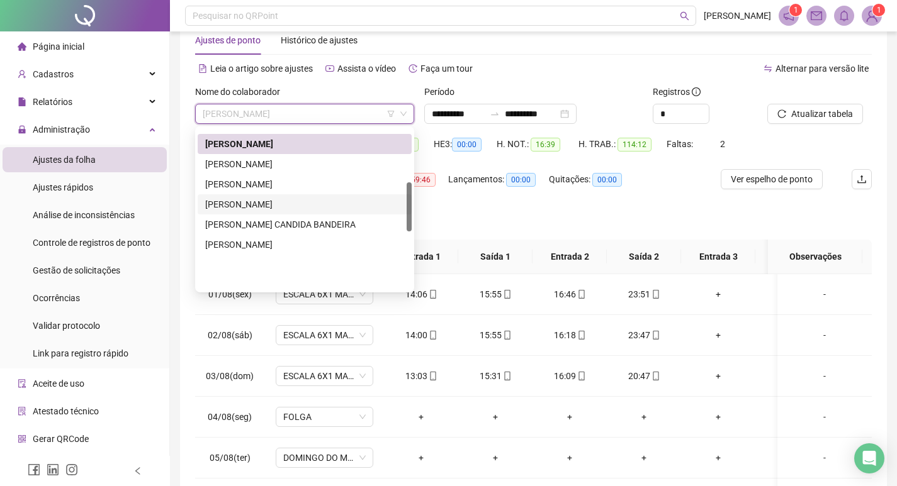
scroll to position [174, 0]
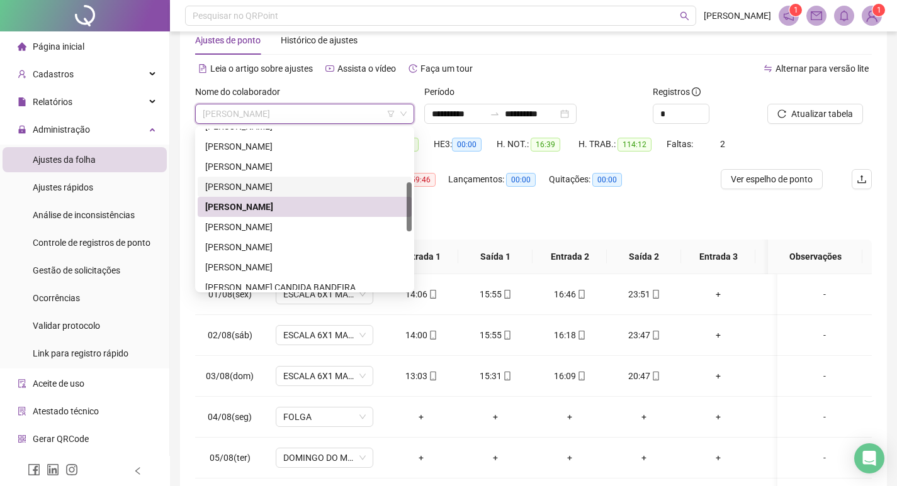
click at [316, 188] on div "[PERSON_NAME]" at bounding box center [304, 187] width 199 height 14
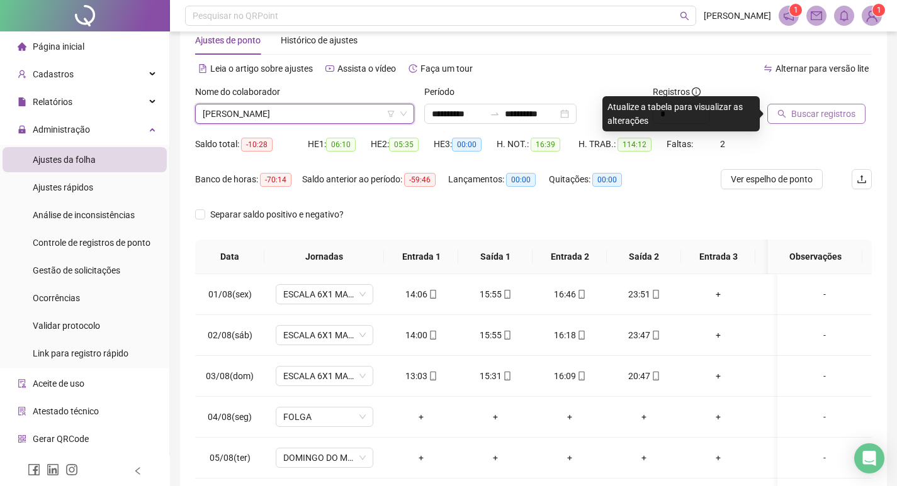
click at [848, 112] on span "Buscar registros" at bounding box center [823, 114] width 64 height 14
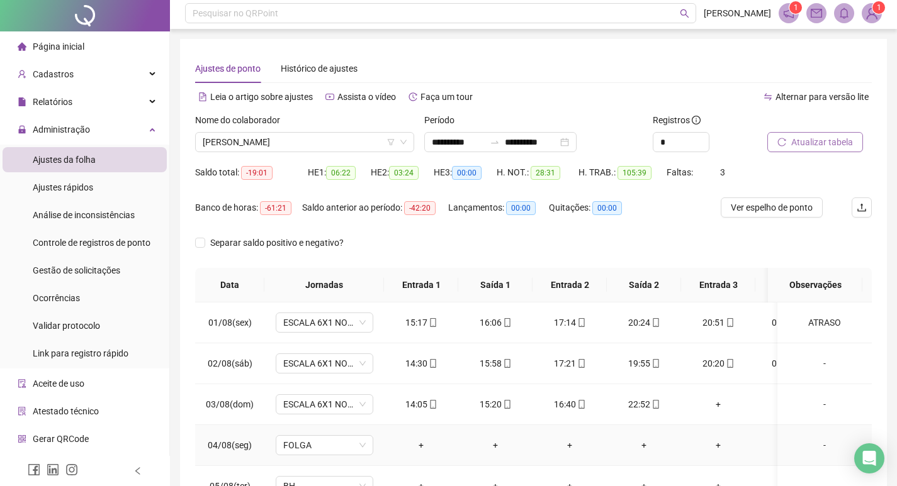
scroll to position [0, 0]
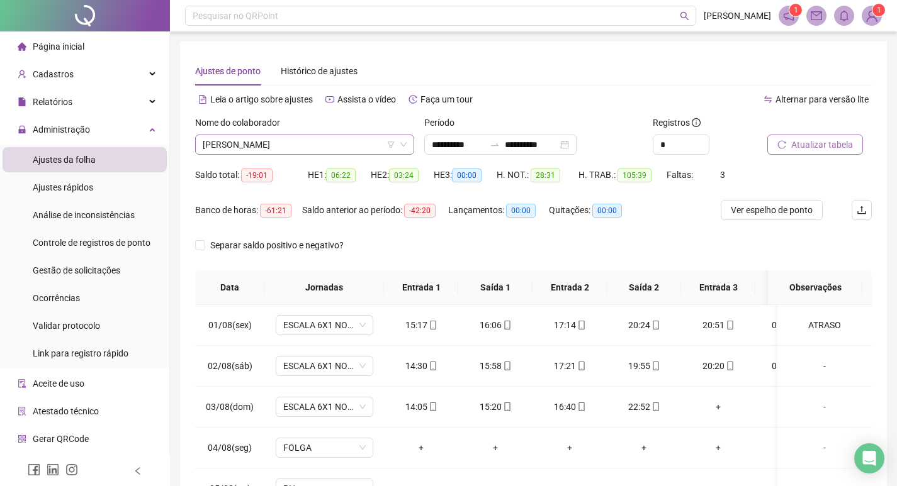
click at [342, 143] on span "[PERSON_NAME]" at bounding box center [305, 144] width 204 height 19
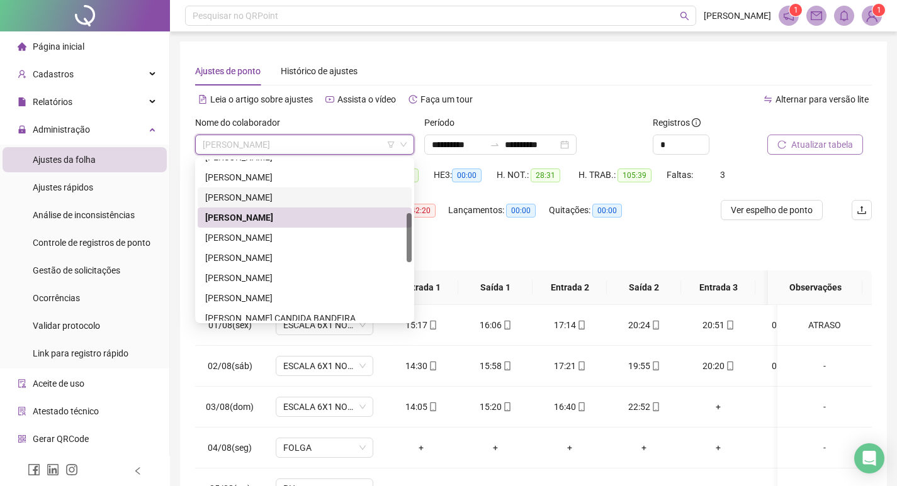
click at [309, 194] on div "[PERSON_NAME]" at bounding box center [304, 198] width 199 height 14
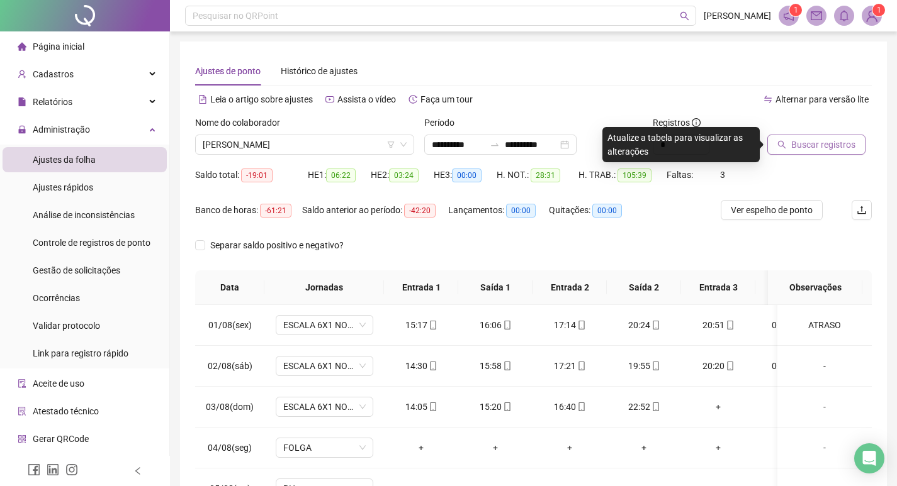
click at [781, 148] on icon "search" at bounding box center [781, 144] width 9 height 9
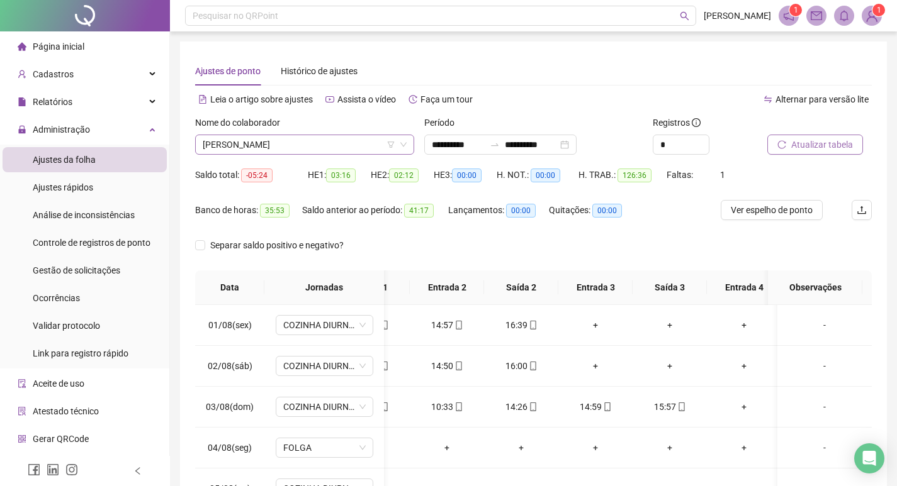
click at [352, 146] on span "[PERSON_NAME]" at bounding box center [305, 144] width 204 height 19
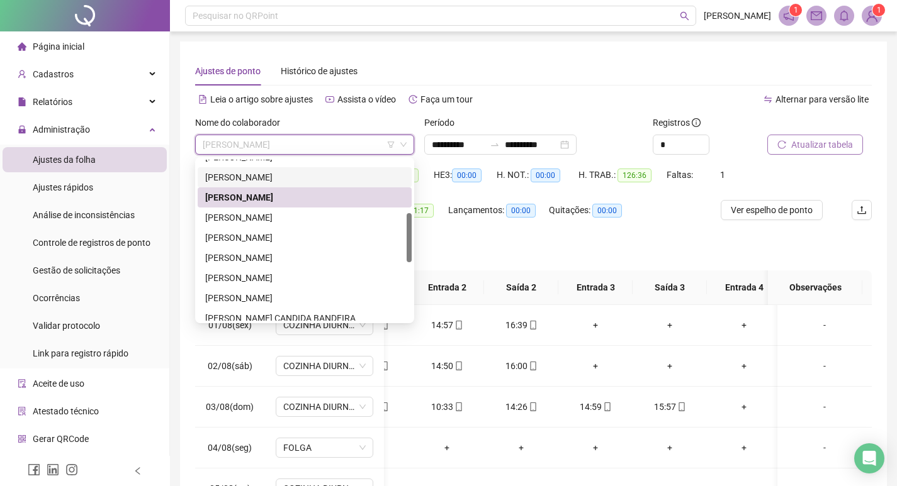
click at [304, 179] on div "[PERSON_NAME]" at bounding box center [304, 178] width 199 height 14
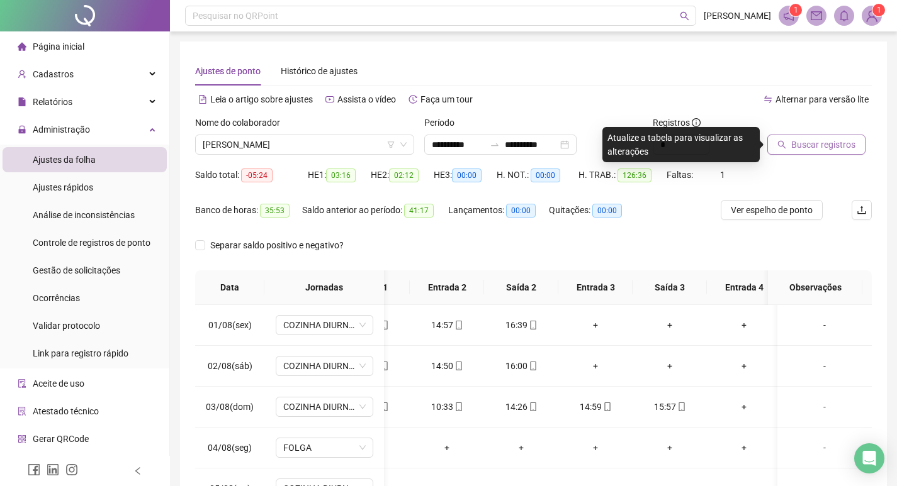
click at [779, 150] on button "Buscar registros" at bounding box center [816, 145] width 98 height 20
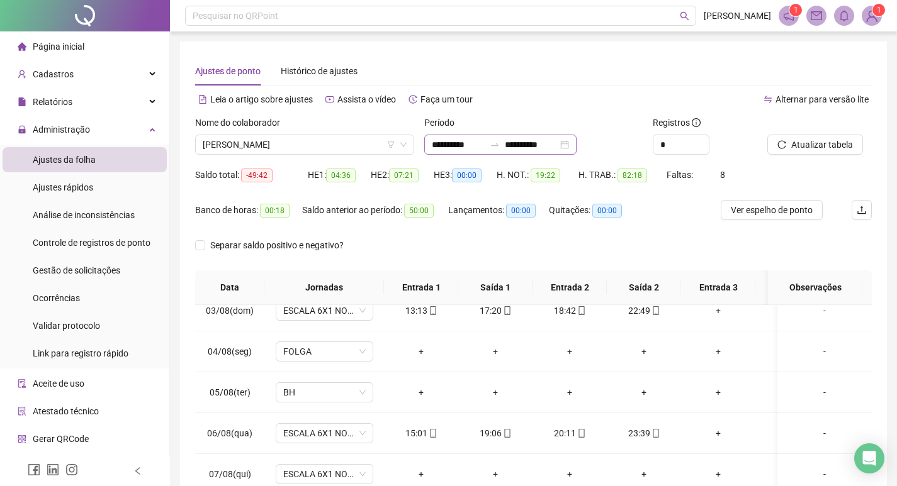
click at [576, 148] on div "**********" at bounding box center [500, 145] width 152 height 20
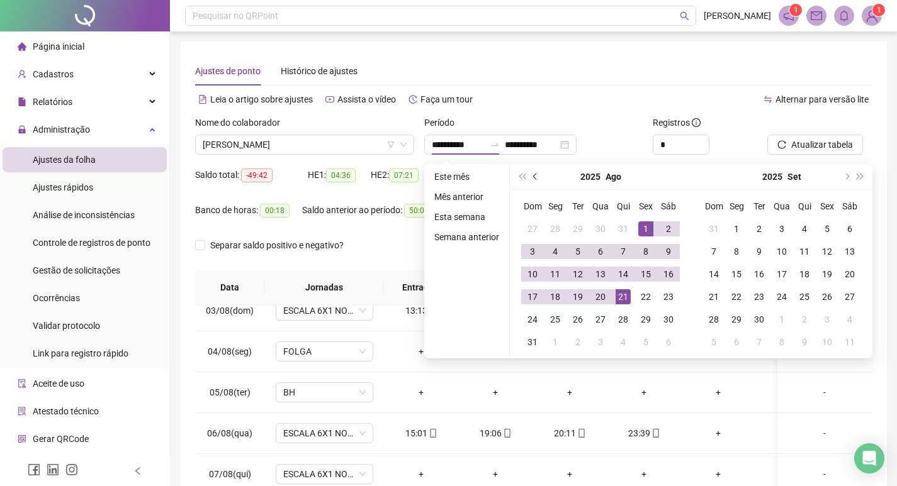
click at [531, 177] on button "prev-year" at bounding box center [536, 176] width 14 height 25
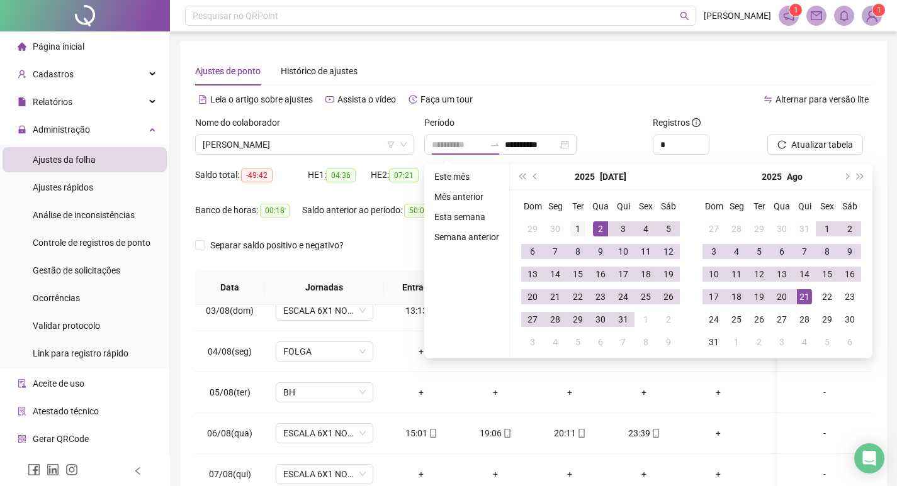
type input "**********"
click at [578, 232] on div "1" at bounding box center [577, 228] width 15 height 15
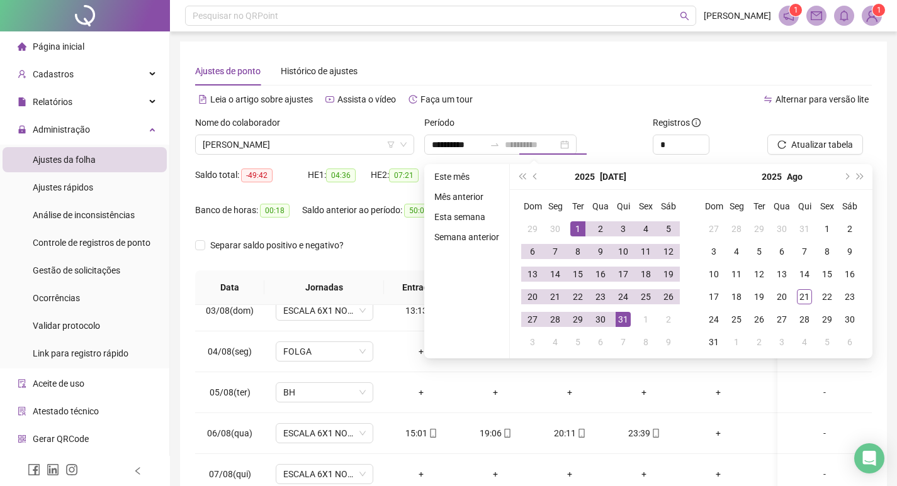
click at [620, 316] on div "31" at bounding box center [622, 319] width 15 height 15
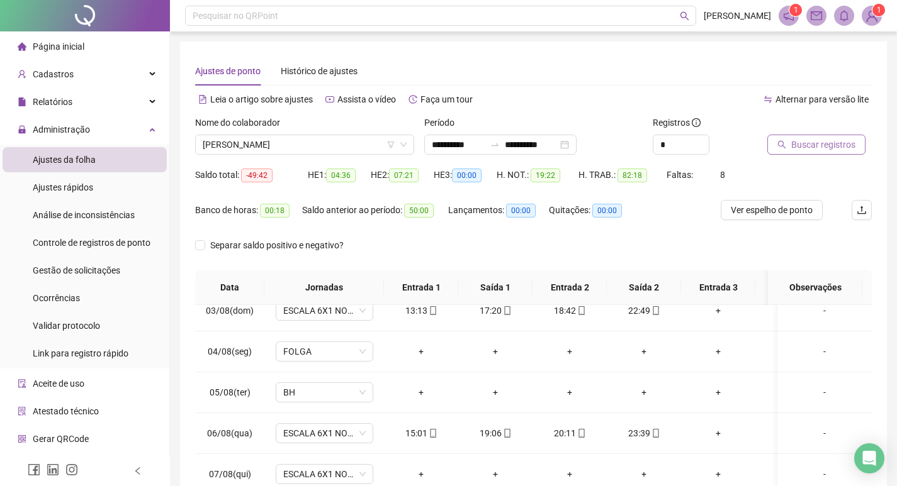
click at [827, 143] on span "Buscar registros" at bounding box center [823, 145] width 64 height 14
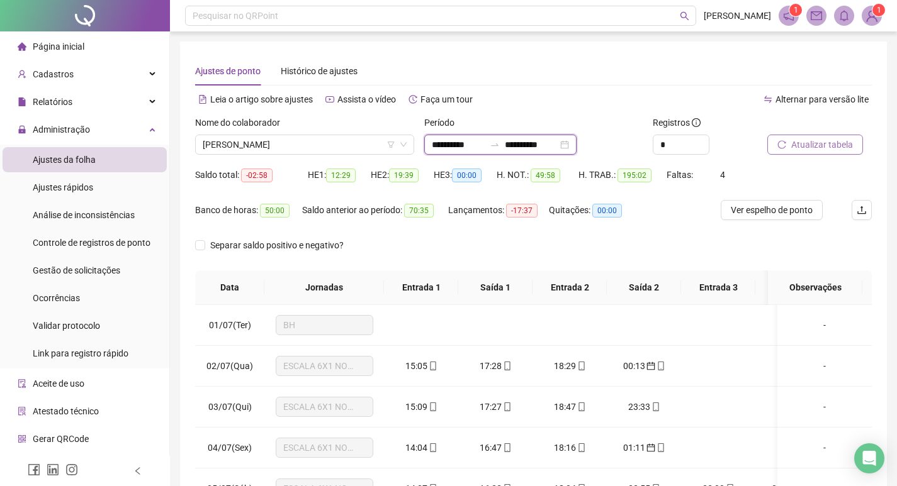
click at [532, 147] on input "**********" at bounding box center [531, 145] width 53 height 14
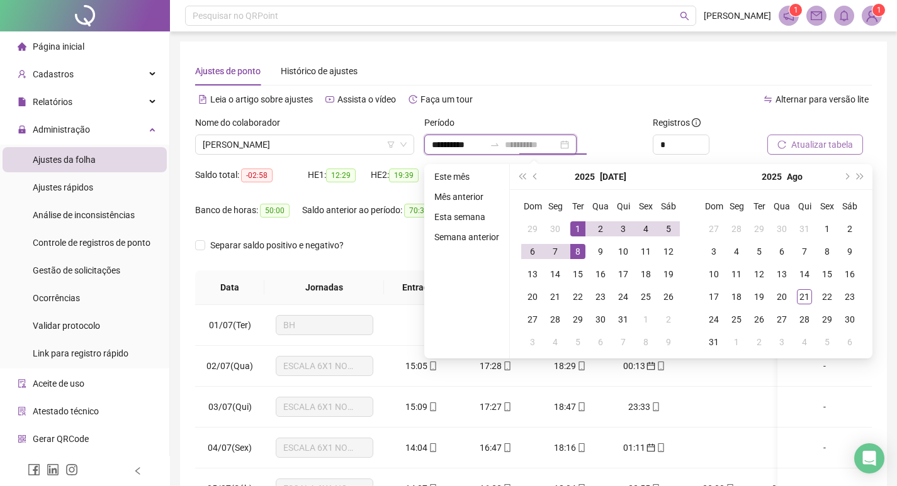
type input "**********"
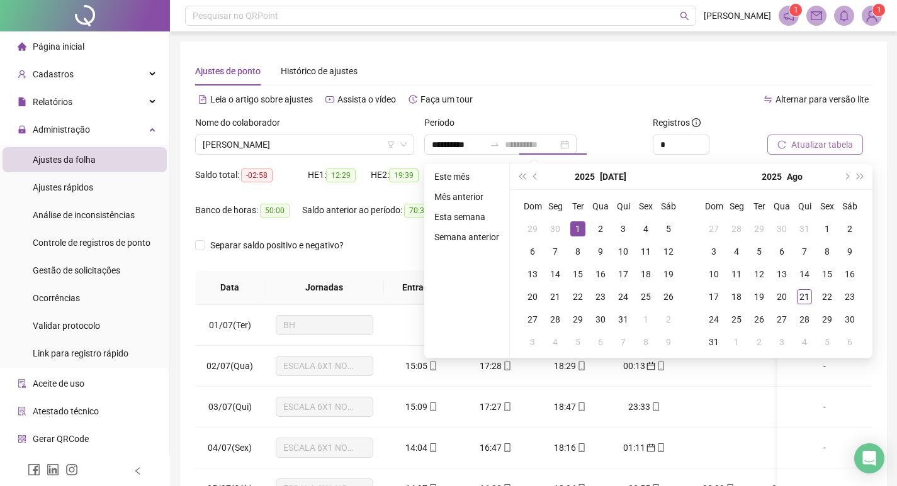
click at [578, 229] on div "1" at bounding box center [577, 228] width 15 height 15
click at [846, 177] on span "next-year" at bounding box center [845, 177] width 6 height 6
click at [641, 221] on div "1" at bounding box center [645, 228] width 15 height 15
type input "**********"
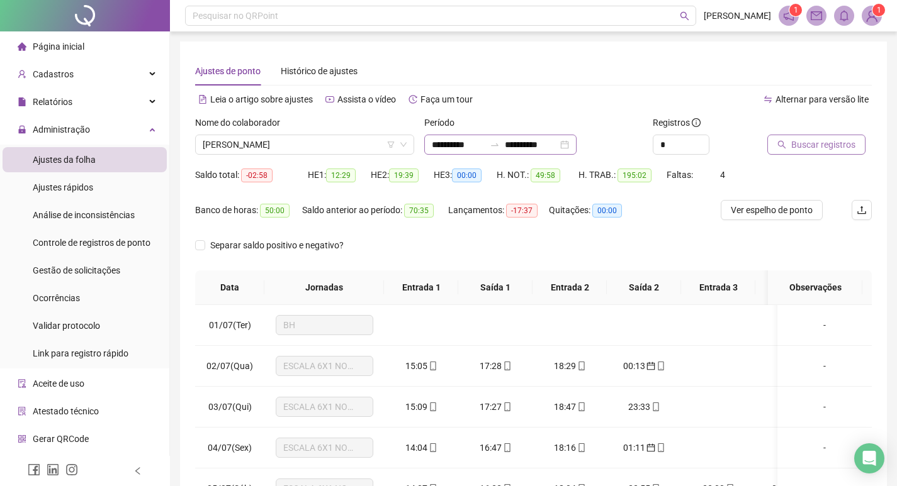
click at [576, 143] on div "**********" at bounding box center [500, 145] width 152 height 20
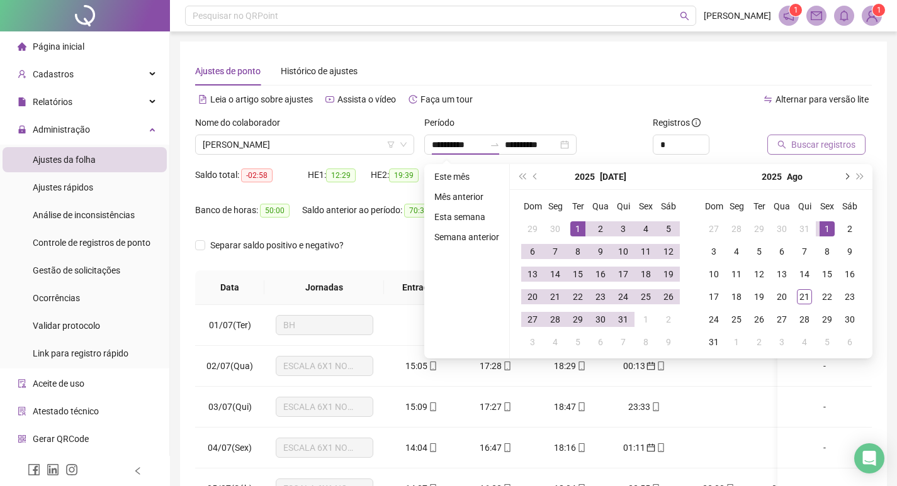
click at [844, 179] on button "next-year" at bounding box center [846, 176] width 14 height 25
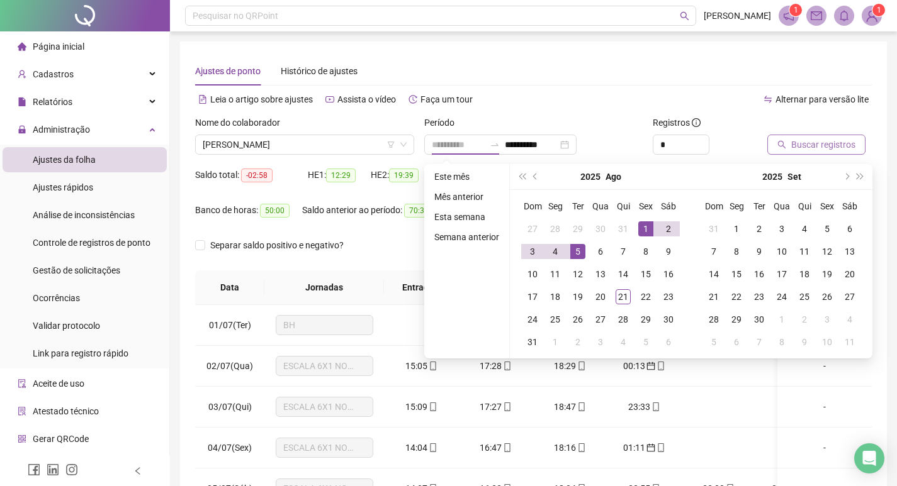
type input "**********"
click at [640, 229] on div "1" at bounding box center [645, 228] width 15 height 15
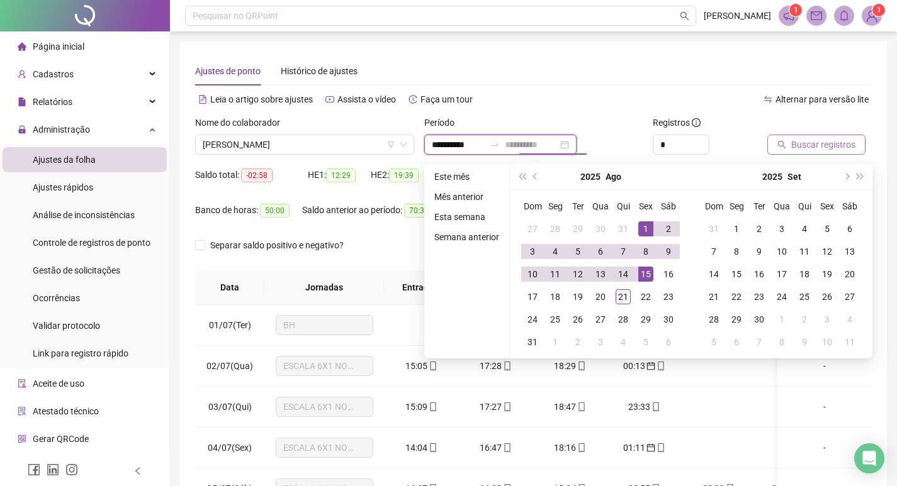
type input "**********"
click at [627, 299] on div "21" at bounding box center [622, 296] width 15 height 15
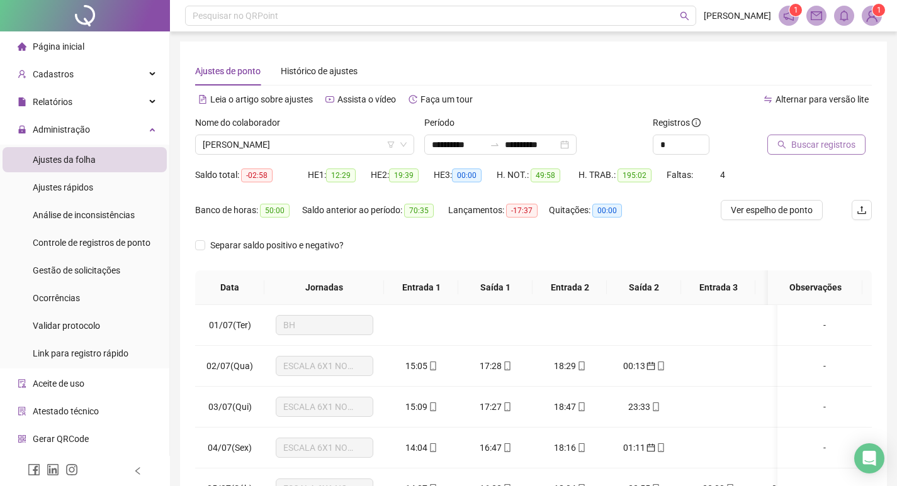
click at [822, 147] on span "Buscar registros" at bounding box center [823, 145] width 64 height 14
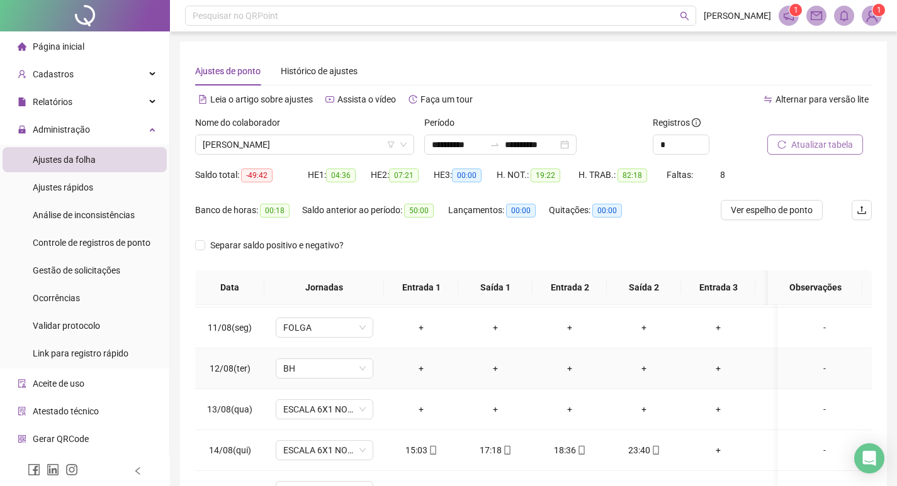
scroll to position [440, 0]
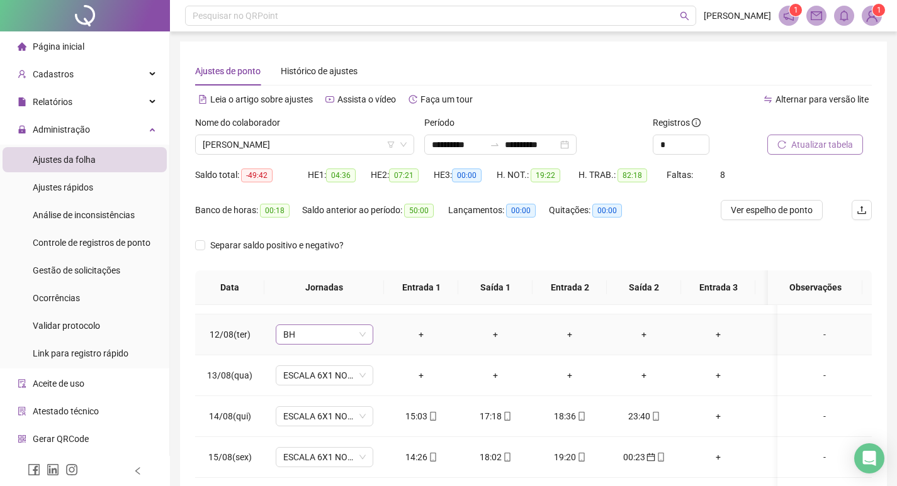
click at [354, 340] on span "BH" at bounding box center [324, 334] width 82 height 19
type input "*****"
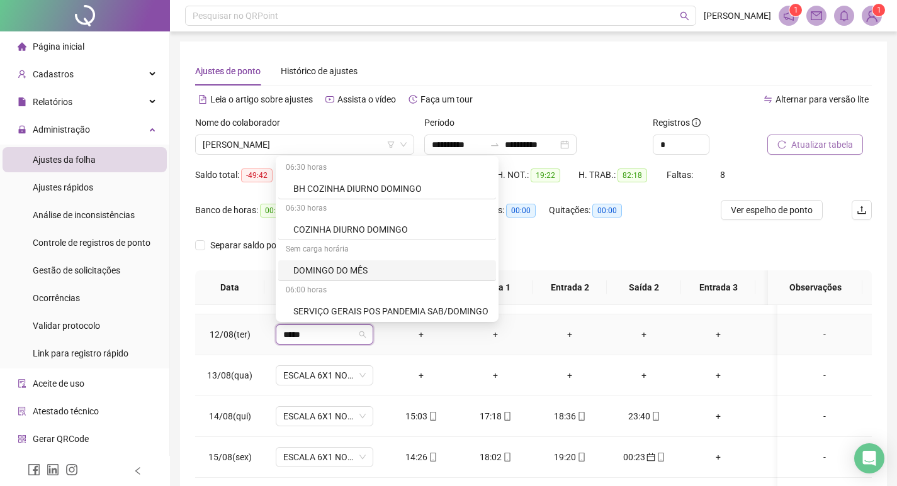
click at [323, 271] on div "DOMINGO DO MÊS" at bounding box center [390, 271] width 195 height 14
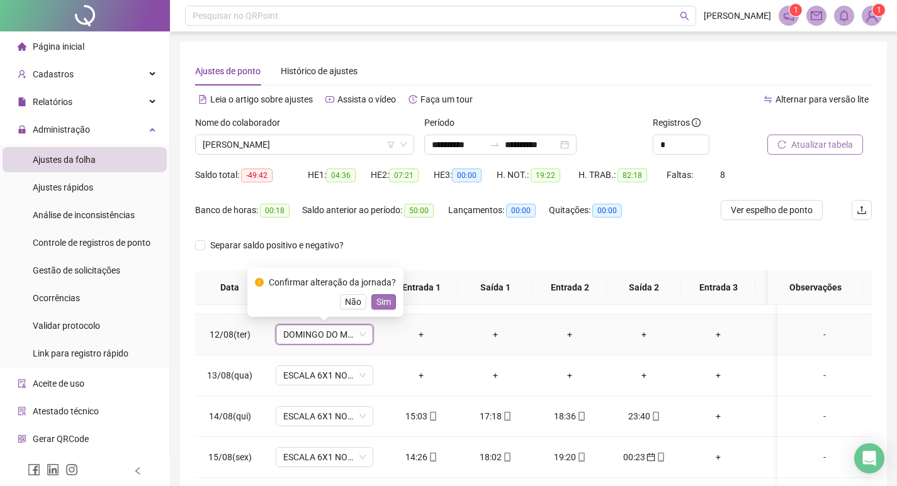
click at [378, 301] on span "Sim" at bounding box center [383, 302] width 14 height 14
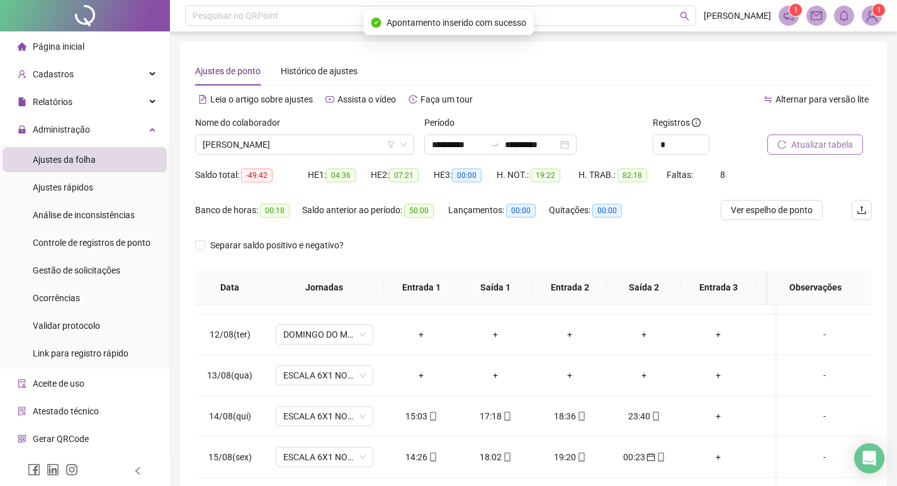
click at [808, 147] on span "Atualizar tabela" at bounding box center [822, 145] width 62 height 14
